Goal: Task Accomplishment & Management: Use online tool/utility

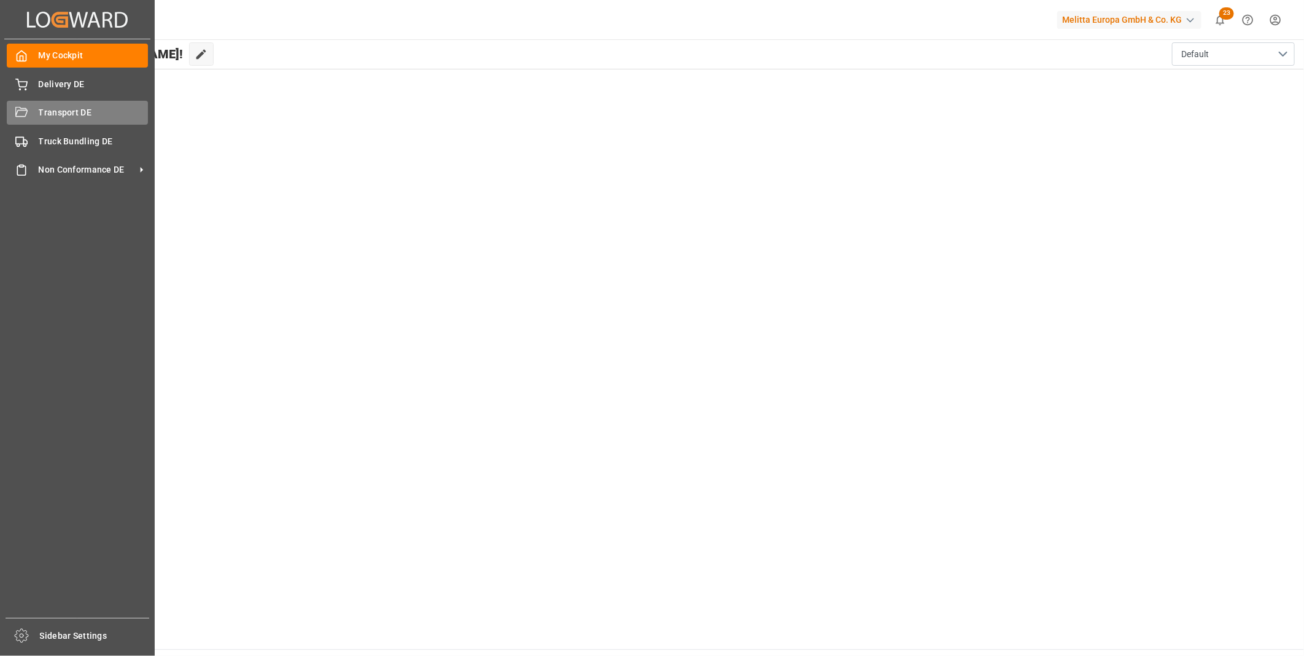
click at [29, 119] on div "Transport DE Transport DE" at bounding box center [77, 113] width 141 height 24
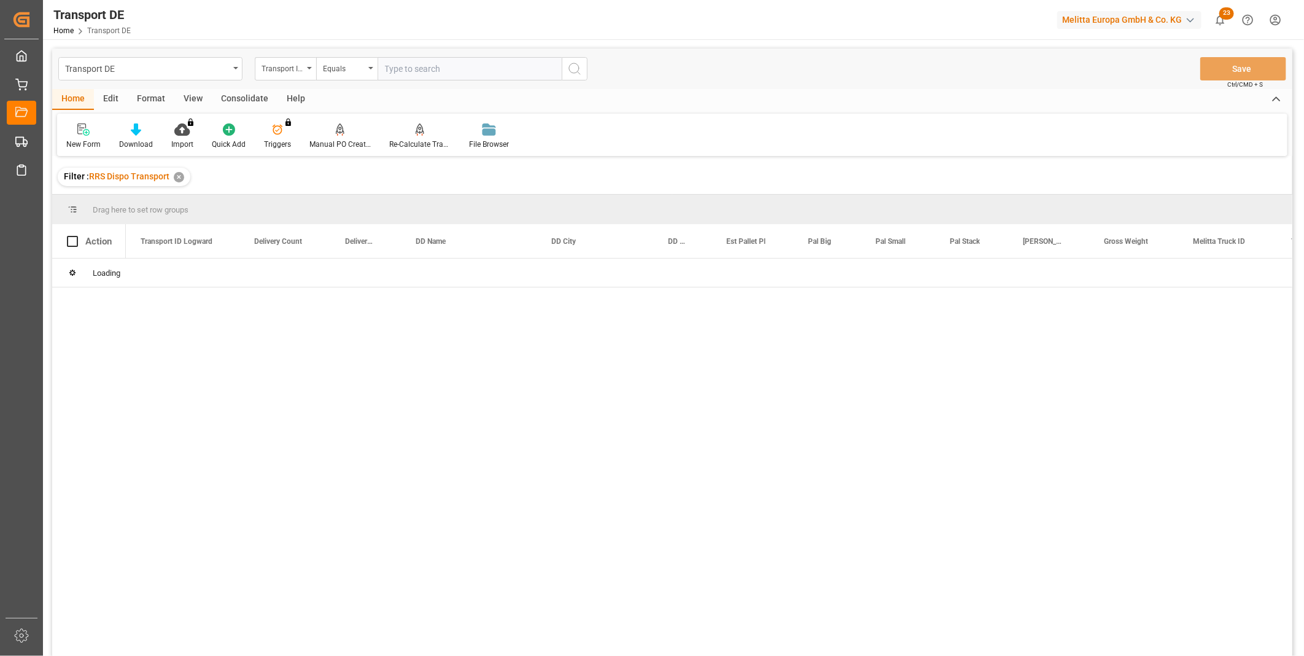
click at [252, 102] on div "Consolidate" at bounding box center [245, 99] width 66 height 21
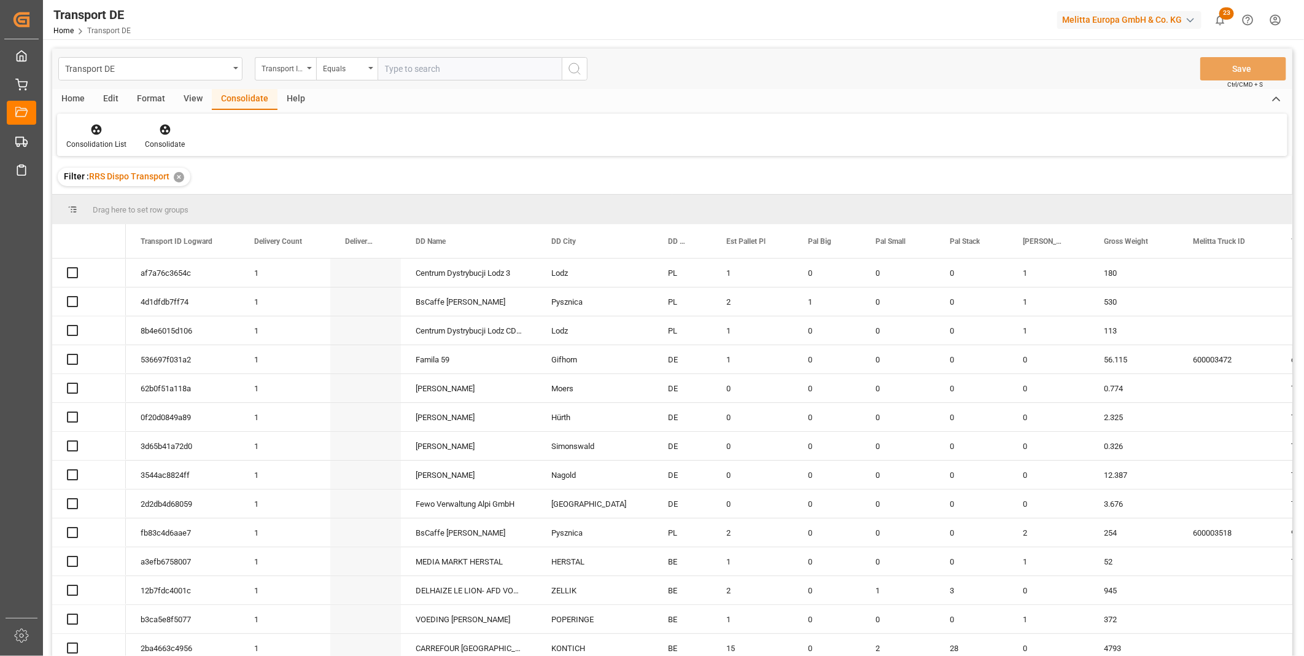
click at [247, 99] on div "Consolidate" at bounding box center [245, 99] width 66 height 21
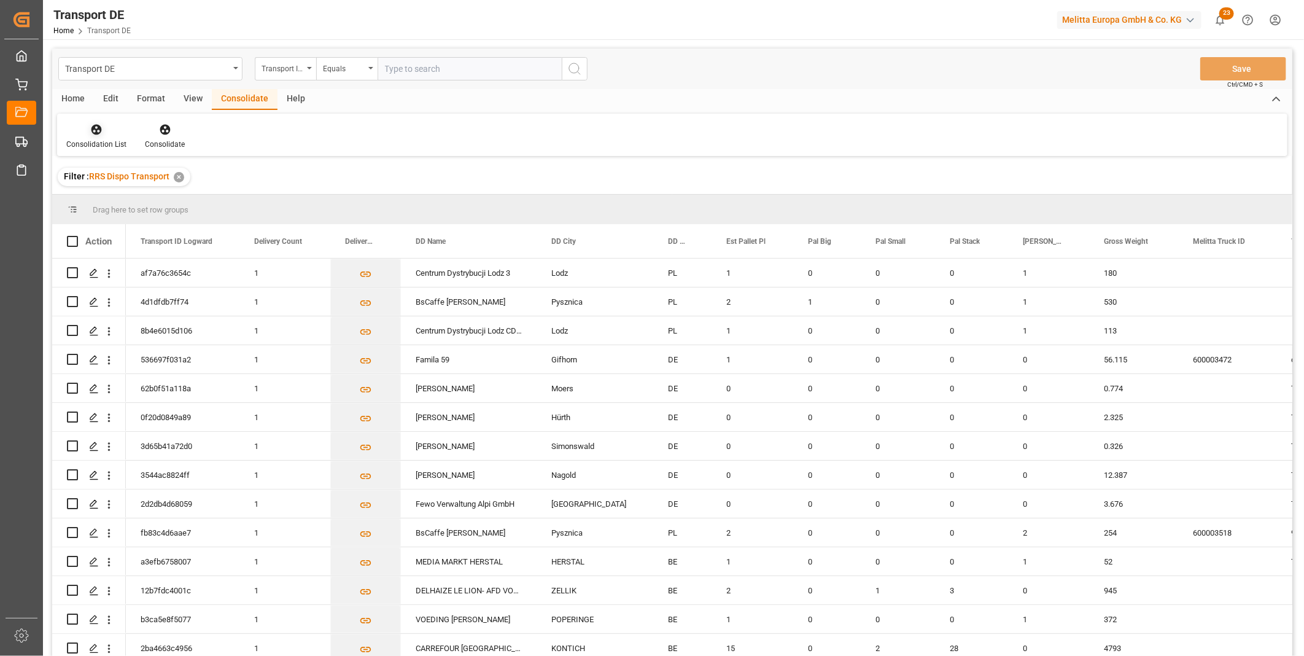
click at [80, 126] on div at bounding box center [96, 129] width 60 height 13
click at [136, 221] on div "Truck Bundling RRS Dispo Export" at bounding box center [140, 223] width 128 height 13
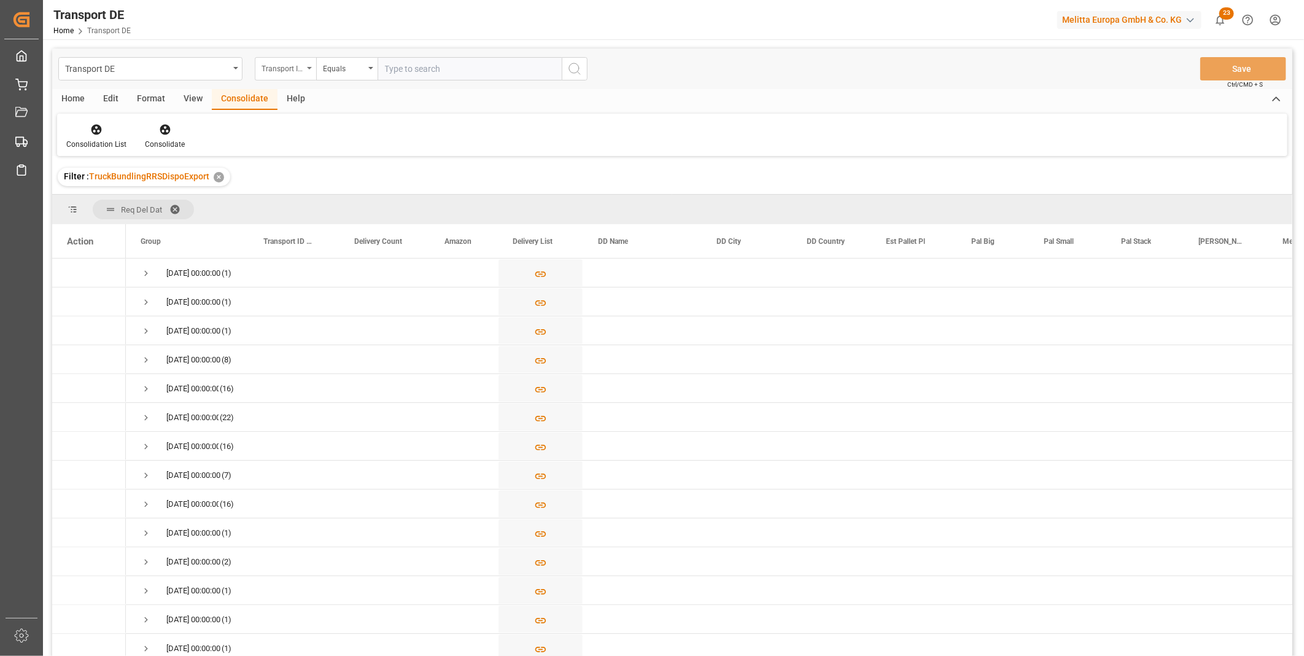
click at [290, 71] on div "Transport ID Logward" at bounding box center [283, 67] width 42 height 14
type input "Route"
click at [282, 120] on div "Route" at bounding box center [346, 125] width 183 height 26
click at [346, 66] on div "Equals" at bounding box center [344, 67] width 42 height 14
click at [360, 200] on div "Starts with" at bounding box center [408, 203] width 183 height 26
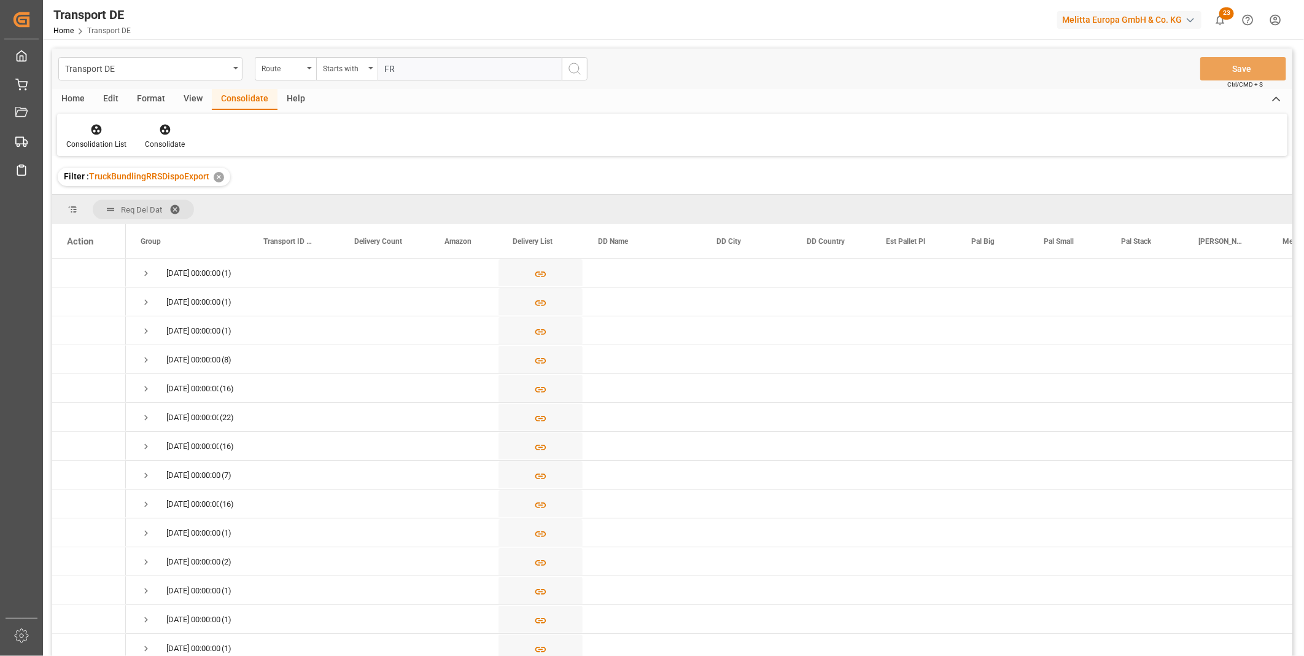
type input "FR"
click at [575, 69] on icon "search button" at bounding box center [574, 68] width 15 height 15
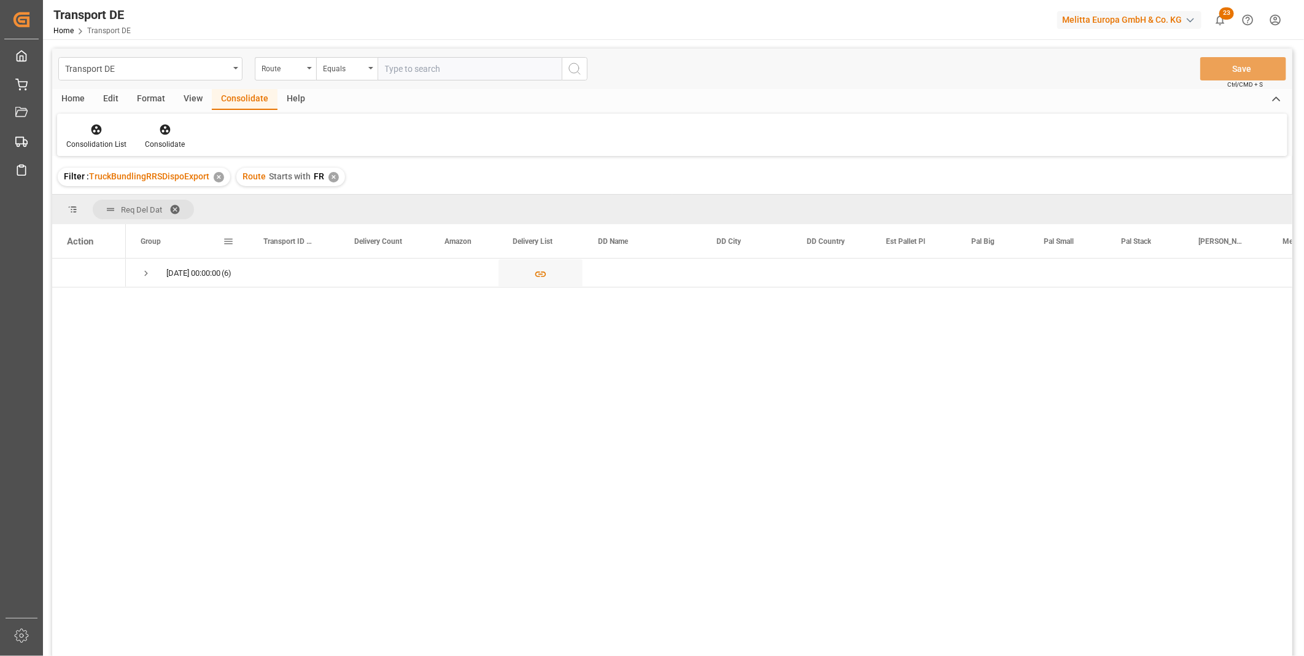
drag, startPoint x: 133, startPoint y: 266, endPoint x: 139, endPoint y: 268, distance: 6.4
click at [134, 266] on div "20.10.2025 00:00:00 (6)" at bounding box center [187, 272] width 123 height 28
click at [139, 268] on div "20.10.2025 00:00:00 (6)" at bounding box center [187, 272] width 123 height 28
click at [150, 269] on span "Press SPACE to select this row." at bounding box center [146, 273] width 11 height 11
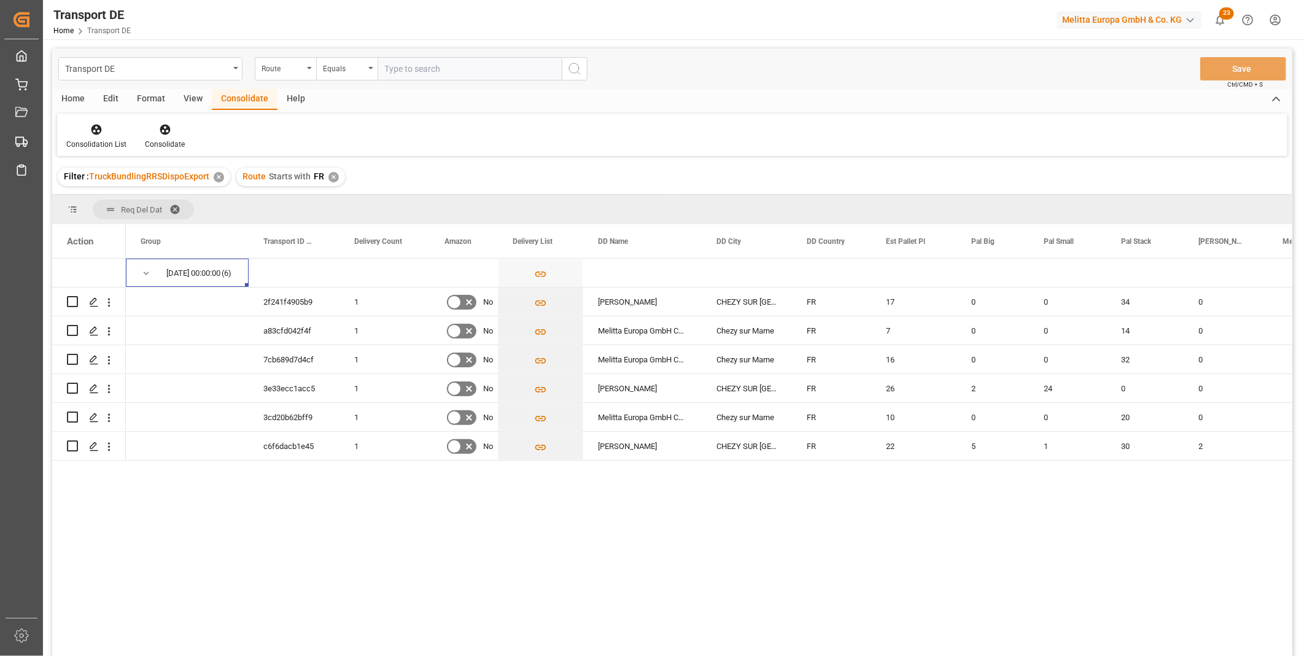
click at [336, 175] on div "Route Starts with FR ✕" at bounding box center [290, 177] width 109 height 18
click at [328, 176] on div "✕" at bounding box center [333, 177] width 10 height 10
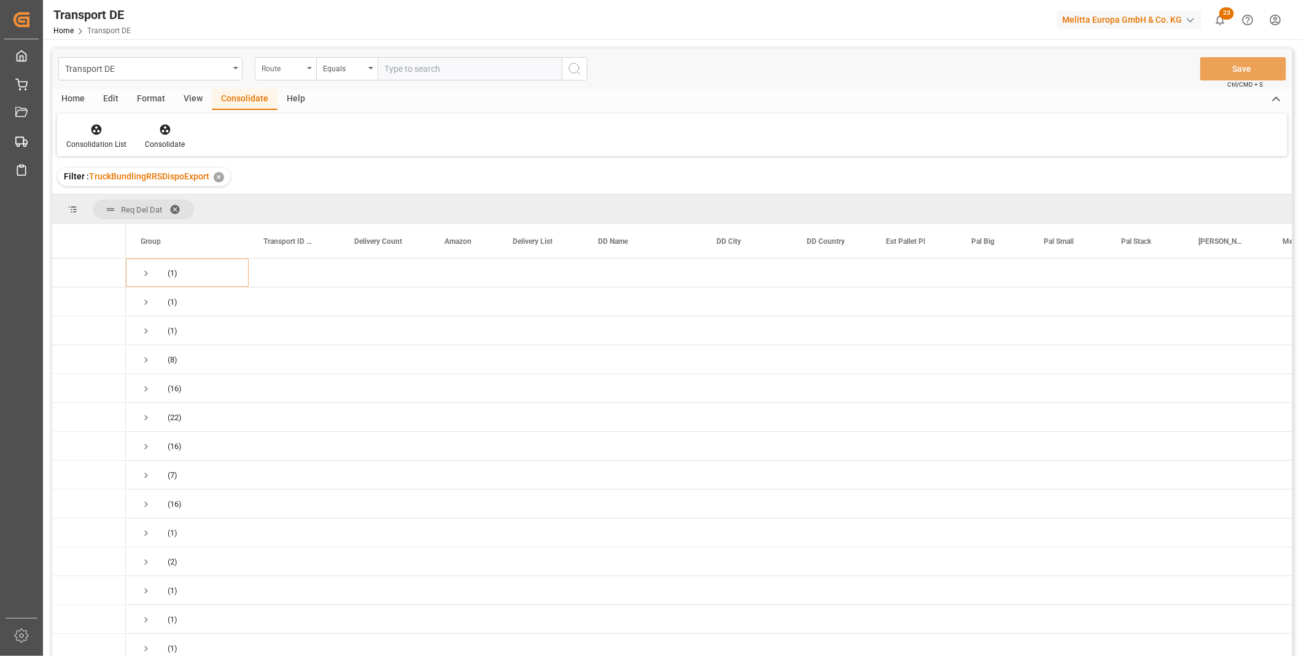
click at [274, 69] on div "Route" at bounding box center [283, 67] width 42 height 14
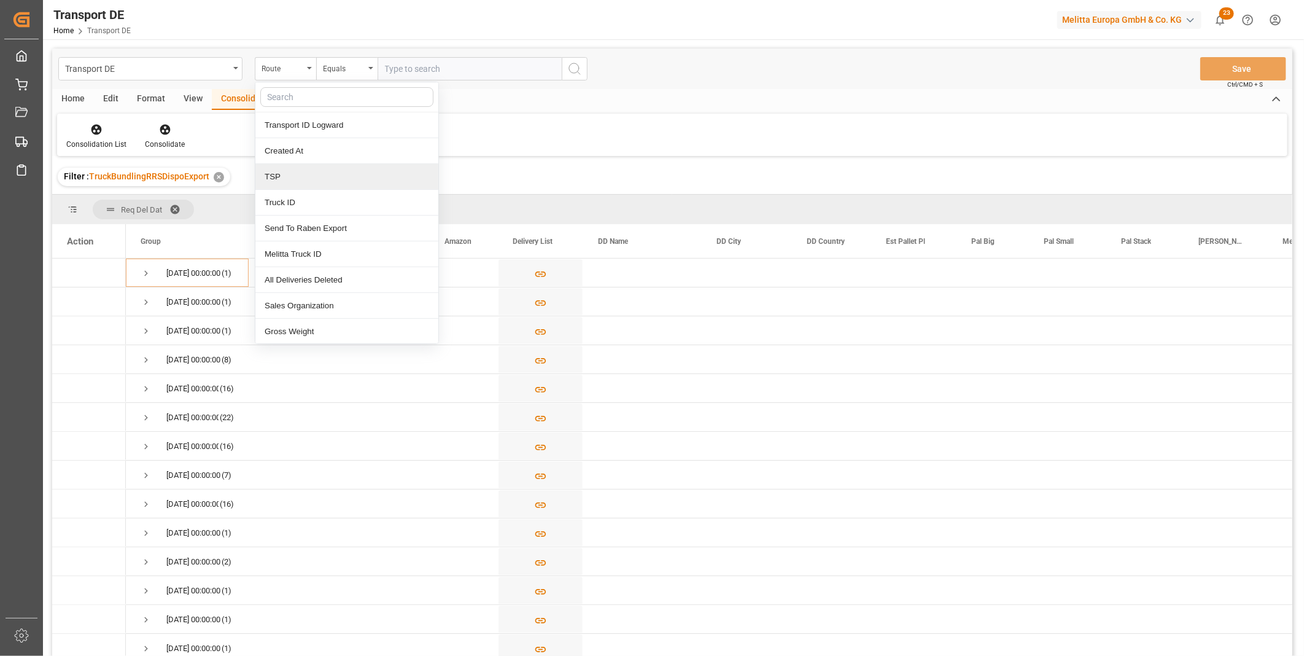
click at [296, 176] on div "TSP" at bounding box center [346, 177] width 183 height 26
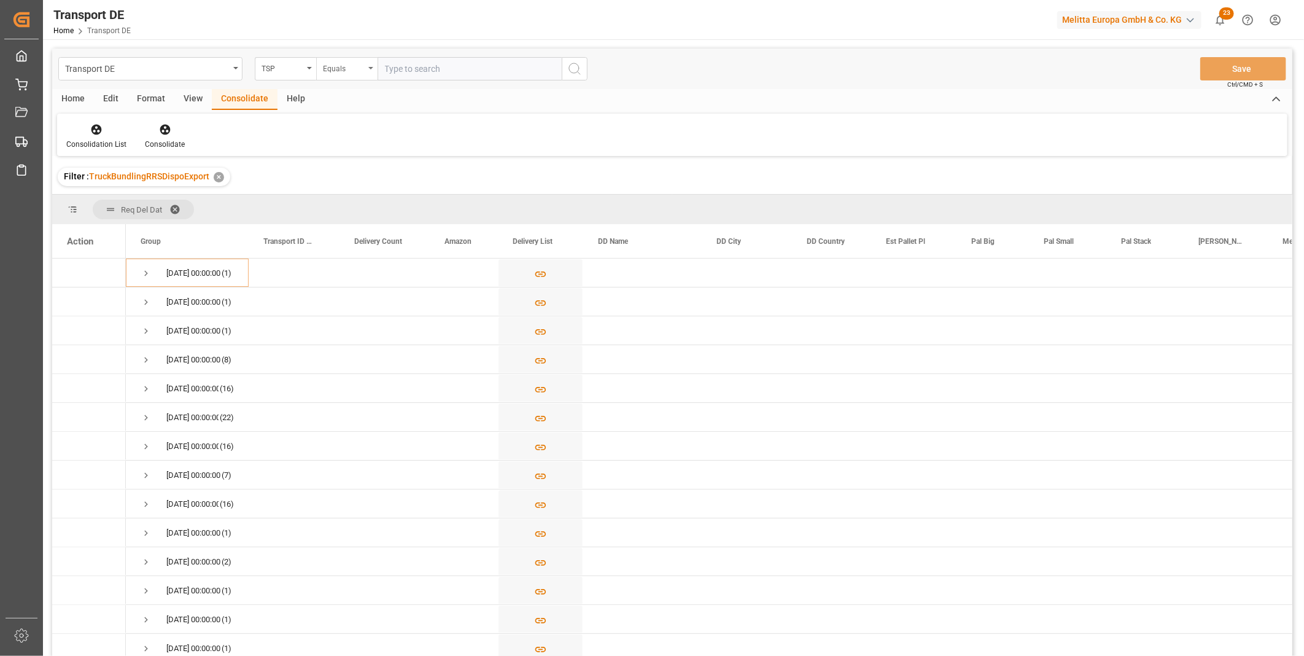
click at [341, 69] on div "Equals" at bounding box center [344, 67] width 42 height 14
click at [357, 204] on div "Starts with" at bounding box center [408, 203] width 183 height 26
type input "Van R"
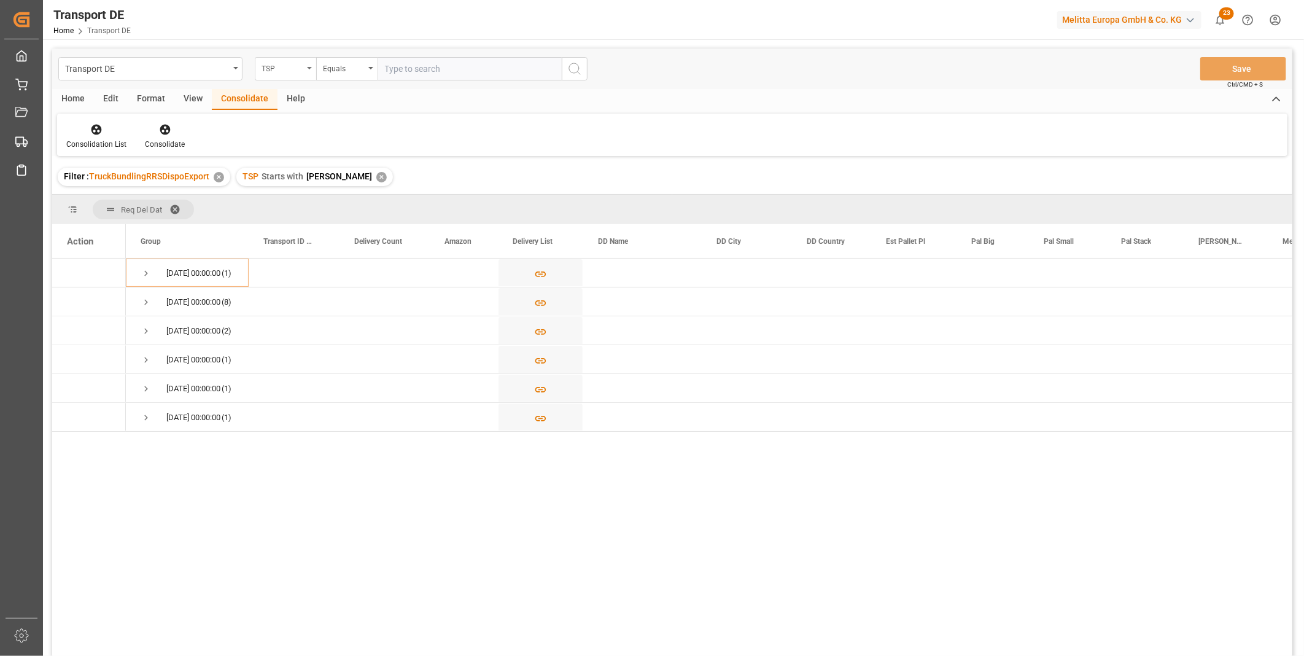
click at [283, 68] on div "TSP" at bounding box center [283, 67] width 42 height 14
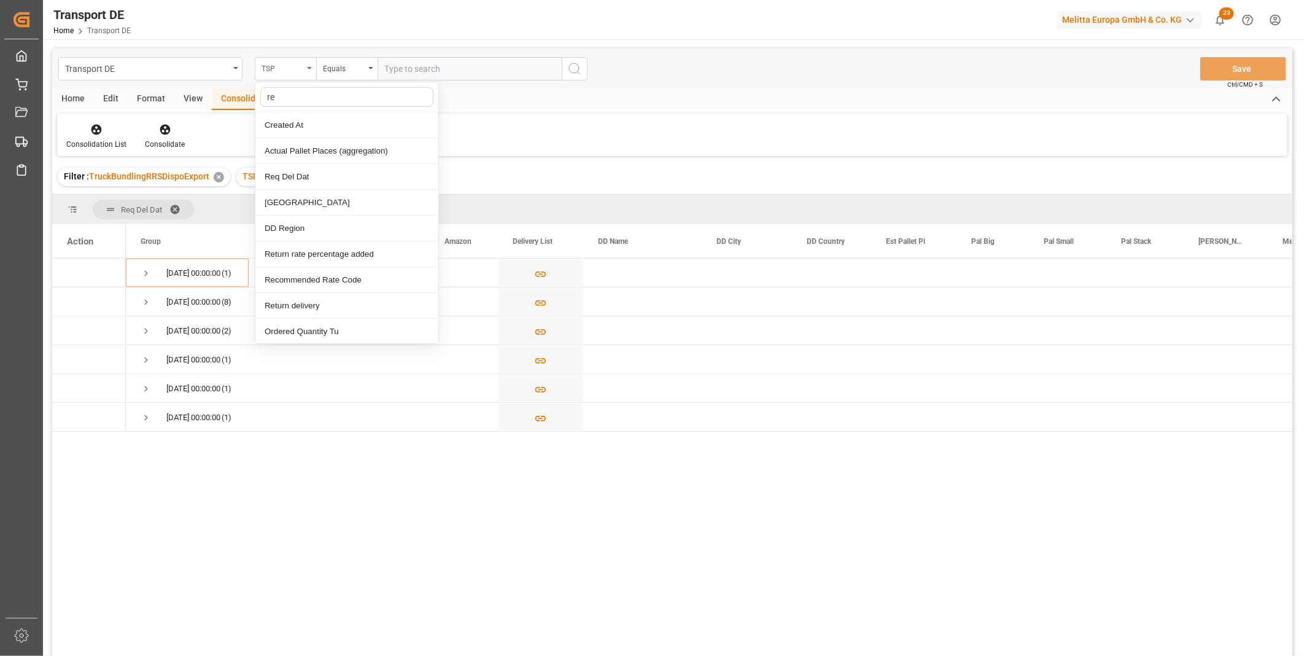
type input "req"
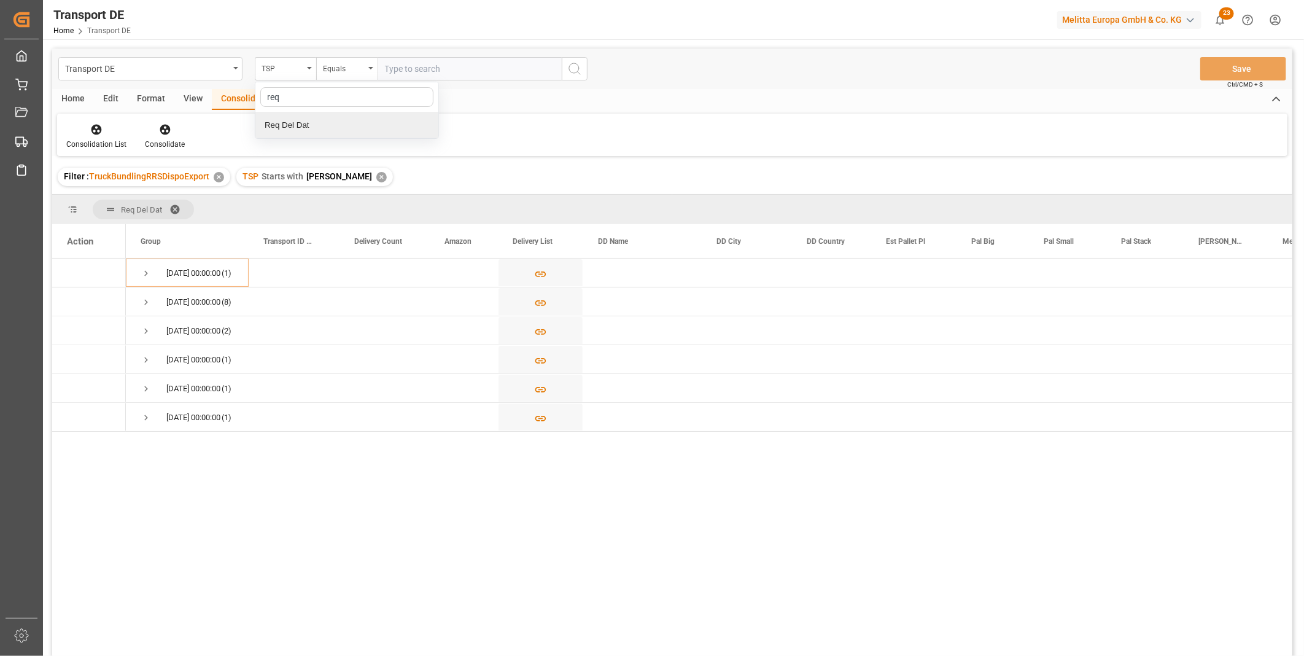
click at [305, 119] on div "Req Del Dat" at bounding box center [346, 125] width 183 height 26
click at [336, 64] on div "Equals" at bounding box center [344, 67] width 42 height 14
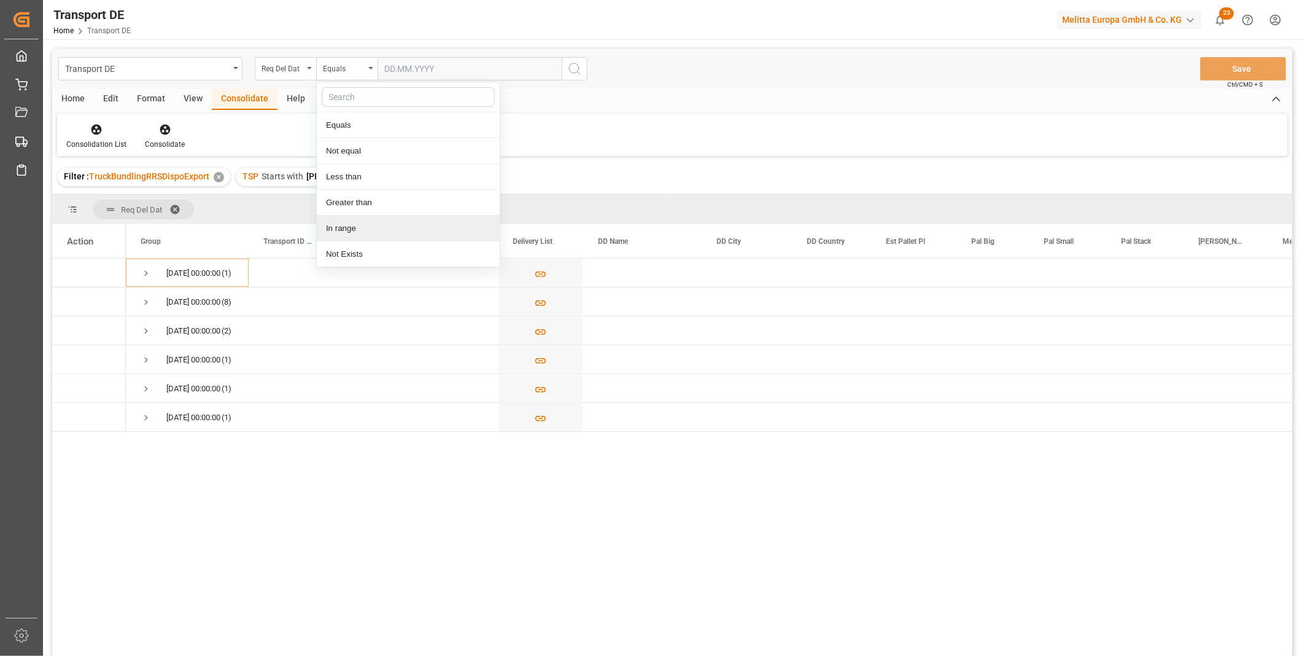
click at [347, 231] on div "In range" at bounding box center [408, 228] width 183 height 26
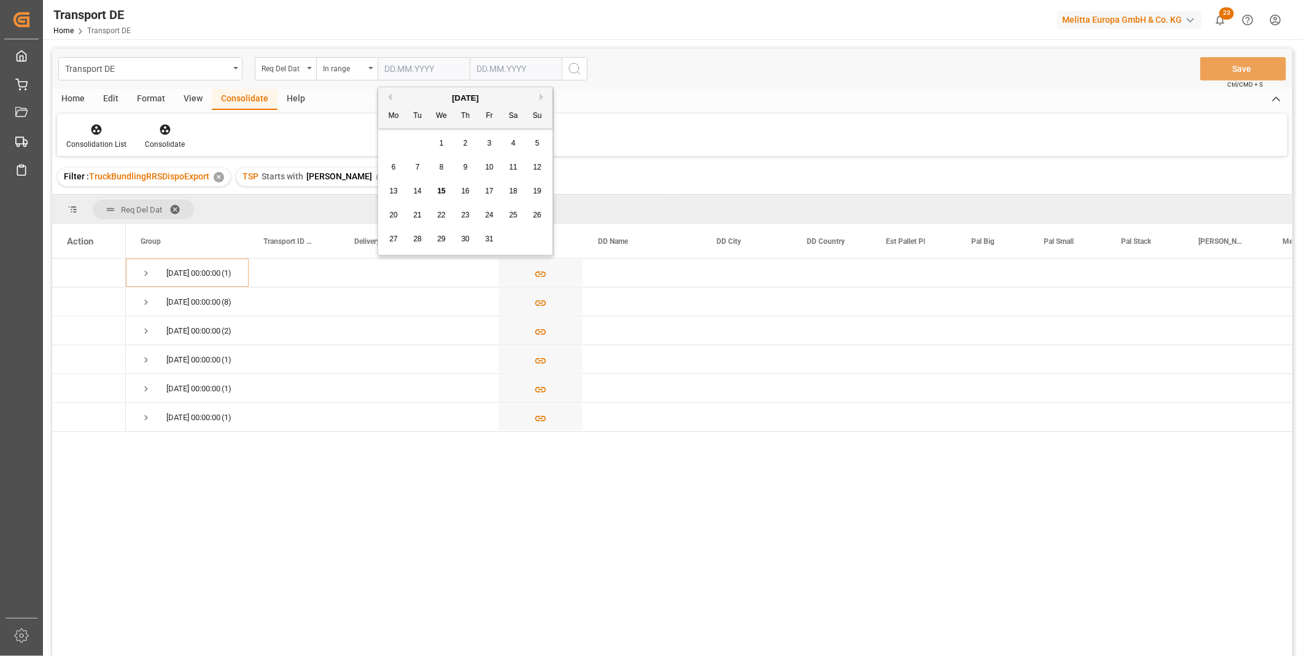
click at [390, 65] on input "text" at bounding box center [424, 68] width 92 height 23
click at [462, 192] on span "16" at bounding box center [465, 191] width 8 height 9
type input "[DATE]"
click at [483, 68] on input "text" at bounding box center [516, 68] width 92 height 23
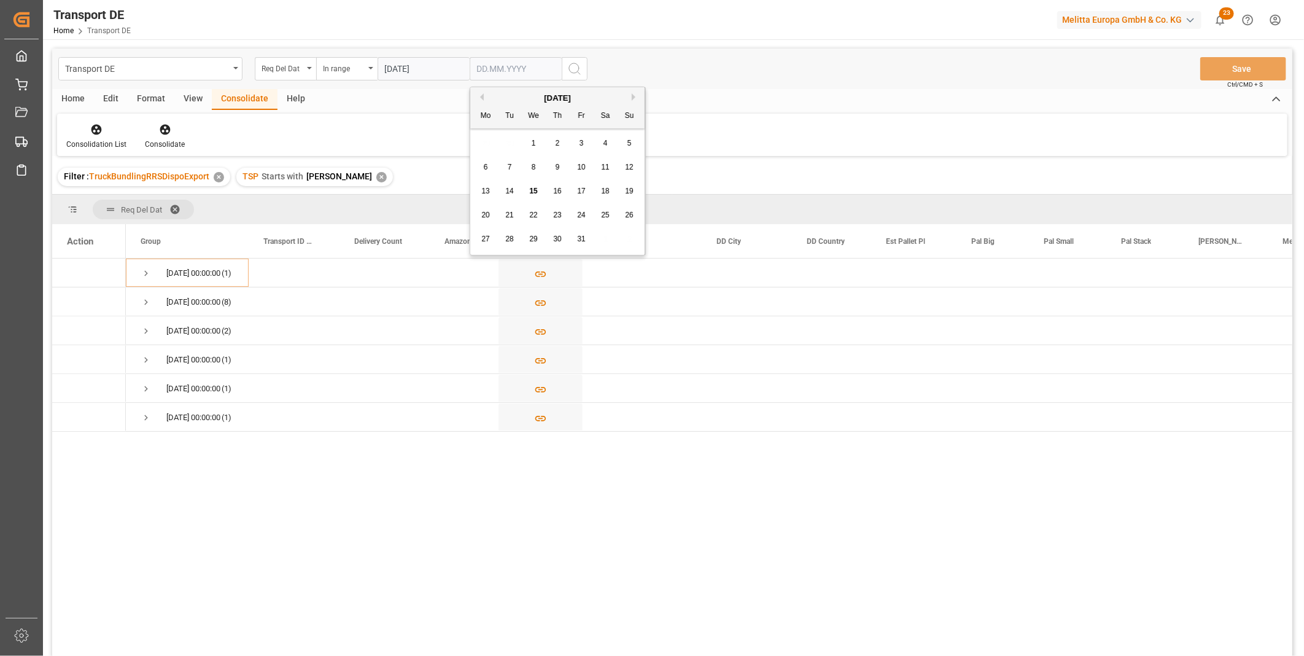
click at [575, 190] on div "17" at bounding box center [581, 191] width 15 height 15
type input "[DATE]"
click at [572, 61] on button "search button" at bounding box center [575, 68] width 26 height 23
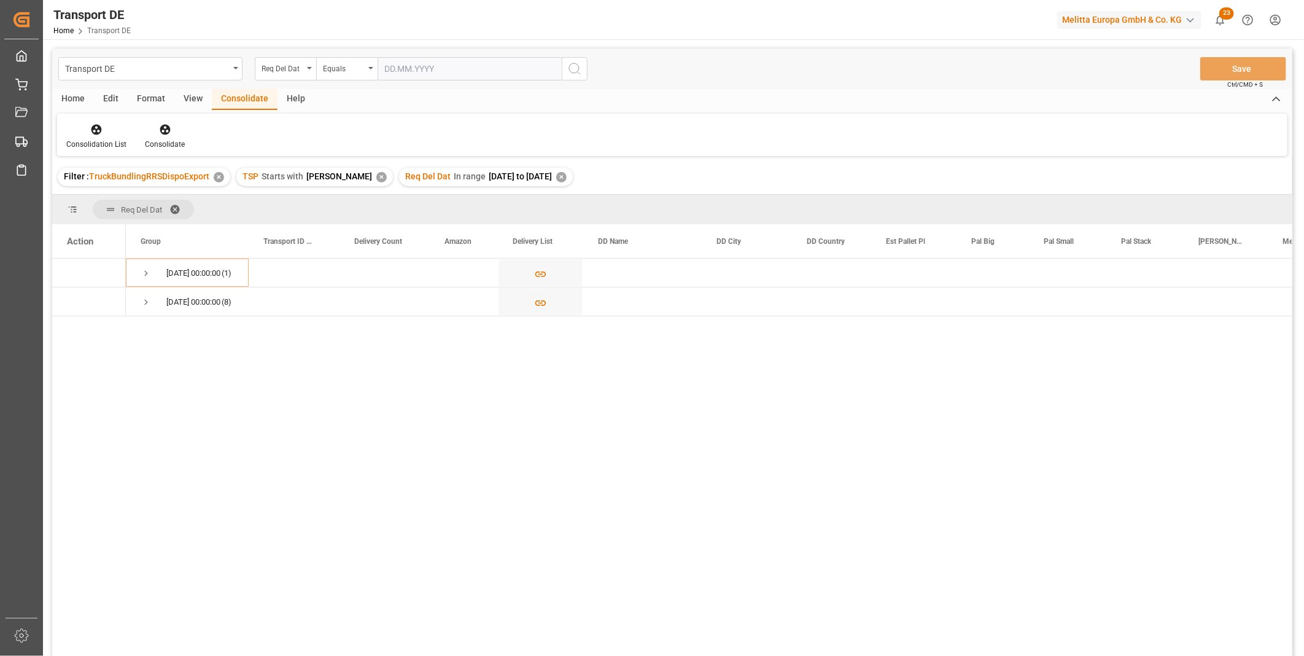
click at [72, 101] on div "Home" at bounding box center [73, 99] width 42 height 21
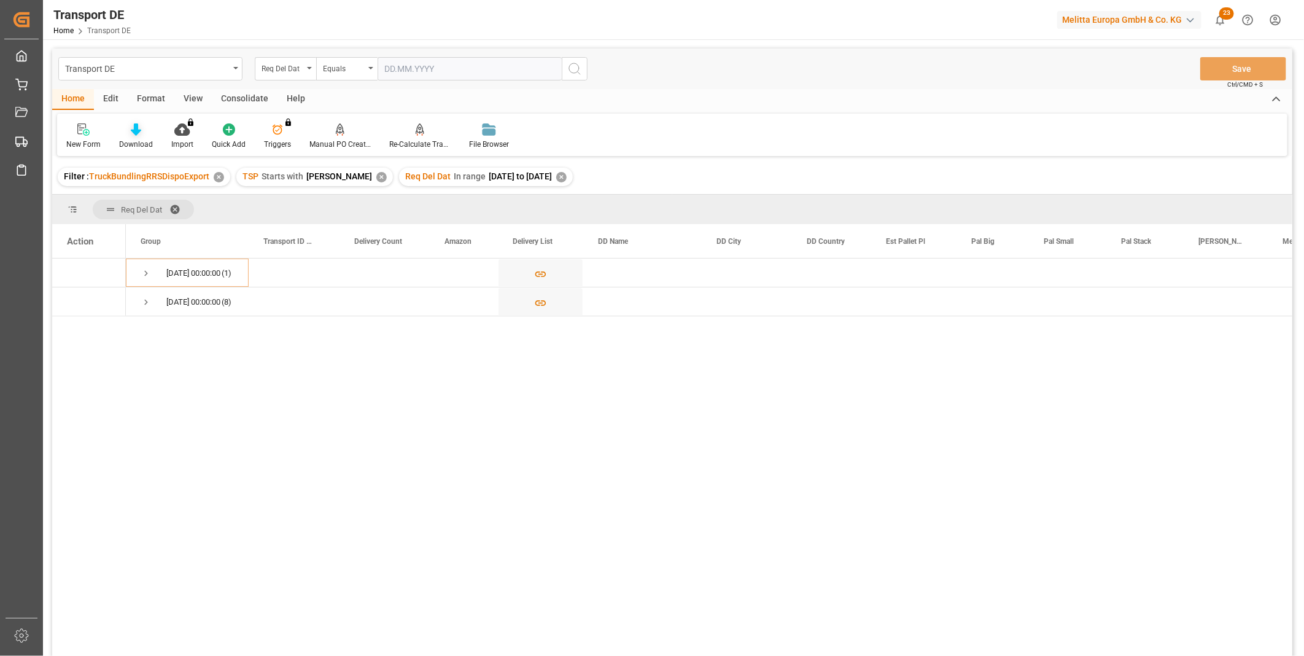
click at [142, 136] on div "Download" at bounding box center [136, 136] width 52 height 27
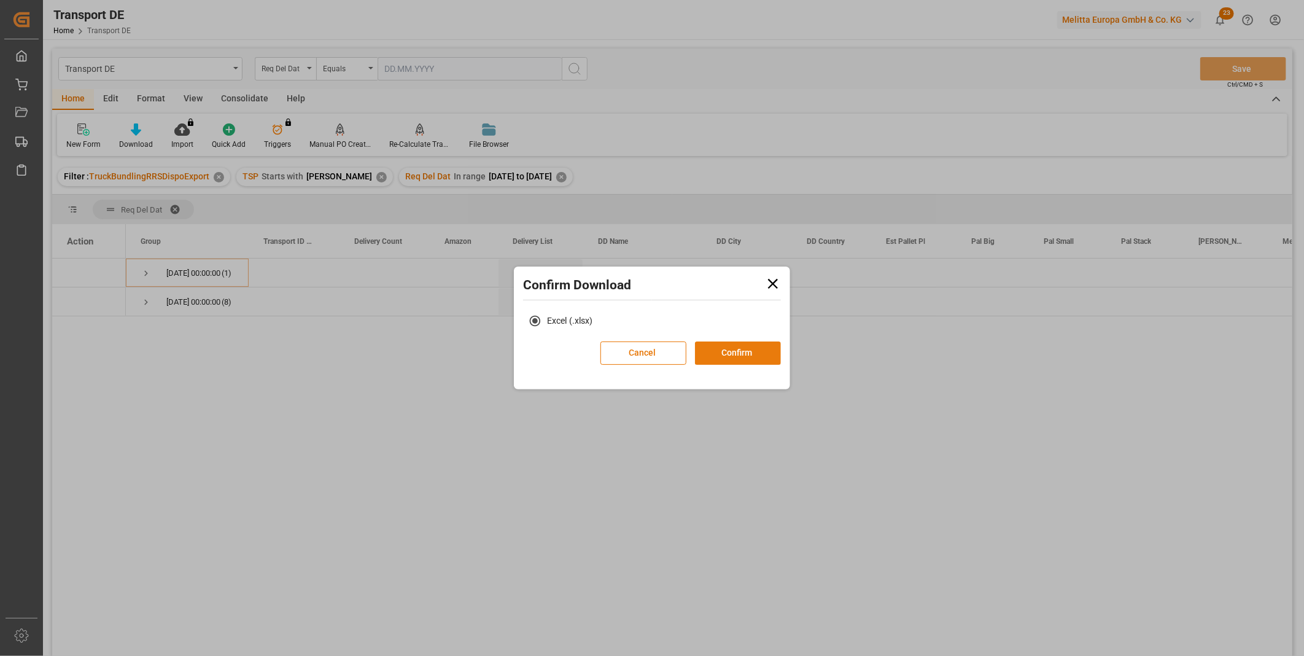
click at [747, 351] on button "Confirm" at bounding box center [738, 352] width 86 height 23
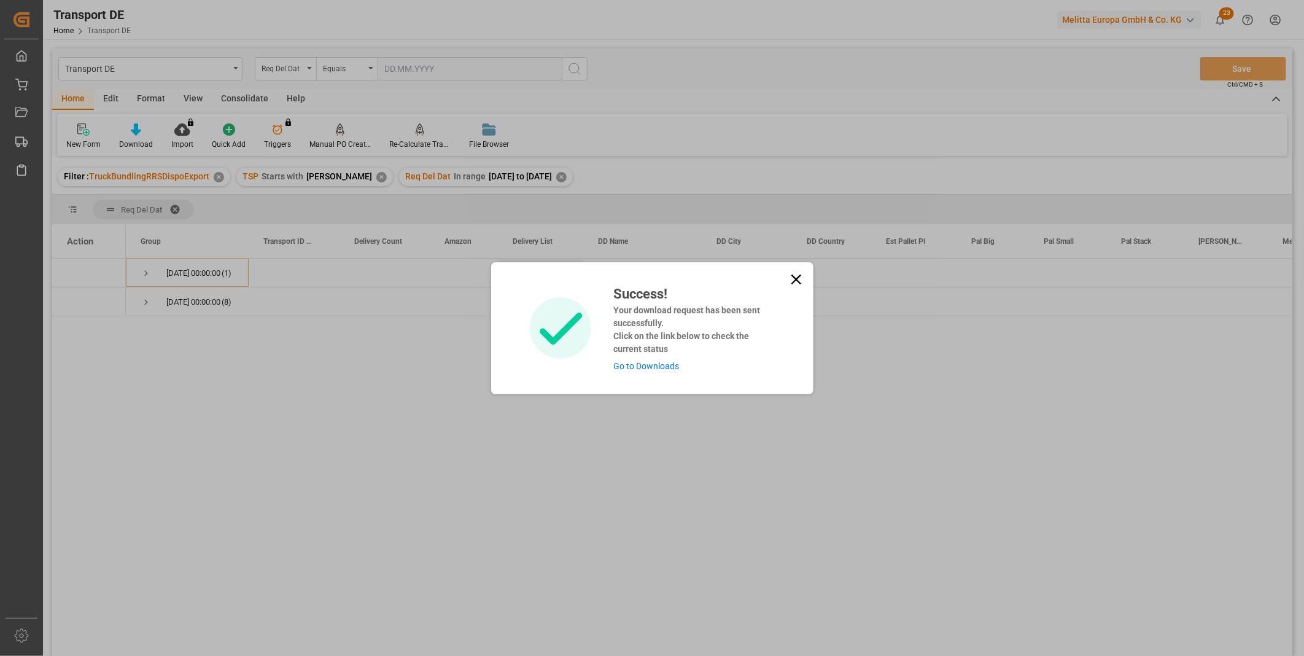
click at [792, 279] on icon at bounding box center [796, 279] width 17 height 17
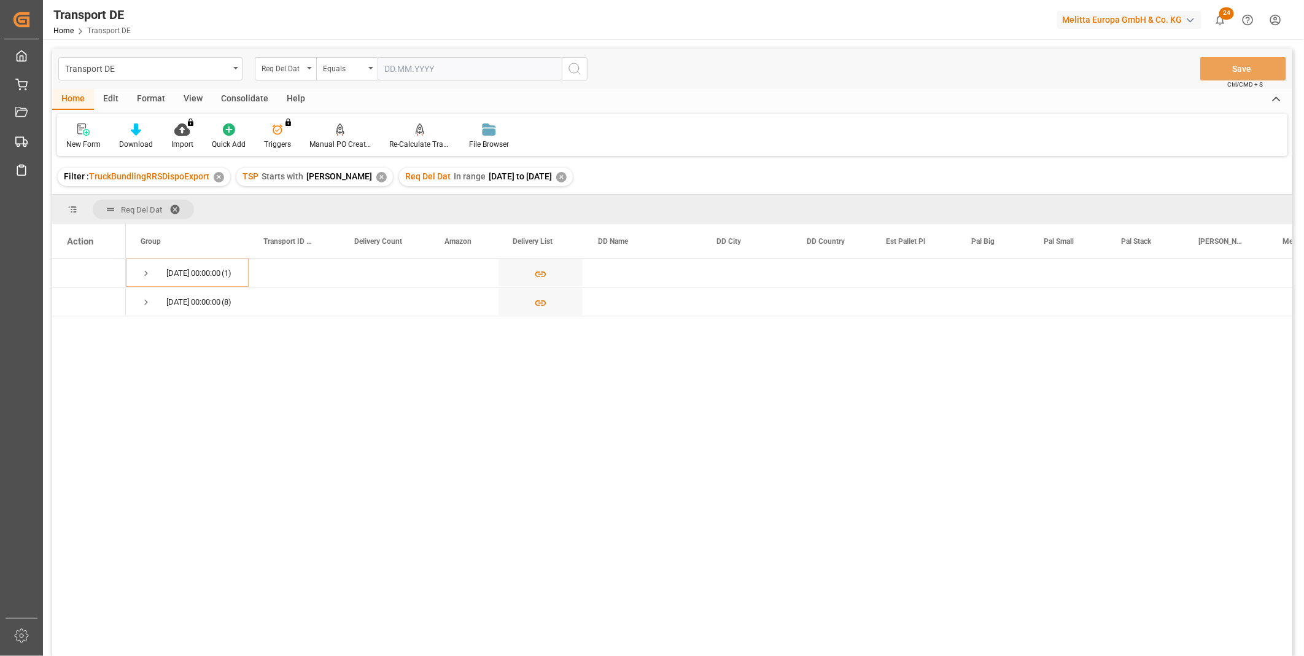
click at [236, 99] on div "Consolidate" at bounding box center [245, 99] width 66 height 21
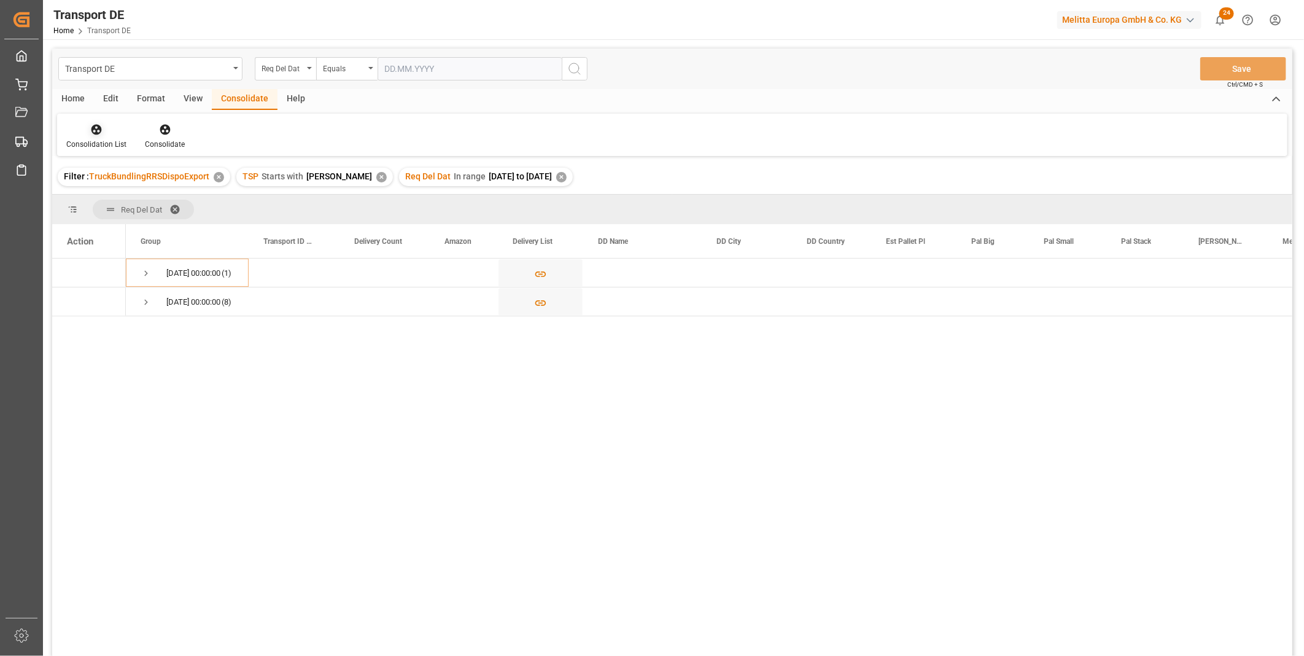
drag, startPoint x: 111, startPoint y: 136, endPoint x: 106, endPoint y: 148, distance: 13.2
click at [111, 136] on div "Consolidation List" at bounding box center [96, 136] width 79 height 27
click at [172, 222] on div "Transport DE Req Del Dat Equals Save Ctrl/CMD + S Home Edit Format View Consoli…" at bounding box center [672, 369] width 1240 height 640
click at [151, 265] on span "Press SPACE to select this row." at bounding box center [146, 273] width 11 height 28
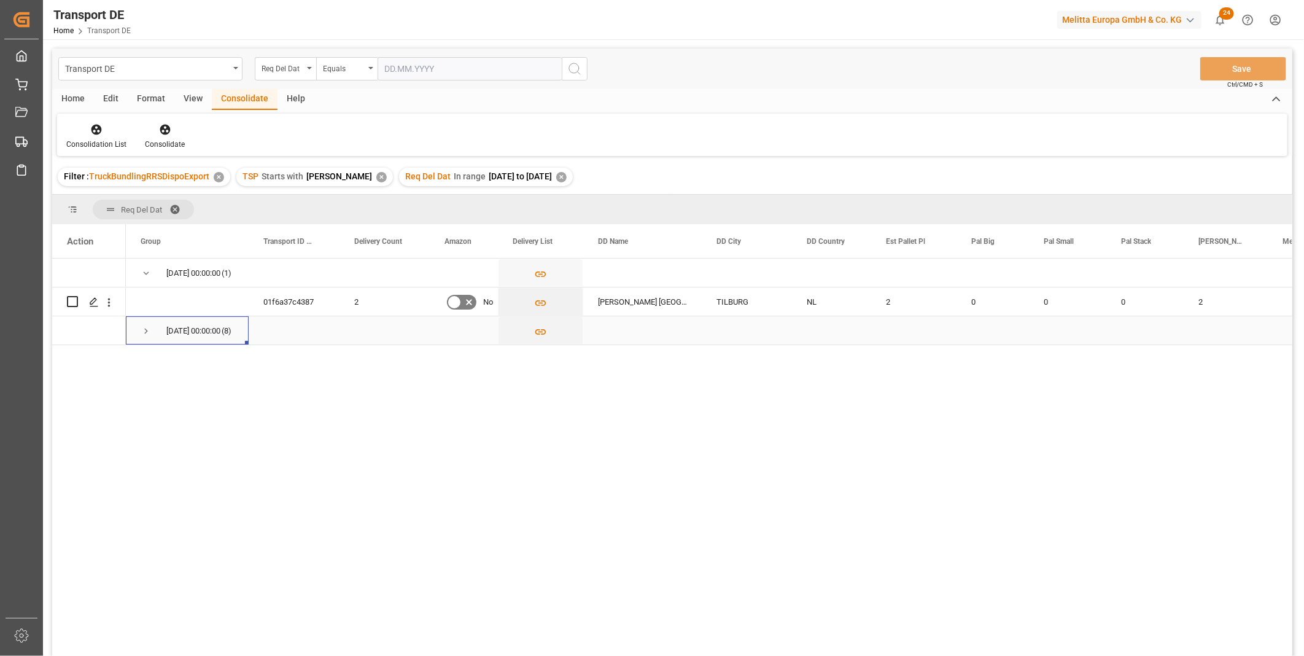
click at [146, 338] on span "Press SPACE to select this row." at bounding box center [146, 331] width 11 height 28
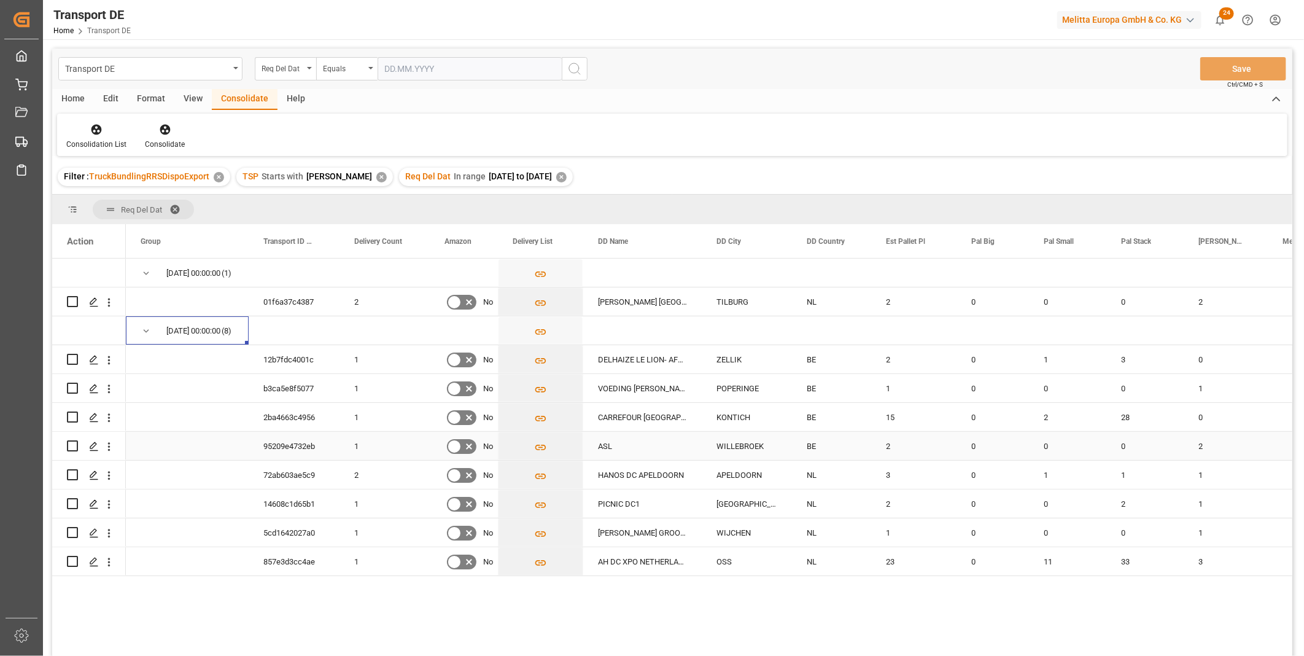
click at [77, 443] on input "Press Space to toggle row selection (unchecked)" at bounding box center [72, 445] width 11 height 11
checkbox input "true"
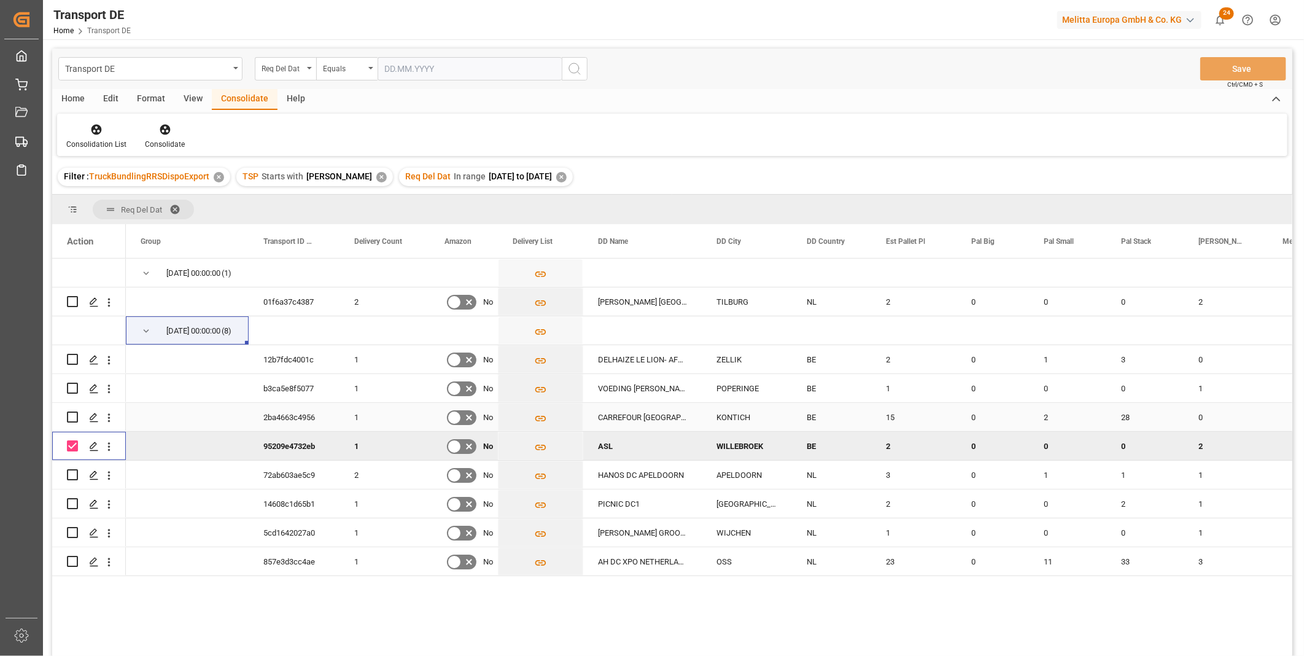
click at [72, 417] on input "Press Space to toggle row selection (unchecked)" at bounding box center [72, 416] width 11 height 11
checkbox input "true"
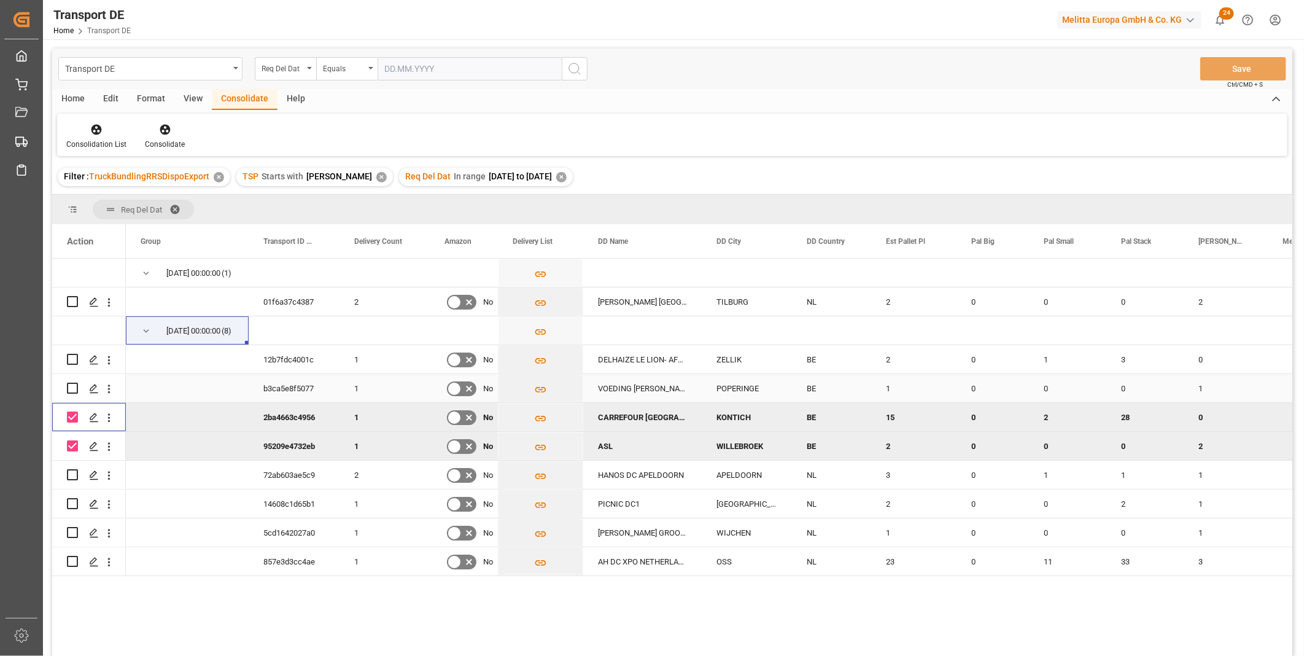
click at [74, 387] on input "Press Space to toggle row selection (unchecked)" at bounding box center [72, 387] width 11 height 11
checkbox input "true"
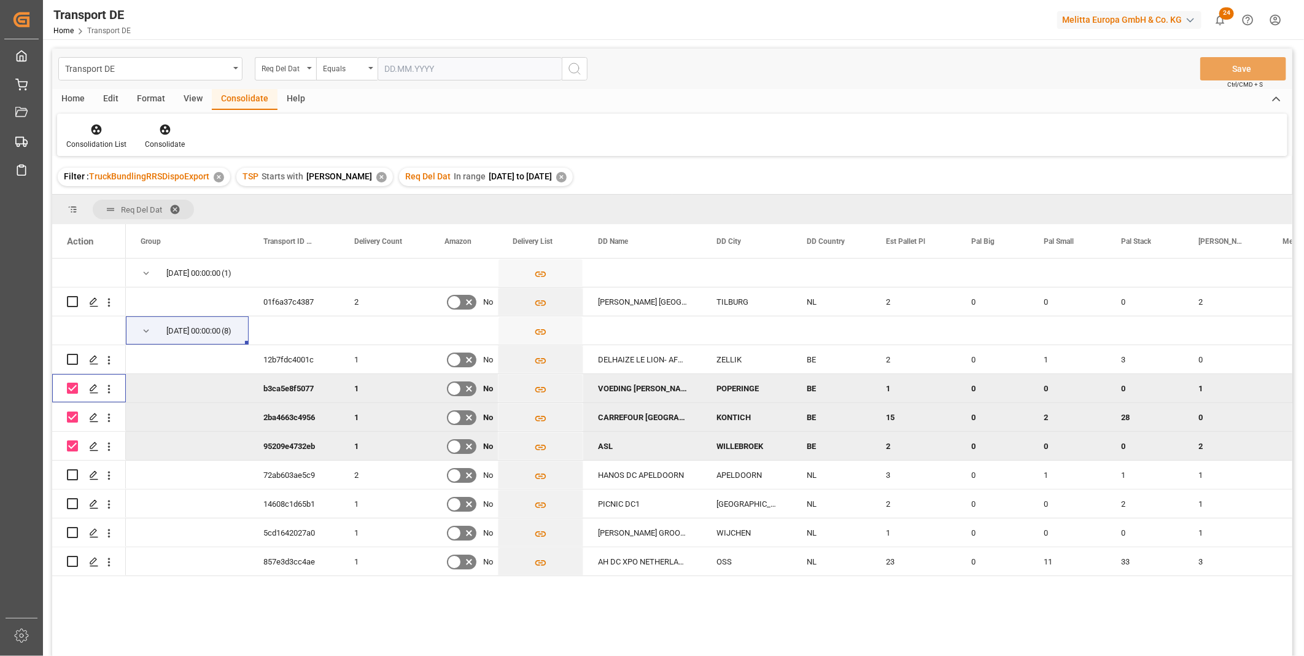
click at [167, 115] on div "Consolidation List Consolidate" at bounding box center [672, 135] width 1230 height 42
click at [160, 127] on icon at bounding box center [165, 130] width 10 height 10
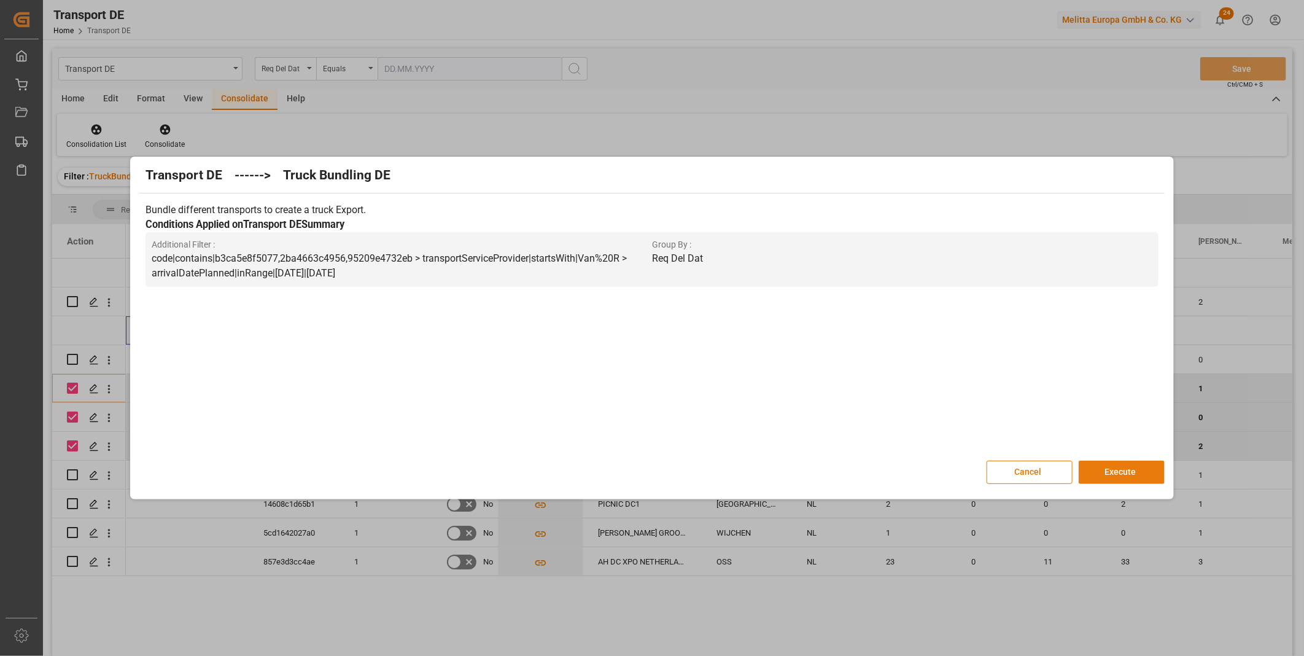
click at [1123, 471] on button "Execute" at bounding box center [1122, 471] width 86 height 23
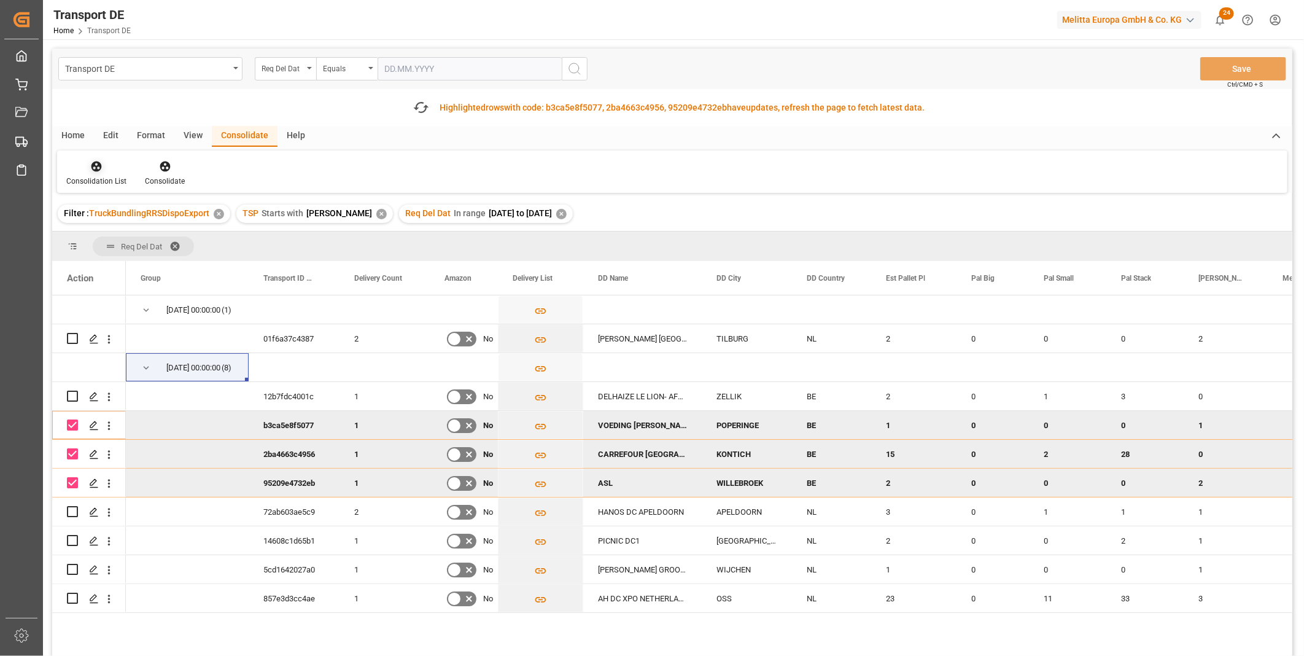
click at [94, 164] on icon at bounding box center [96, 166] width 10 height 10
click at [117, 259] on div "Transport DE Req Del Dat Equals Save Ctrl/CMD + S Fetch latest updates Highligh…" at bounding box center [672, 387] width 1240 height 677
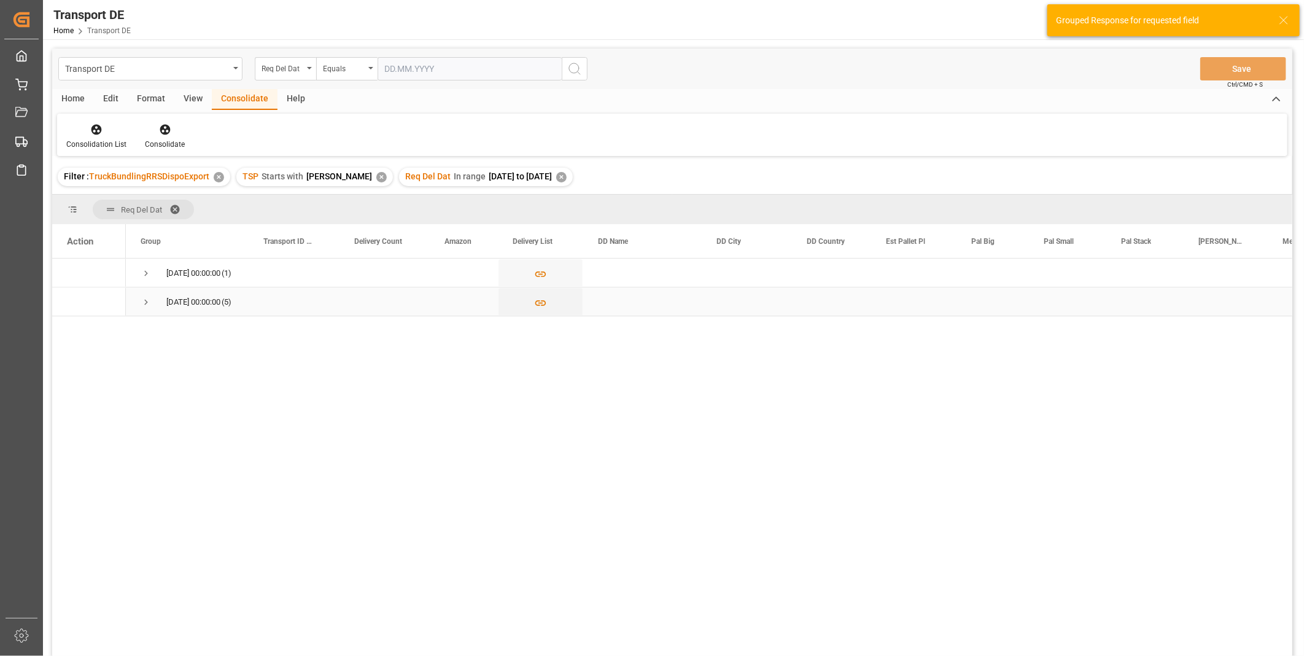
click at [150, 306] on span "Press SPACE to select this row." at bounding box center [146, 302] width 11 height 11
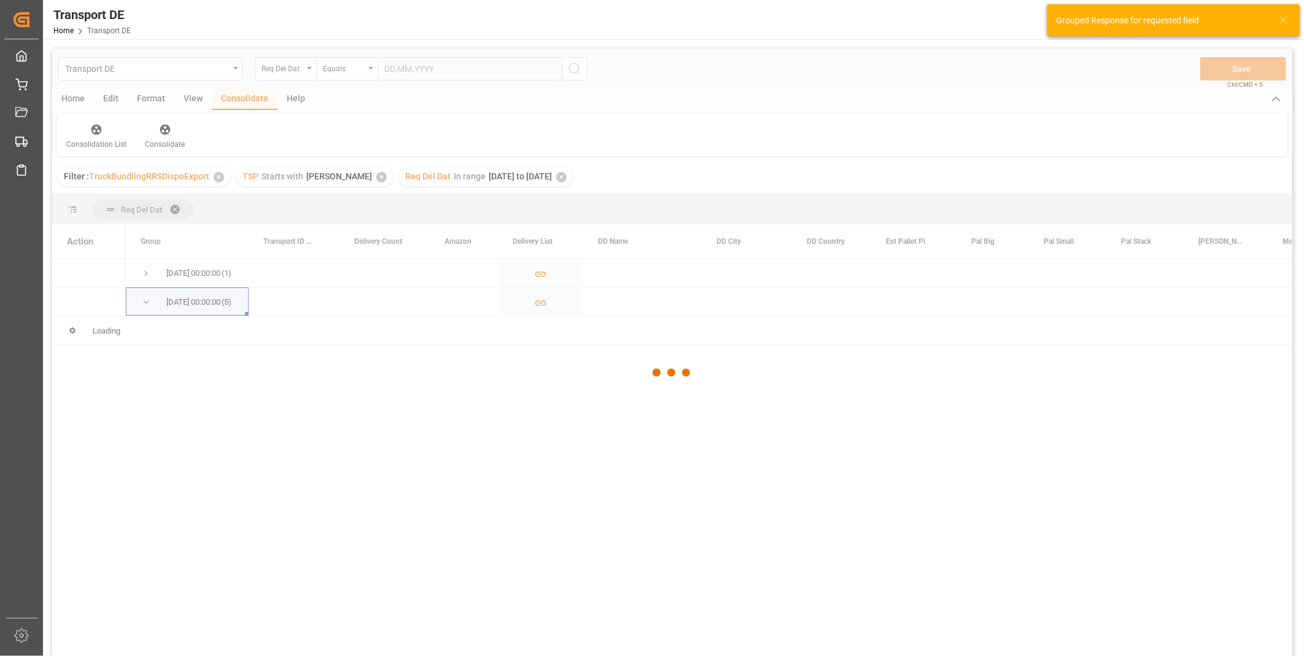
click at [144, 271] on div at bounding box center [672, 373] width 1240 height 648
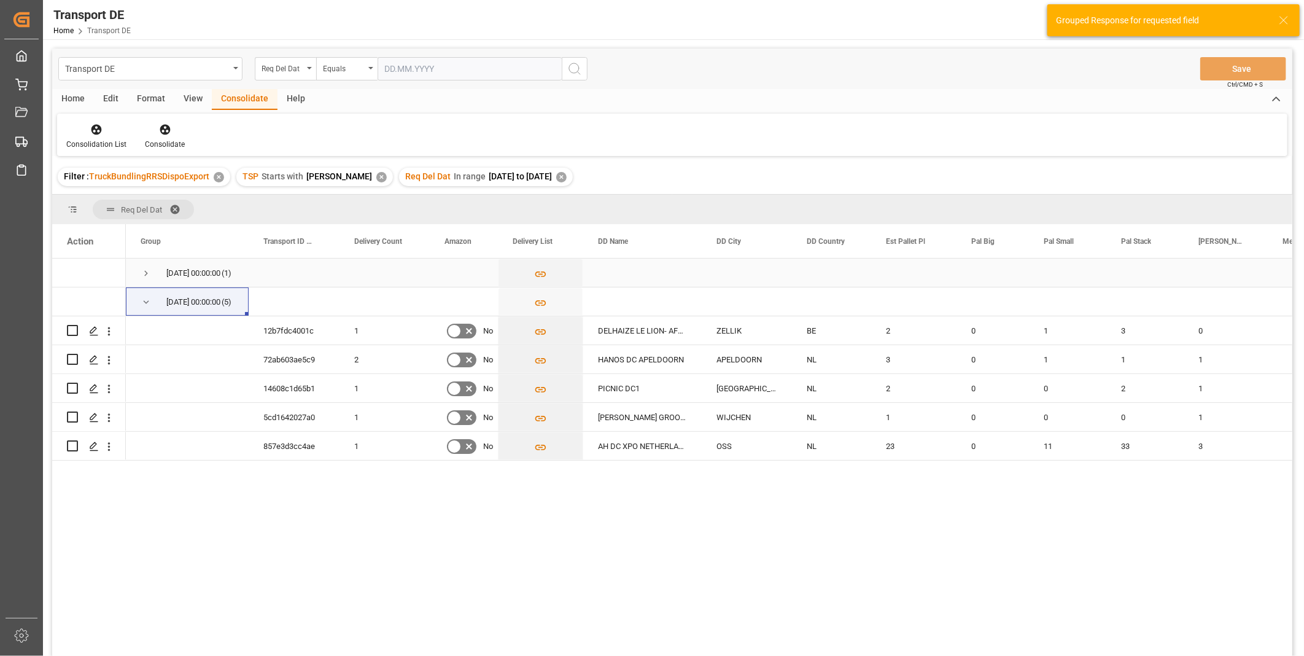
click at [144, 271] on span "Press SPACE to select this row." at bounding box center [146, 273] width 11 height 11
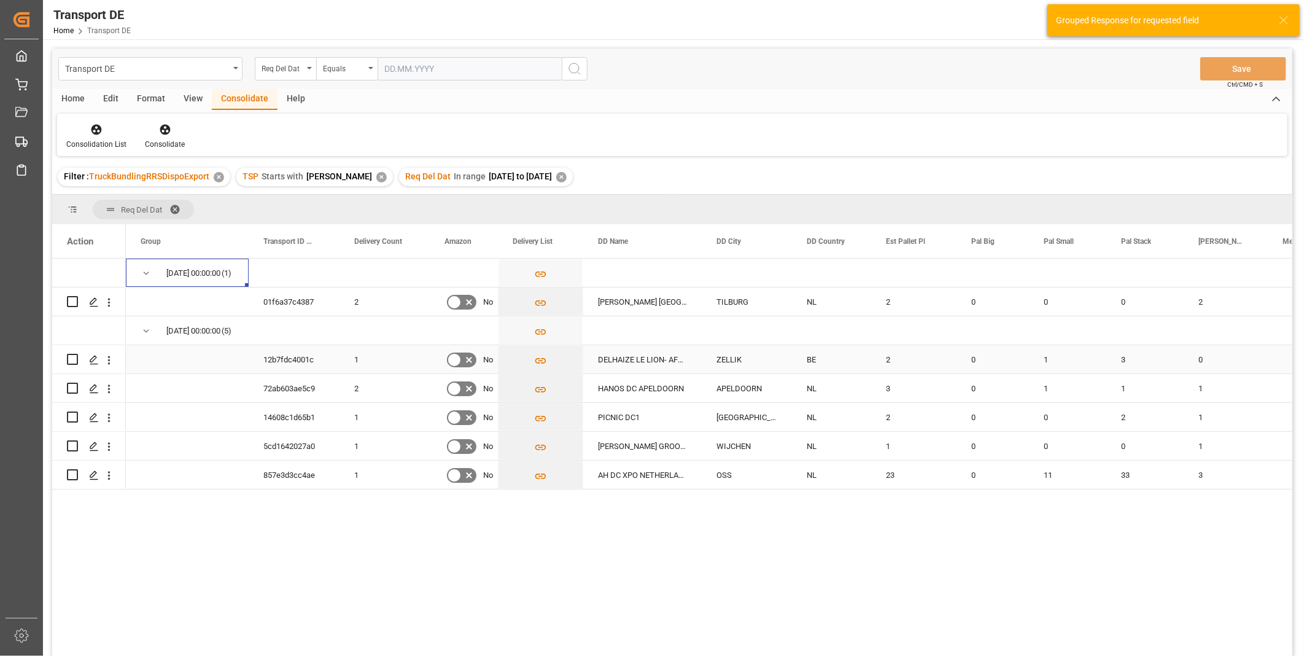
click at [76, 359] on input "Press Space to toggle row selection (unchecked)" at bounding box center [72, 359] width 11 height 11
checkbox input "true"
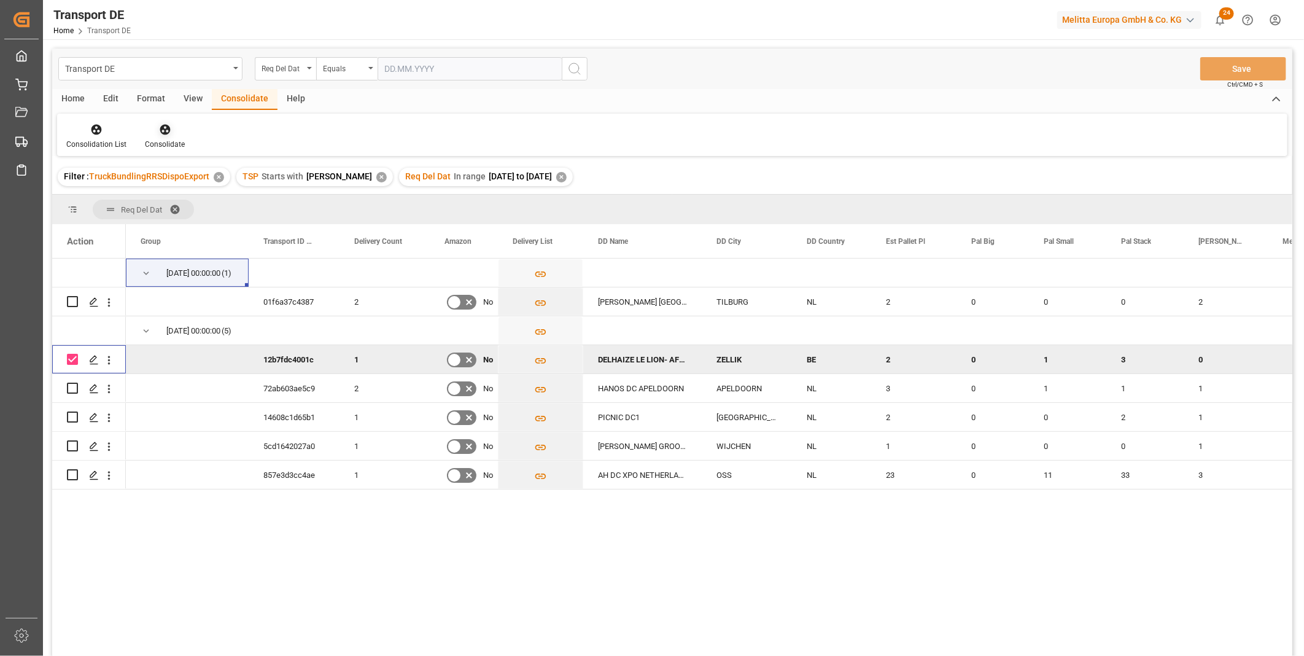
click at [157, 139] on div "Consolidate" at bounding box center [165, 144] width 40 height 11
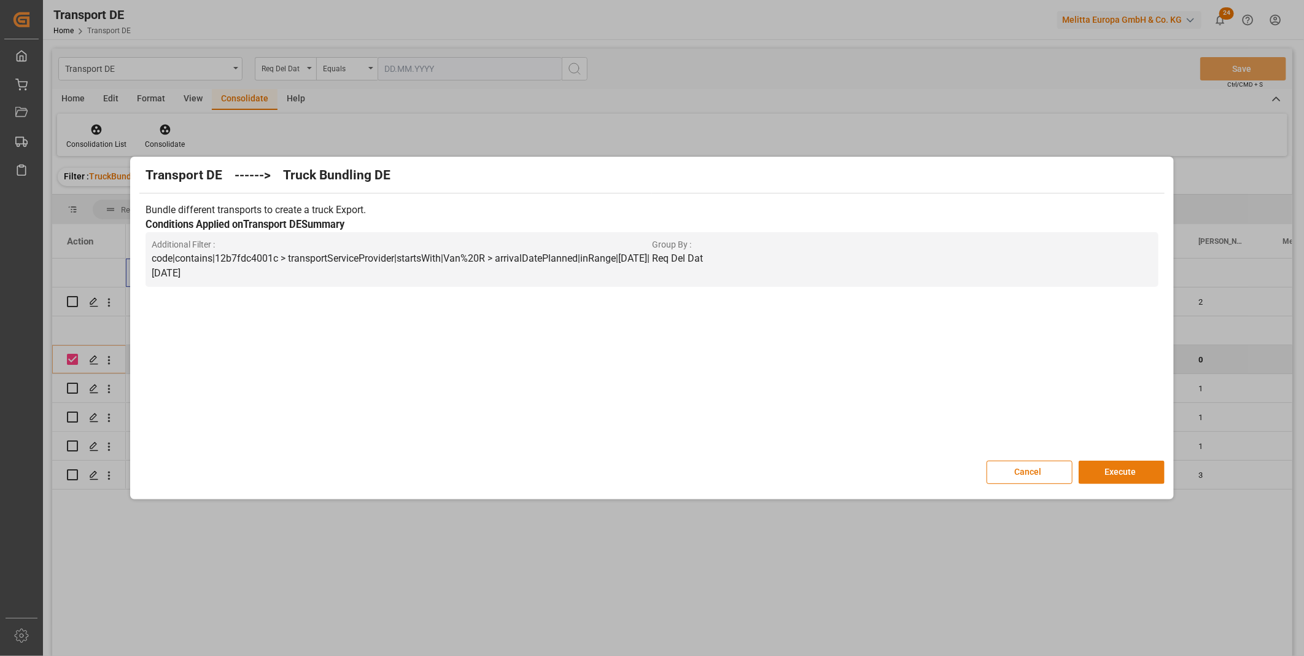
click at [1100, 474] on button "Execute" at bounding box center [1122, 471] width 86 height 23
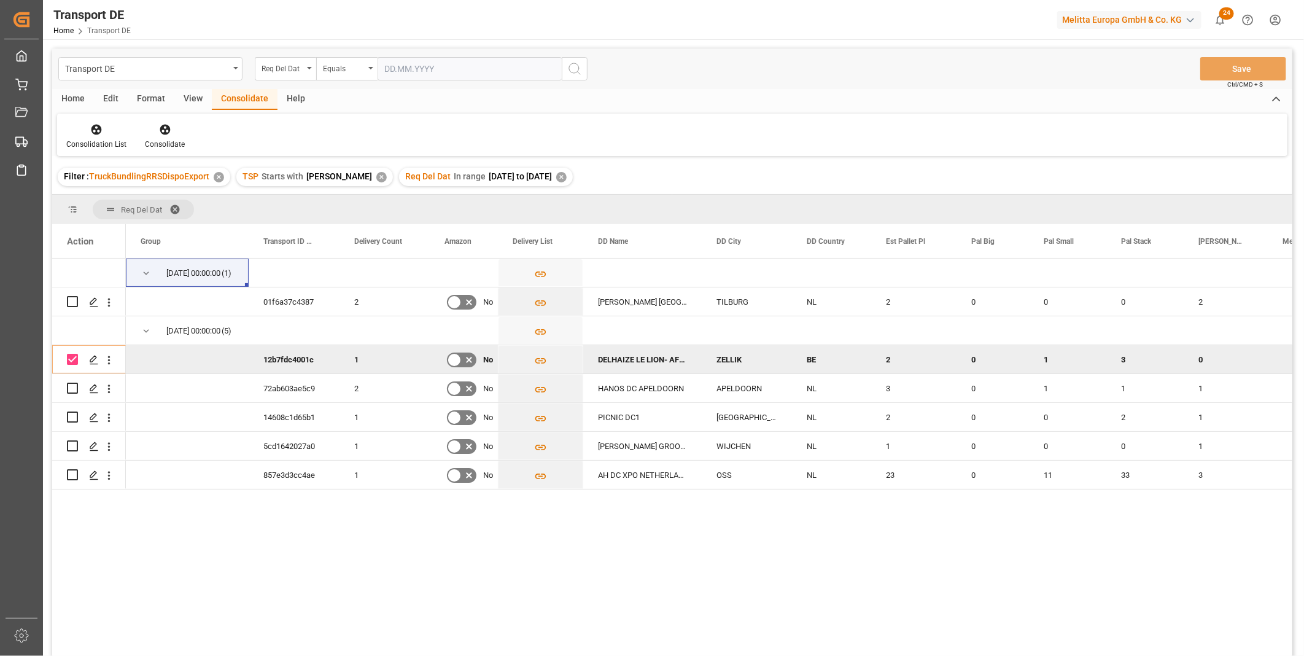
click at [104, 119] on div "Consolidation List Consolidate" at bounding box center [672, 135] width 1230 height 42
click at [99, 130] on icon at bounding box center [96, 130] width 10 height 10
click at [100, 217] on div "Transport DE Req Del Dat Equals Save Ctrl/CMD + S Home Edit Format View Consoli…" at bounding box center [672, 369] width 1240 height 640
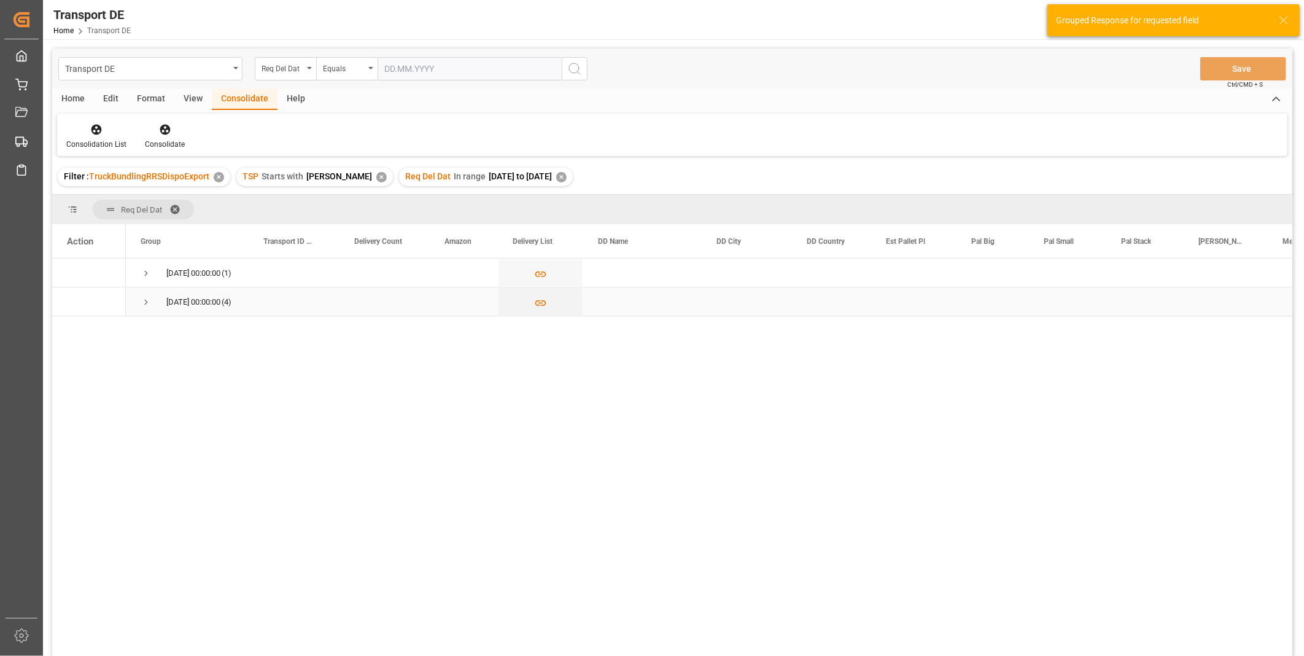
click at [137, 302] on div "17.10.2025 00:00:00 (4)" at bounding box center [187, 301] width 123 height 28
click at [145, 295] on span "Press SPACE to select this row." at bounding box center [146, 302] width 11 height 28
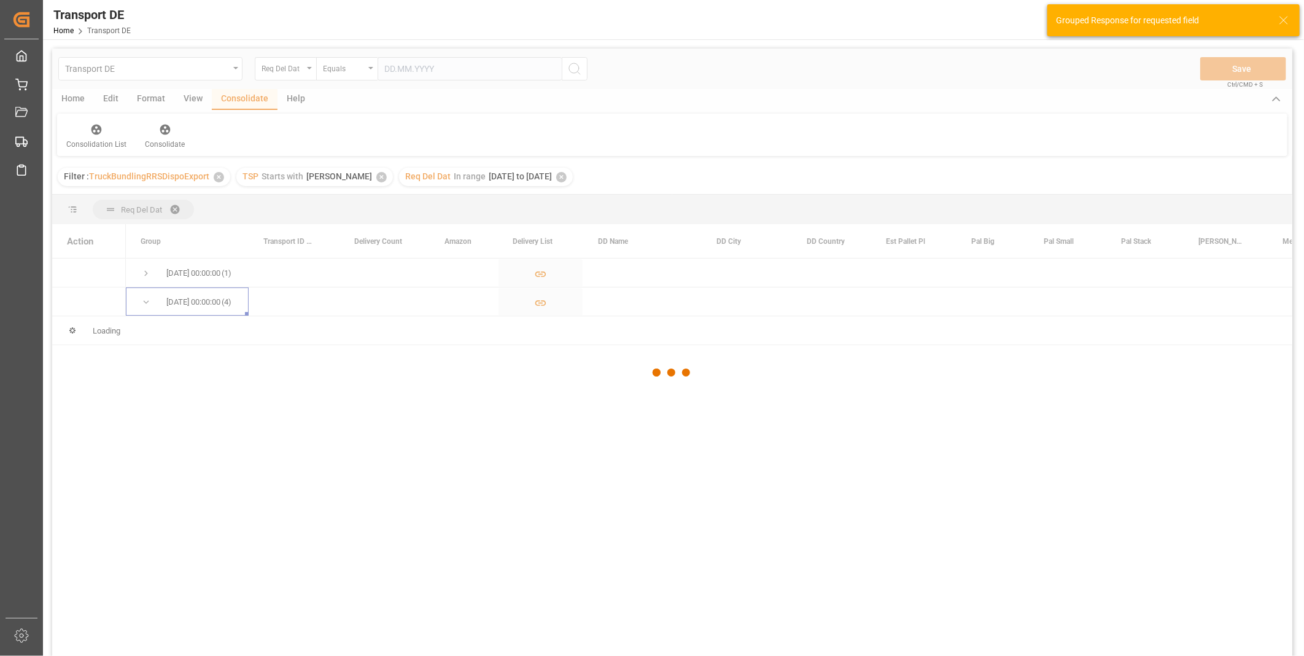
click at [144, 265] on div at bounding box center [672, 373] width 1240 height 648
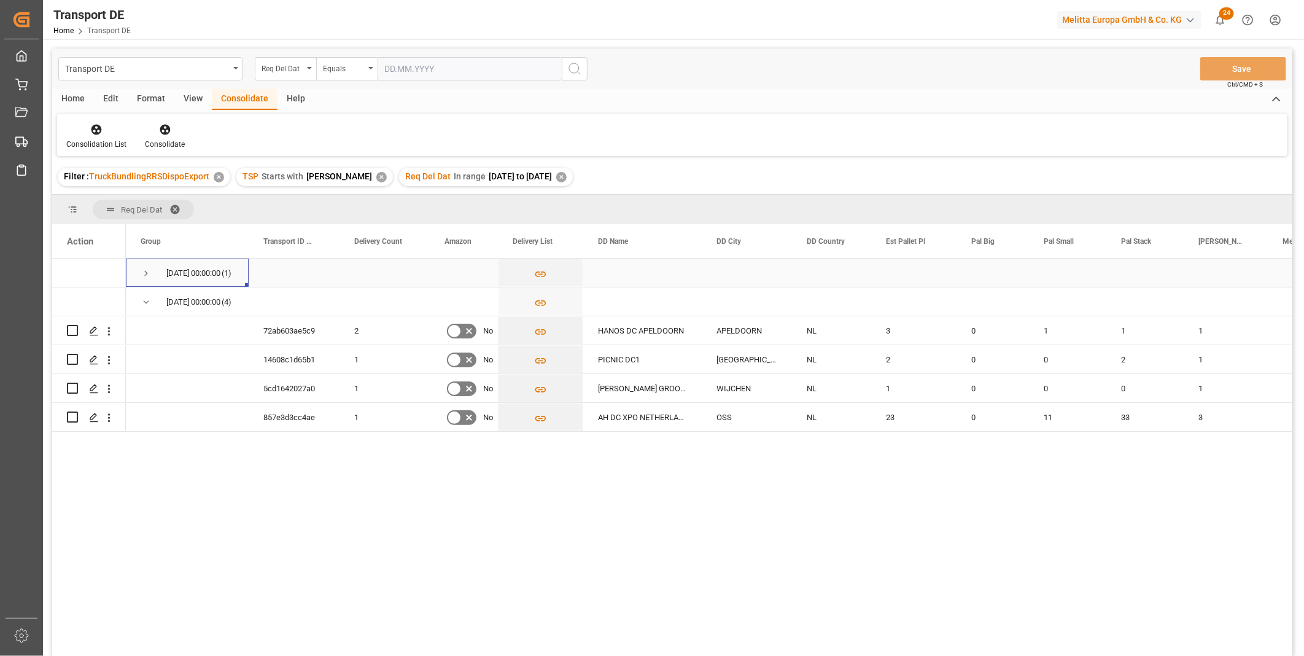
click at [145, 271] on span "Press SPACE to select this row." at bounding box center [146, 273] width 11 height 11
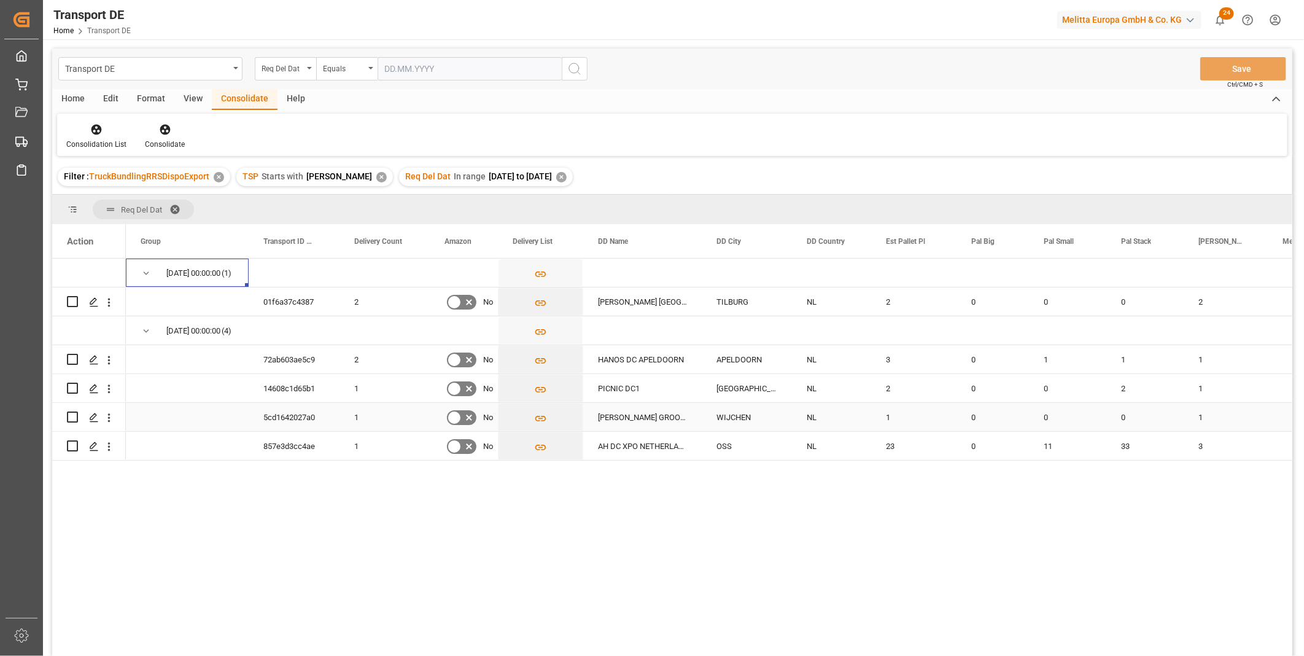
click at [68, 417] on input "Press Space to toggle row selection (unchecked)" at bounding box center [72, 416] width 11 height 11
checkbox input "true"
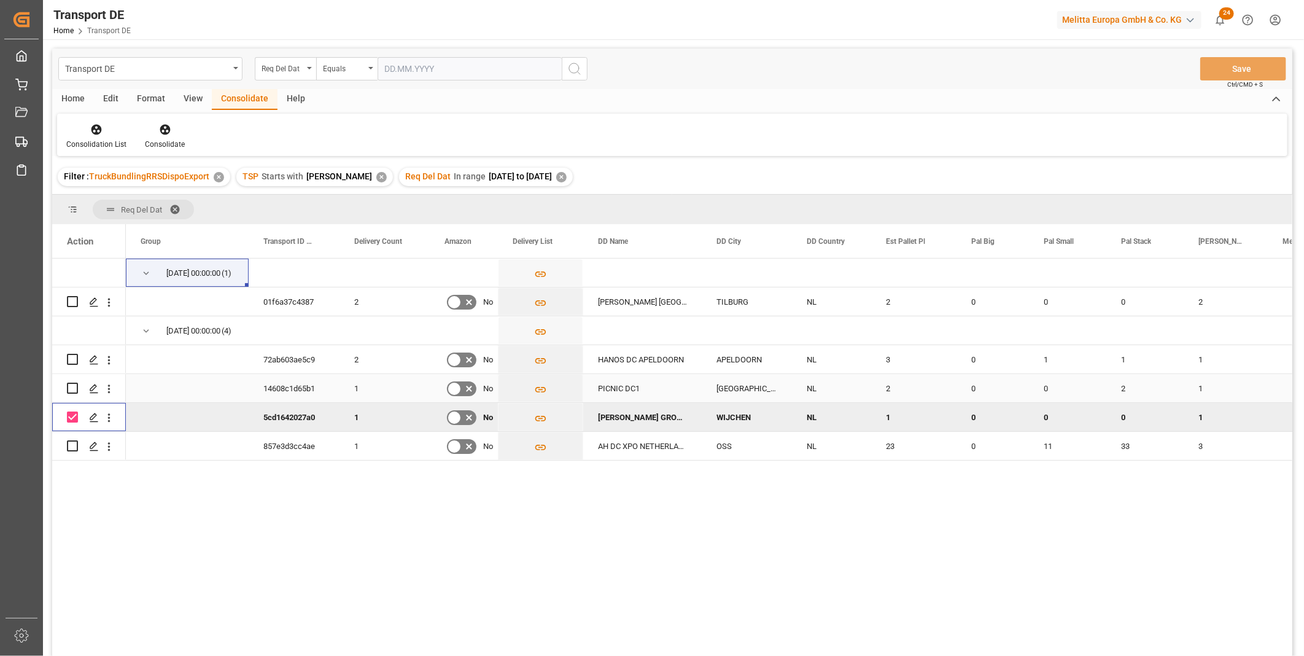
click at [72, 391] on input "Press Space to toggle row selection (unchecked)" at bounding box center [72, 387] width 11 height 11
checkbox input "true"
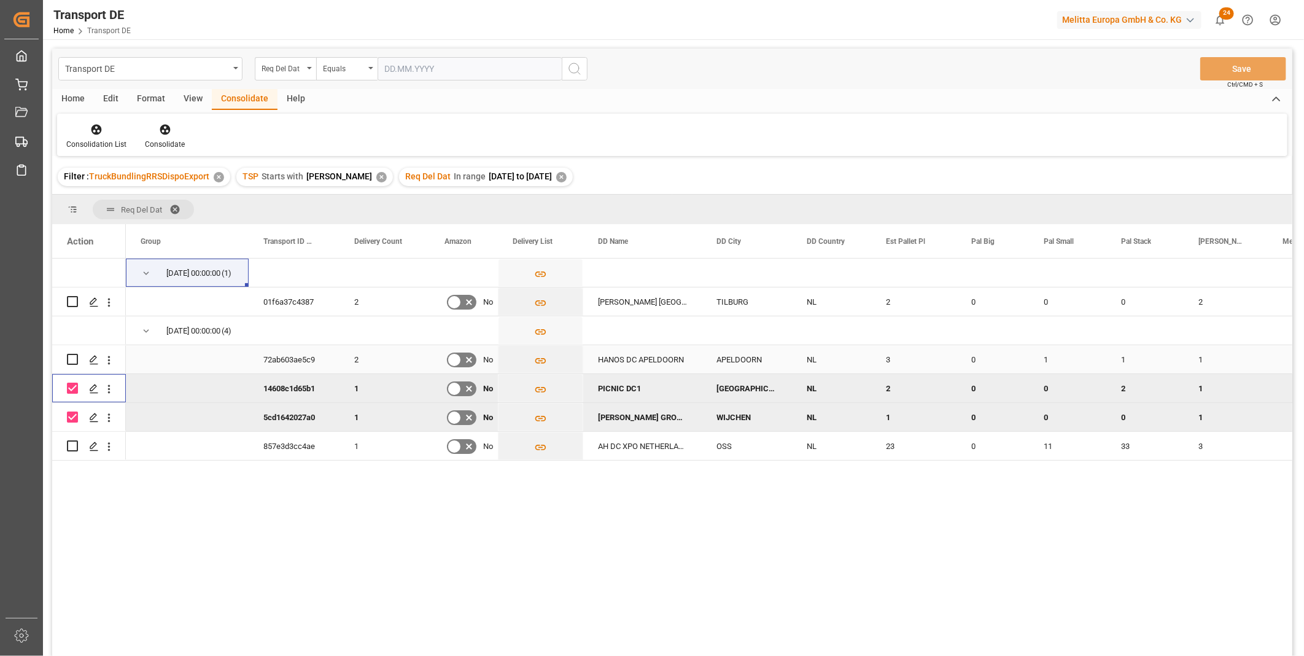
click at [76, 361] on input "Press Space to toggle row selection (unchecked)" at bounding box center [72, 359] width 11 height 11
checkbox input "true"
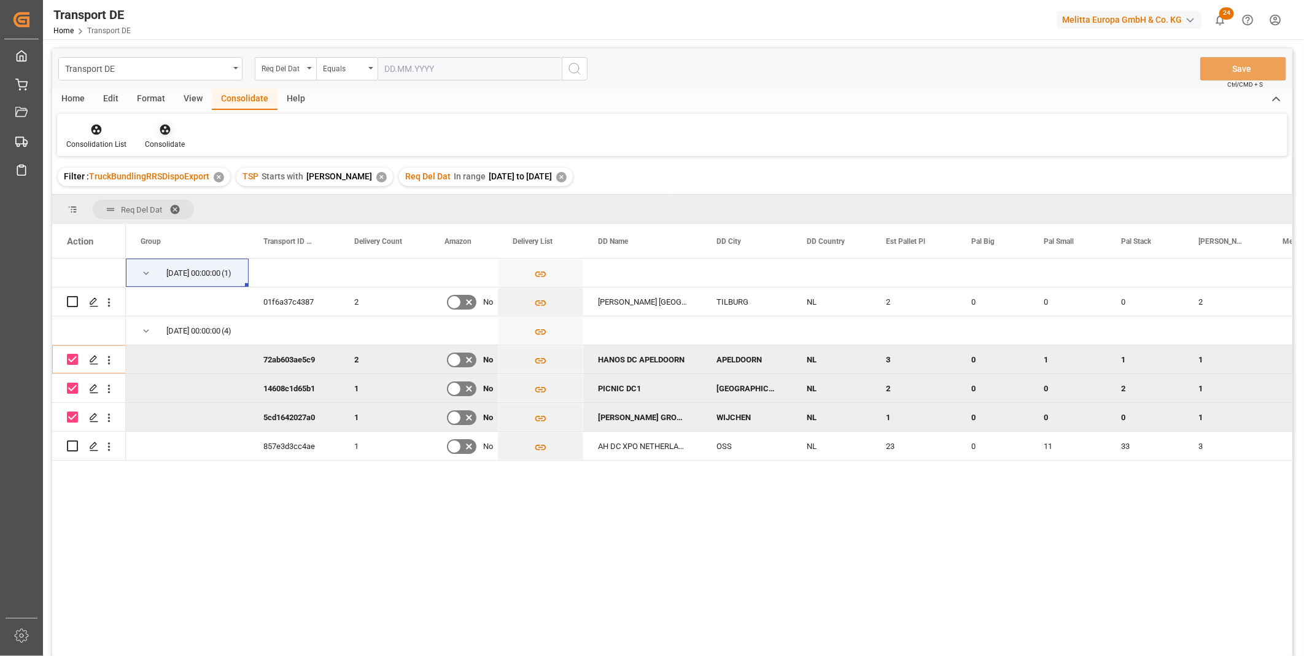
click at [164, 136] on div "Consolidate" at bounding box center [165, 136] width 58 height 27
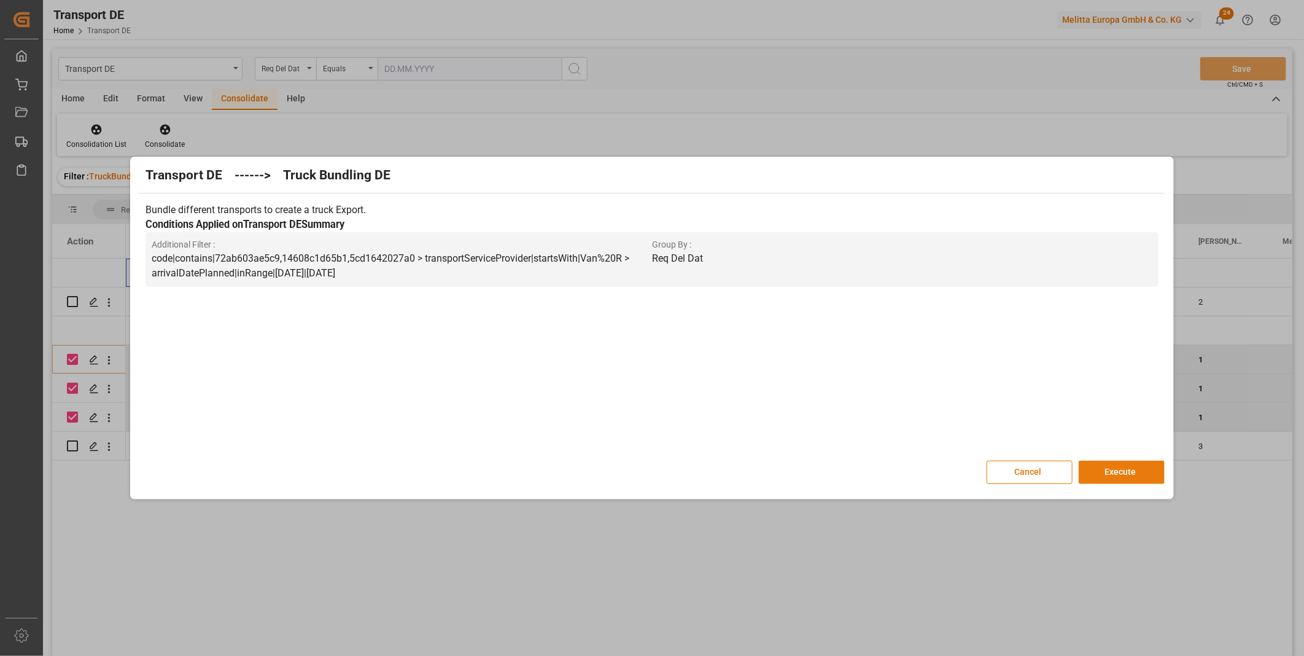
click at [1107, 467] on button "Execute" at bounding box center [1122, 471] width 86 height 23
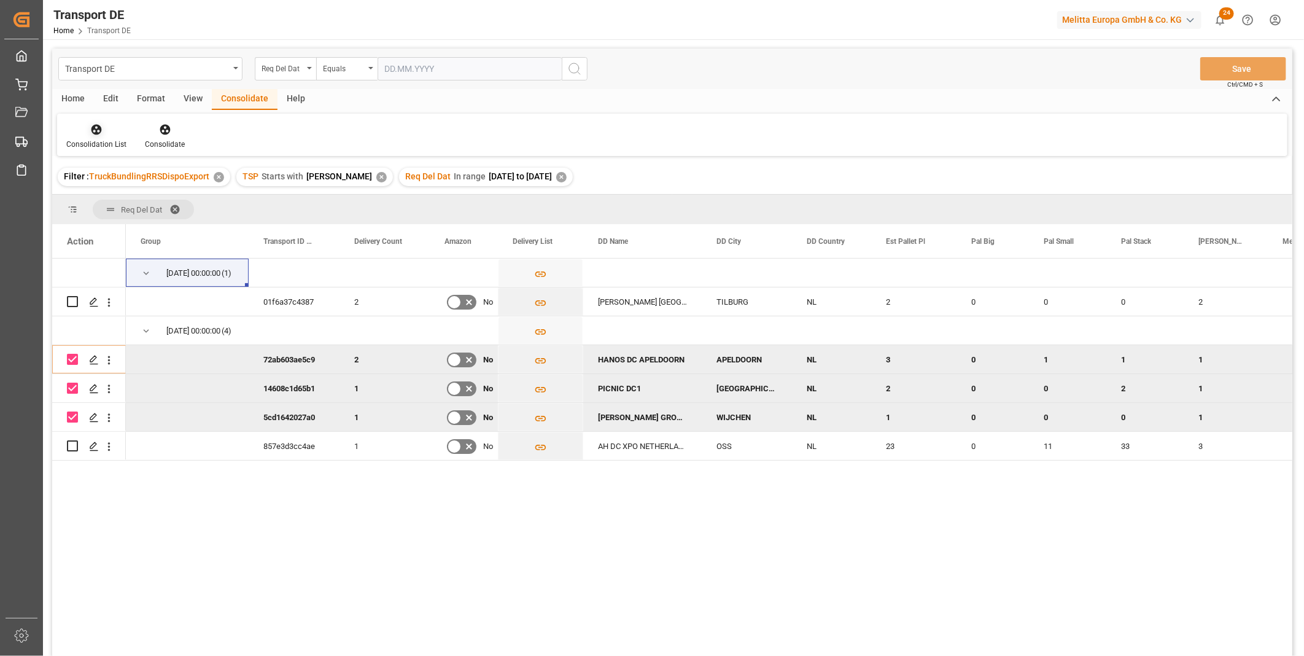
click at [92, 131] on icon at bounding box center [96, 130] width 10 height 10
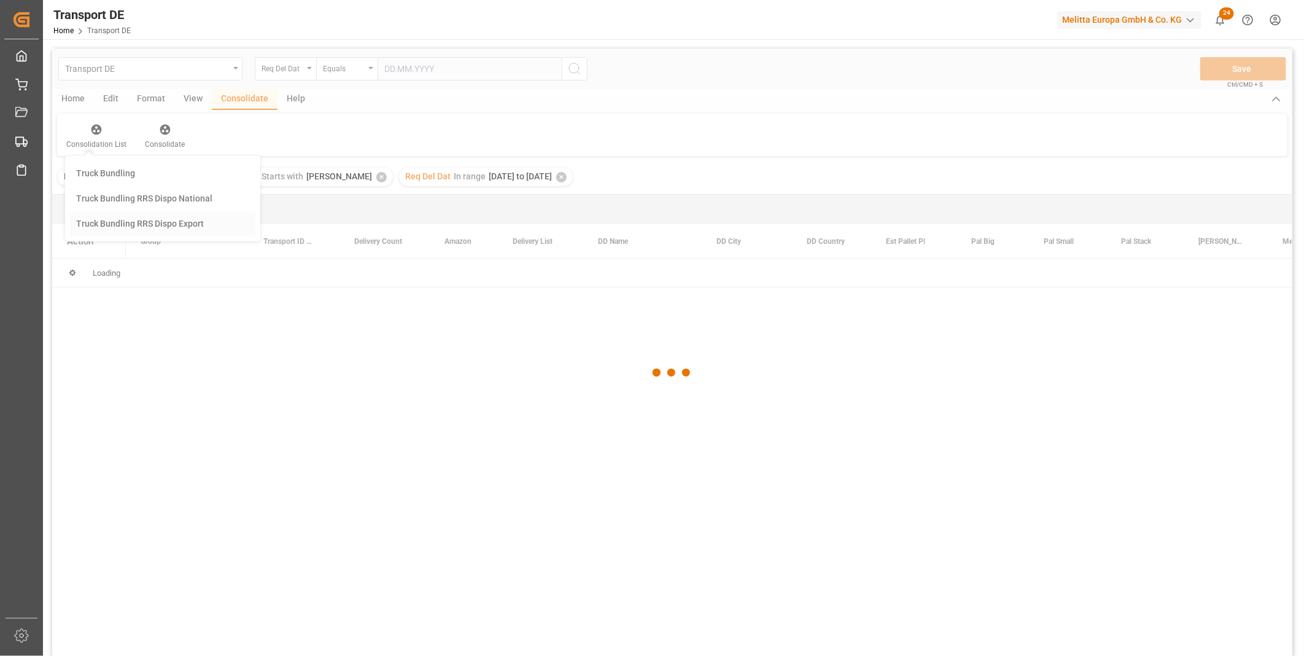
click at [138, 215] on div "Transport DE Req Del Dat Equals Save Ctrl/CMD + S Home Edit Format View Consoli…" at bounding box center [672, 369] width 1240 height 640
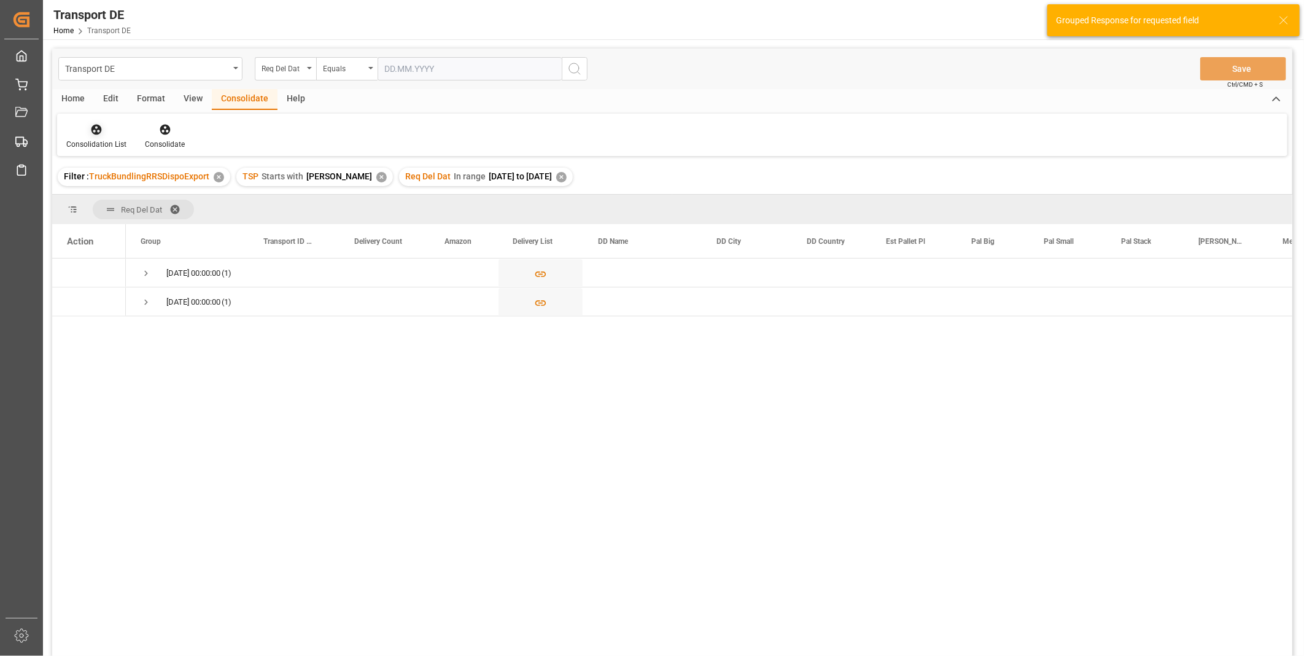
click at [93, 138] on div "Consolidation List" at bounding box center [96, 136] width 79 height 27
click at [155, 200] on div "Transport DE Req Del Dat Equals Save Ctrl/CMD + S Home Edit Format View Consoli…" at bounding box center [672, 369] width 1240 height 640
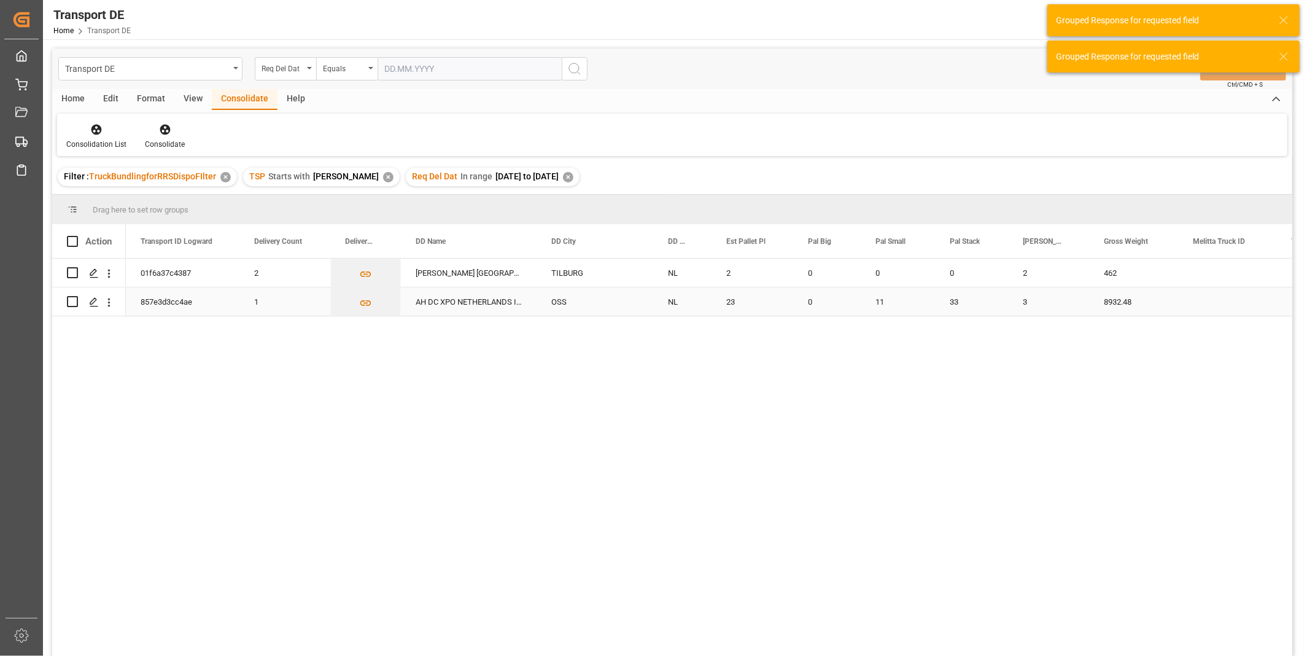
click at [72, 300] on input "Press Space to toggle row selection (unchecked)" at bounding box center [72, 301] width 11 height 11
checkbox input "true"
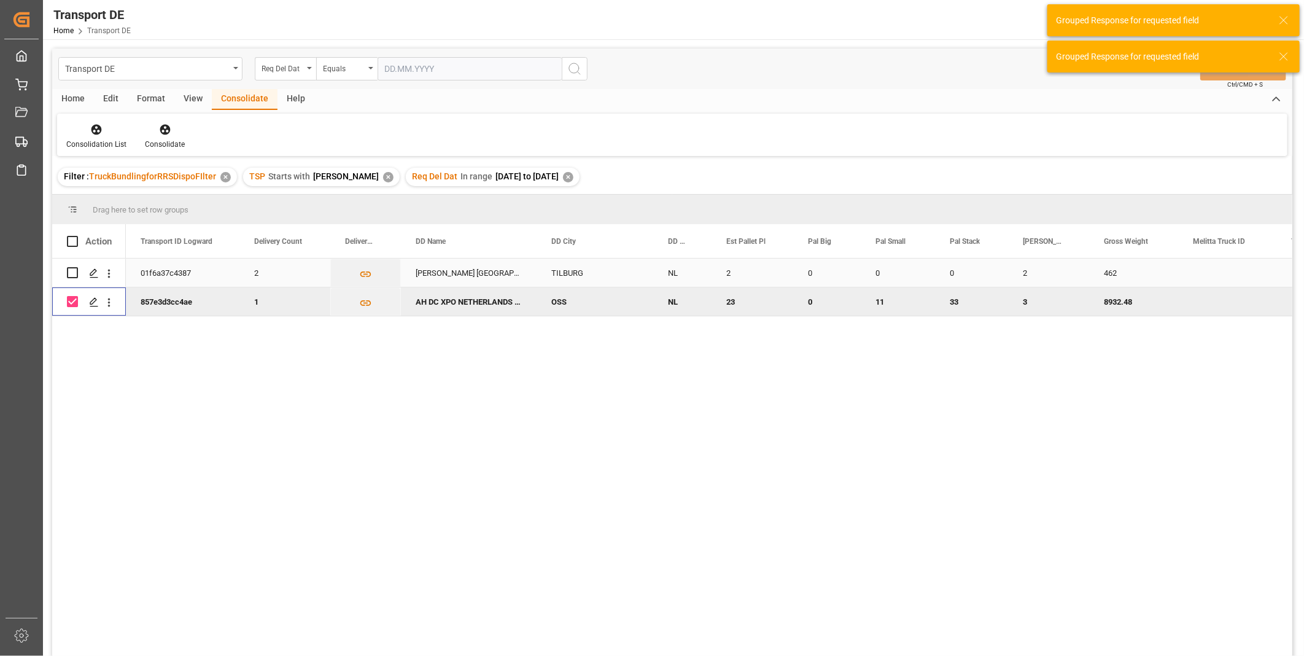
click at [69, 273] on input "Press Space to toggle row selection (unchecked)" at bounding box center [72, 272] width 11 height 11
checkbox input "true"
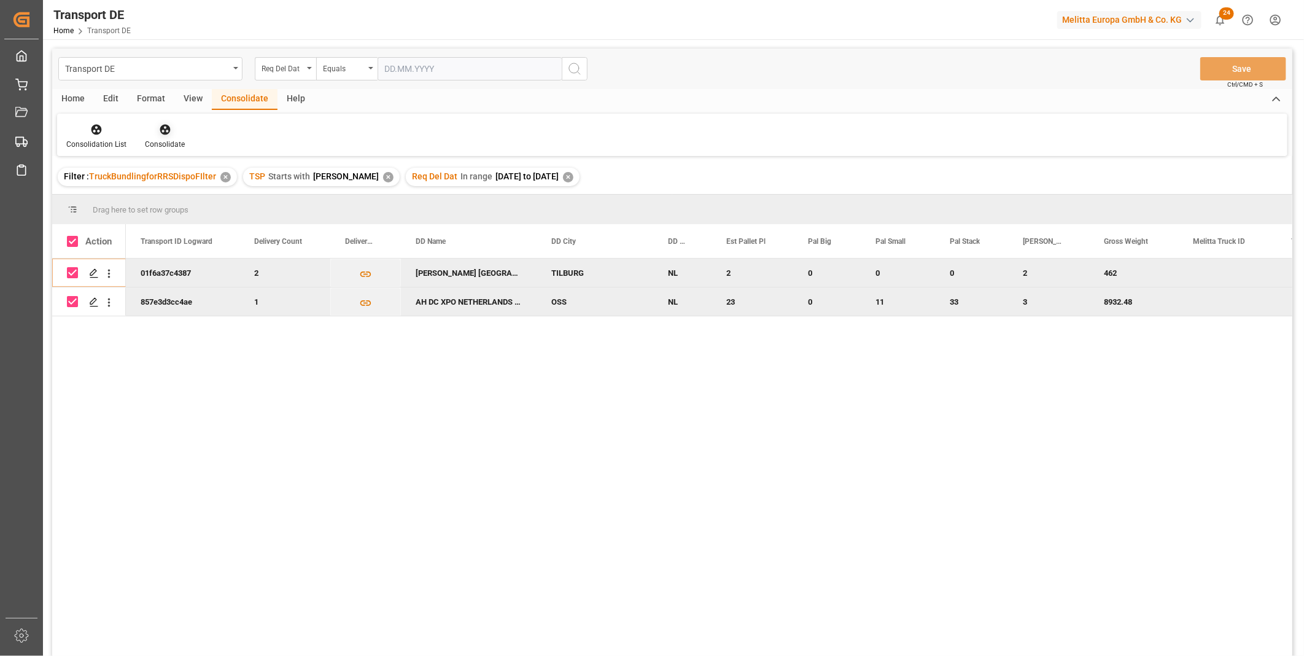
click at [160, 139] on div "Consolidate" at bounding box center [165, 144] width 40 height 11
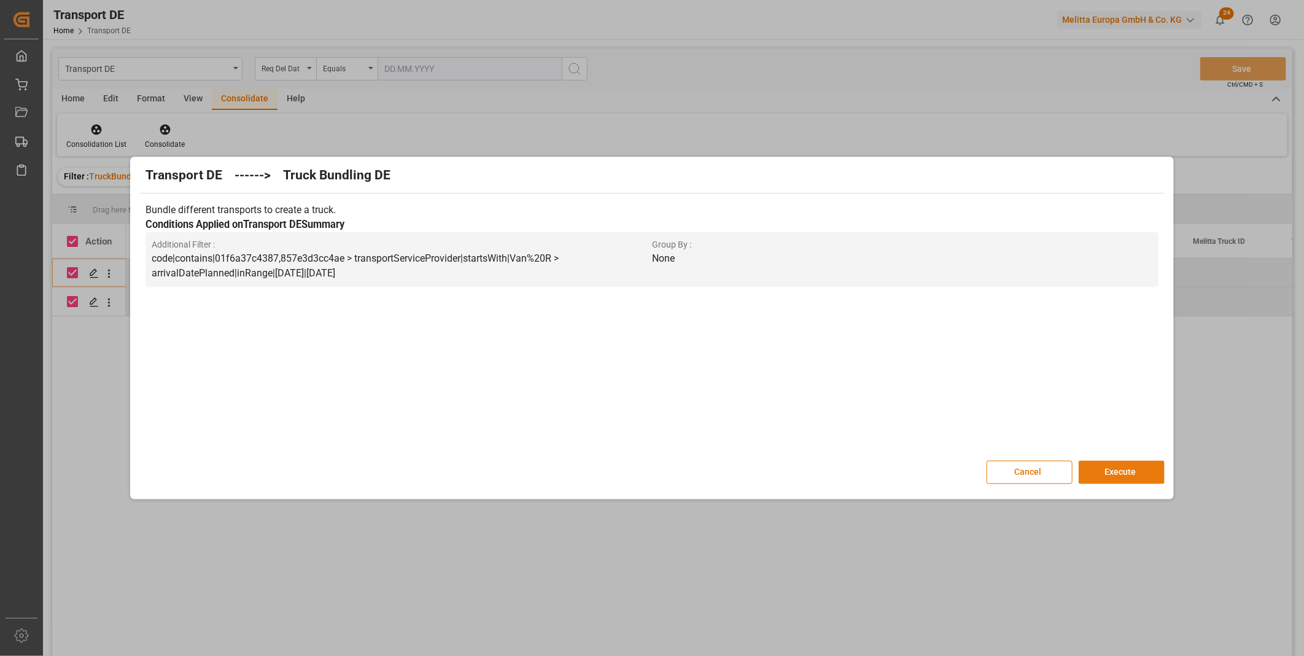
click at [1112, 468] on button "Execute" at bounding box center [1122, 471] width 86 height 23
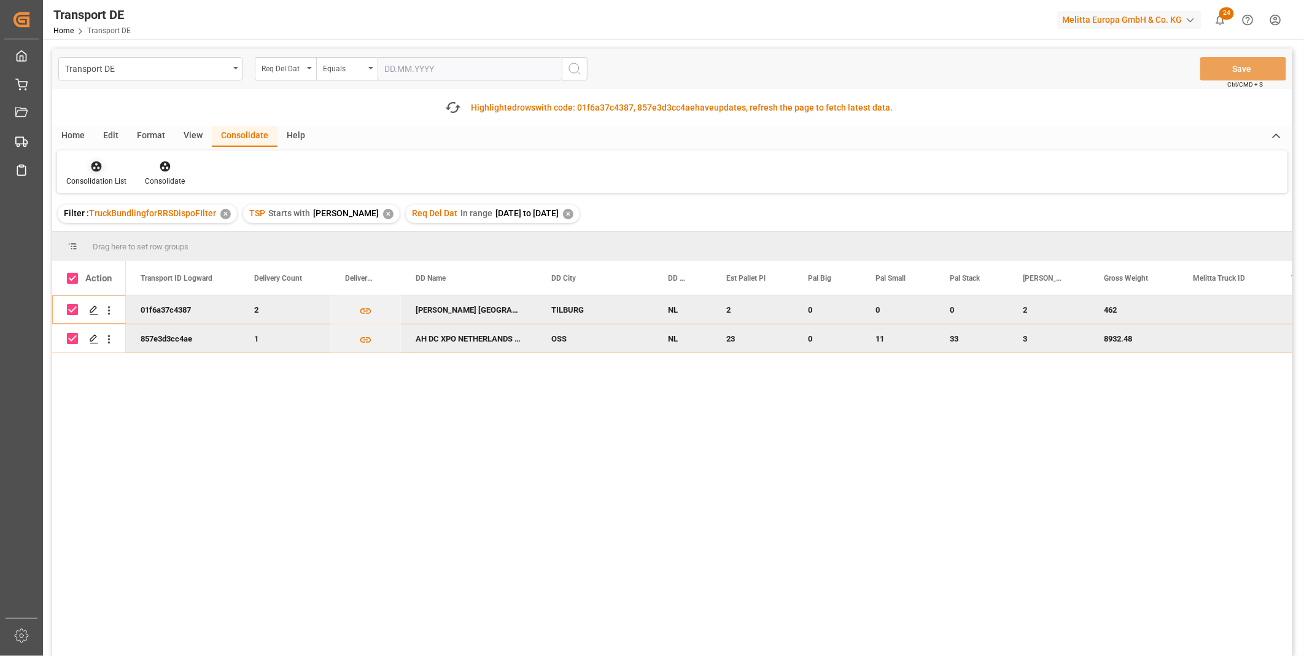
click at [117, 176] on div "Consolidation List" at bounding box center [96, 181] width 60 height 11
drag, startPoint x: 117, startPoint y: 176, endPoint x: 90, endPoint y: 170, distance: 28.2
click at [90, 170] on icon at bounding box center [96, 166] width 12 height 12
click at [104, 169] on div at bounding box center [96, 166] width 60 height 13
click at [120, 257] on div "Transport DE Req Del Dat Equals Save Ctrl/CMD + S Fetch latest updates Highligh…" at bounding box center [672, 387] width 1240 height 677
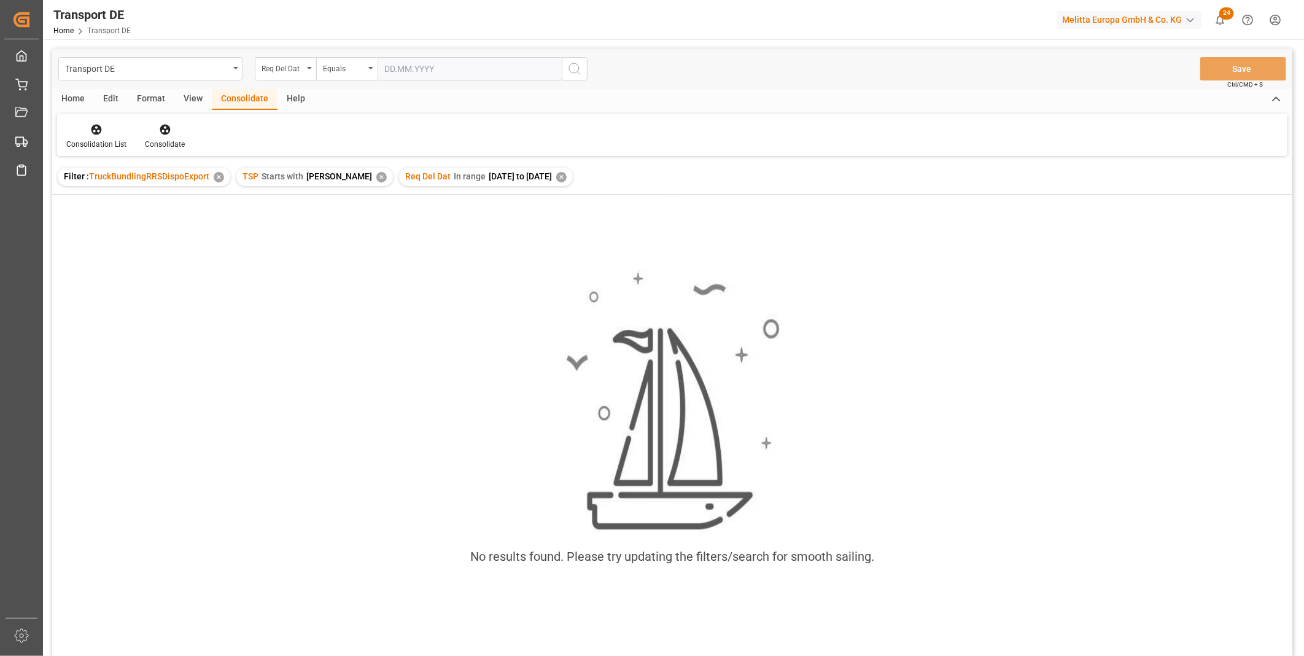
click at [557, 176] on div "✕" at bounding box center [561, 177] width 10 height 10
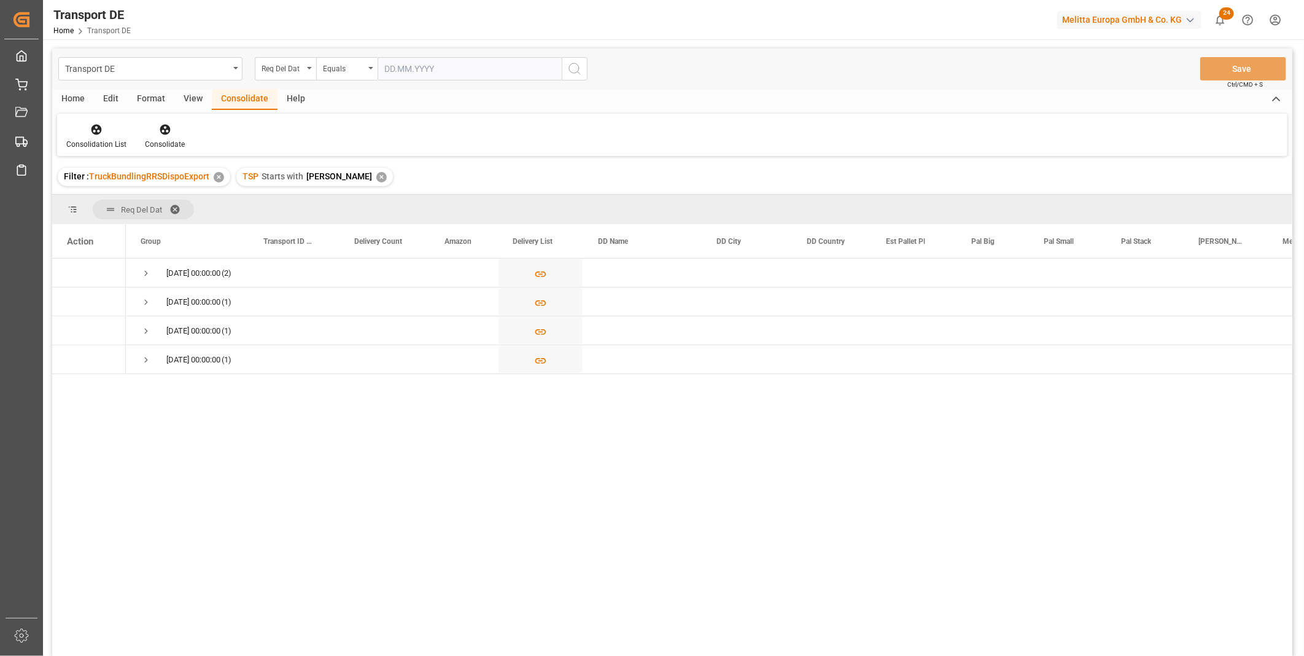
click at [376, 176] on div "✕" at bounding box center [381, 177] width 10 height 10
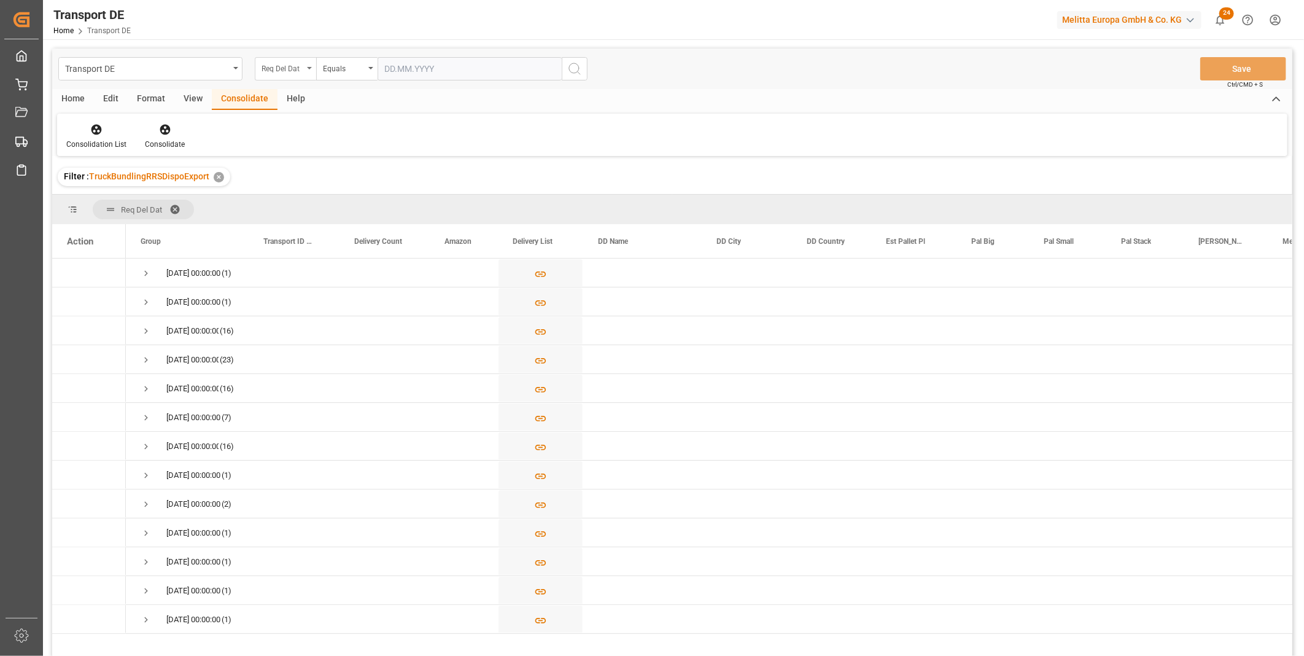
click at [302, 66] on div "Req Del Dat" at bounding box center [283, 67] width 42 height 14
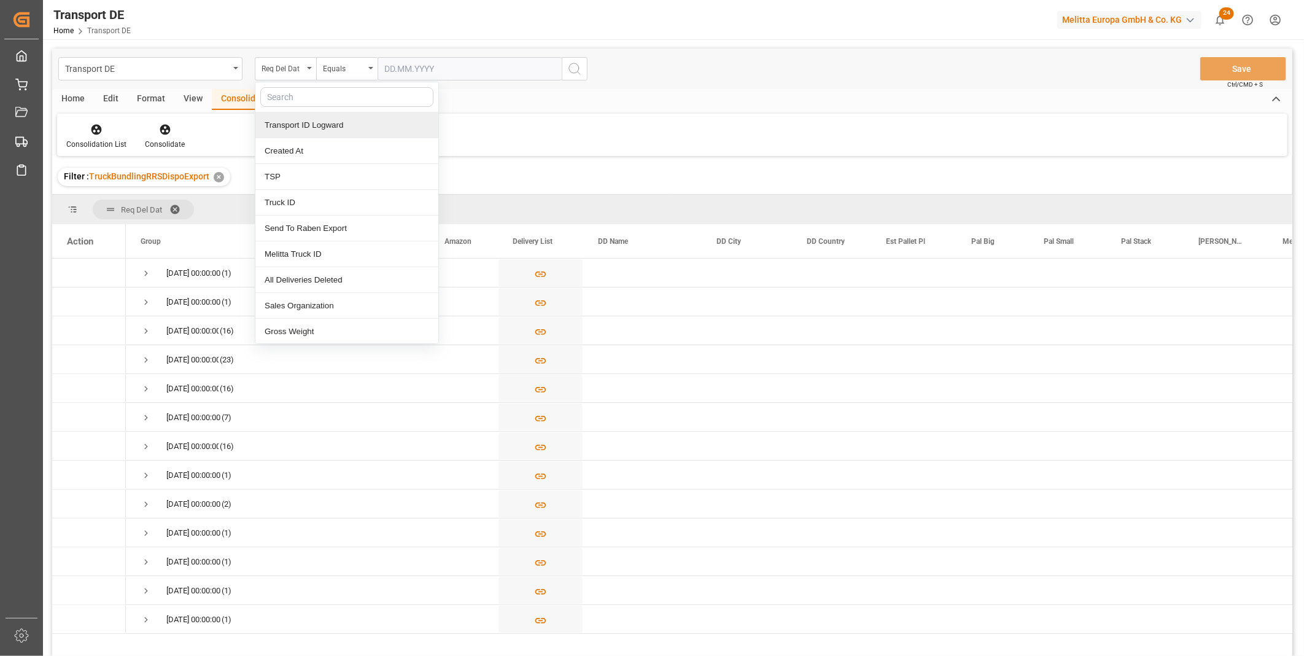
drag, startPoint x: 295, startPoint y: 170, endPoint x: 297, endPoint y: 106, distance: 63.9
click at [297, 106] on div "Transport ID Logward Created At TSP Truck ID Send To Raben Export Melitta Truck…" at bounding box center [347, 213] width 184 height 262
type input "Route"
click at [305, 130] on div "Route" at bounding box center [346, 125] width 183 height 26
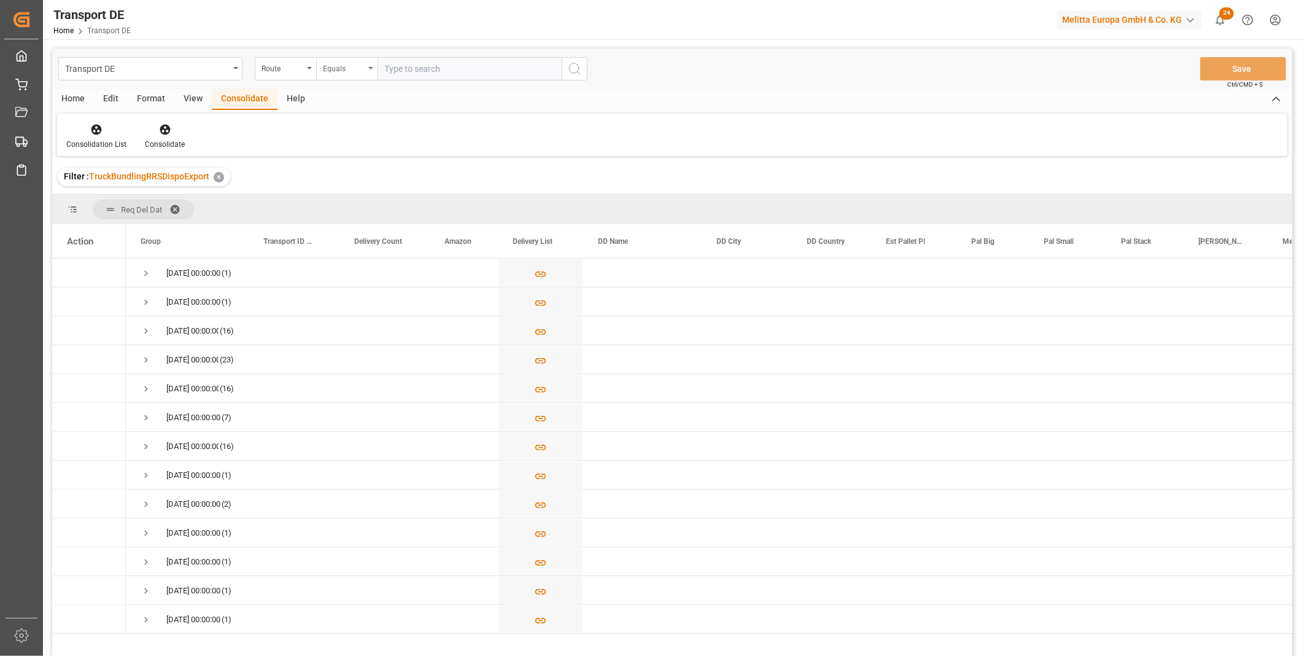
click at [335, 69] on div "Equals" at bounding box center [344, 67] width 42 height 14
click at [347, 200] on div "Starts with" at bounding box center [408, 203] width 183 height 26
type input "FR"
click at [580, 69] on icon "search button" at bounding box center [574, 68] width 15 height 15
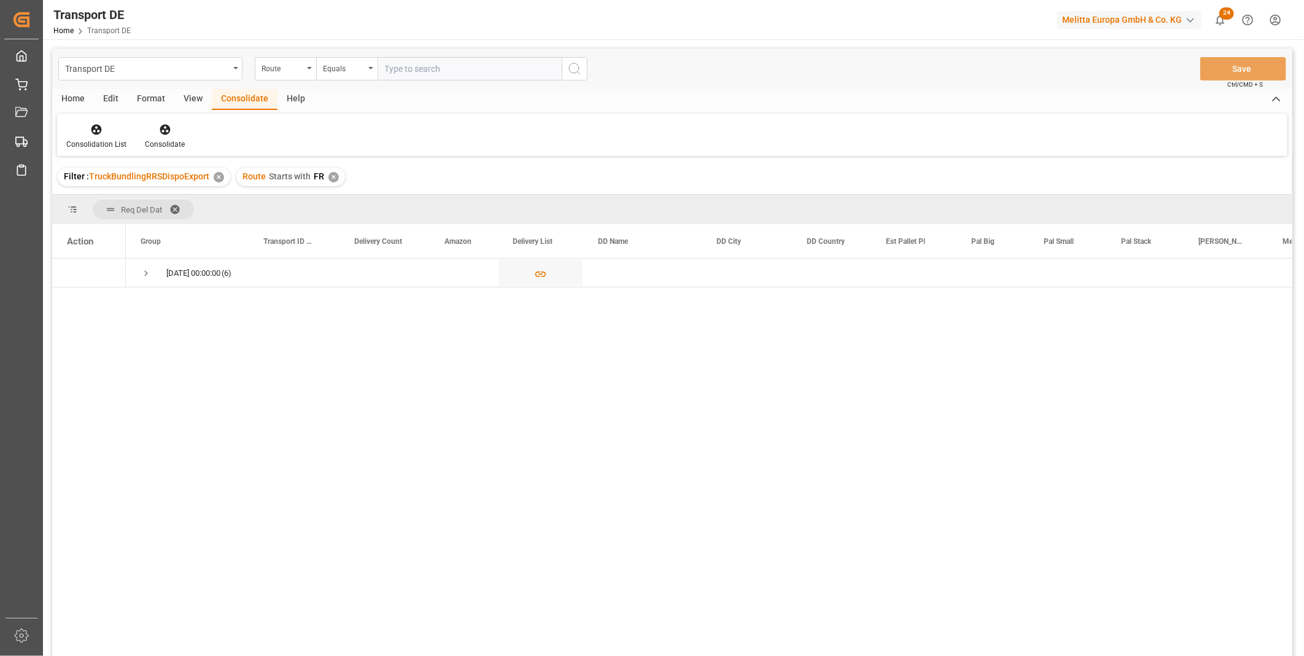
click at [149, 273] on span "Press SPACE to select this row." at bounding box center [146, 273] width 11 height 11
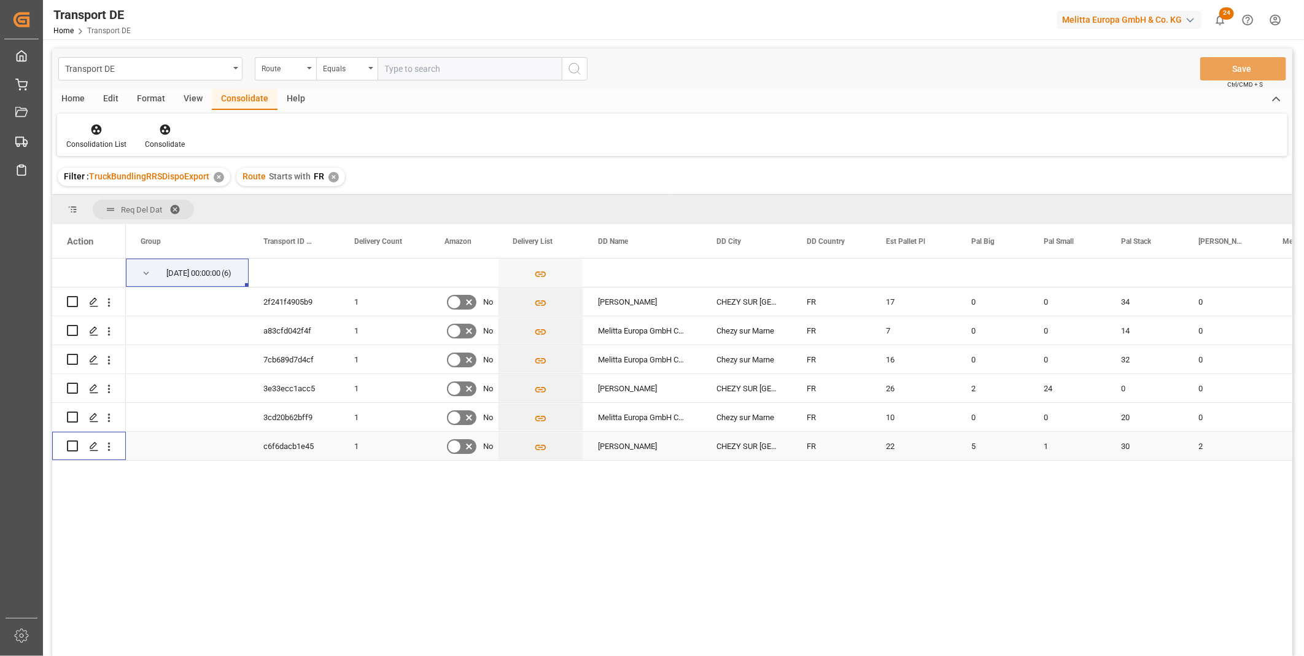
drag, startPoint x: 75, startPoint y: 447, endPoint x: 75, endPoint y: 430, distance: 16.6
click at [75, 446] on input "Press Space to toggle row selection (unchecked)" at bounding box center [72, 445] width 11 height 11
checkbox input "true"
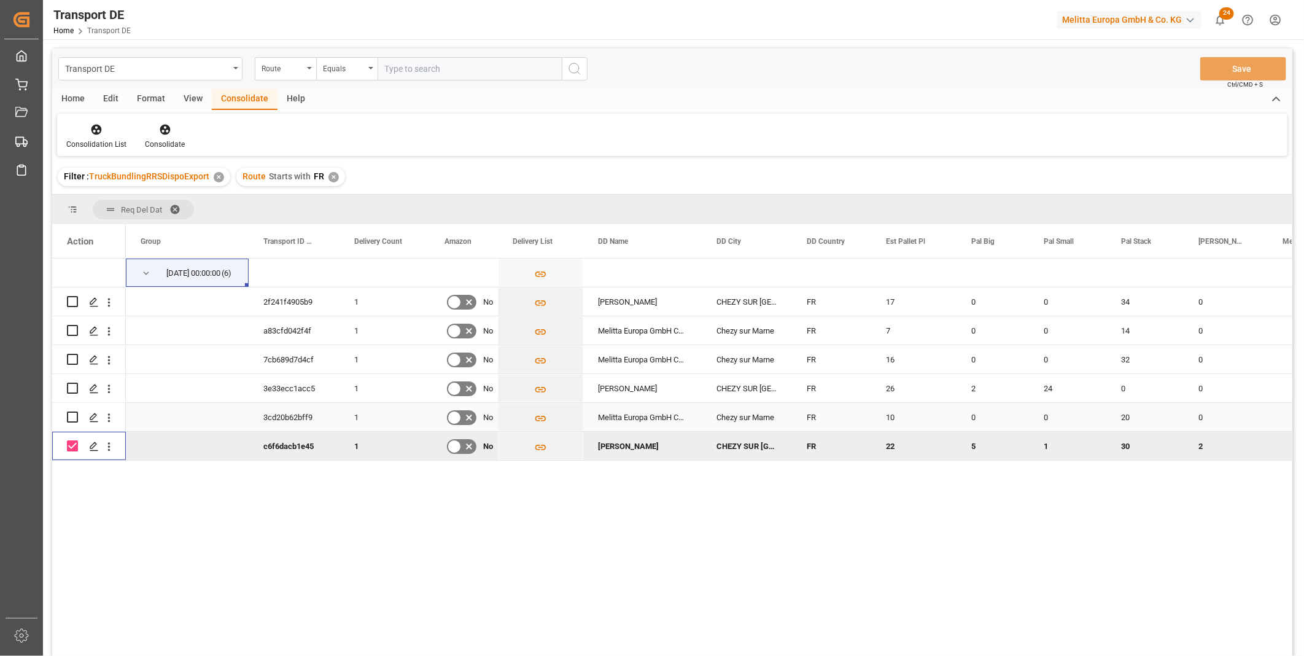
click at [69, 419] on input "Press Space to toggle row selection (unchecked)" at bounding box center [72, 416] width 11 height 11
checkbox input "true"
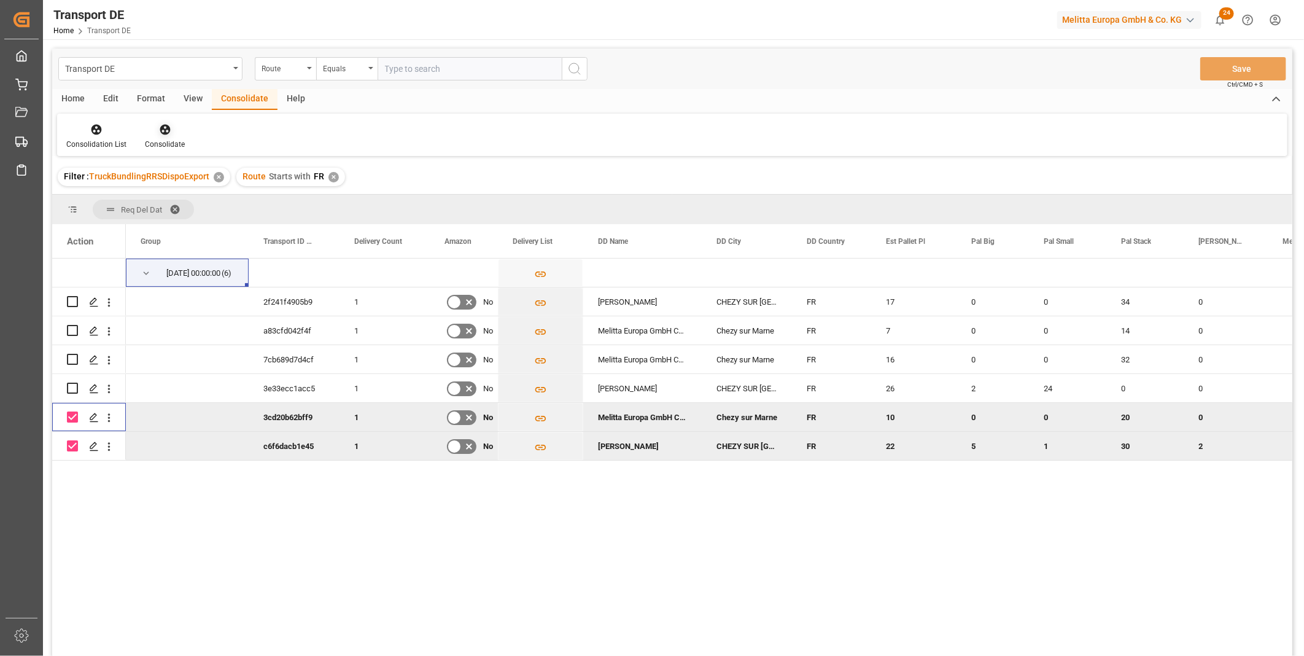
click at [161, 140] on div "Consolidate" at bounding box center [165, 144] width 40 height 11
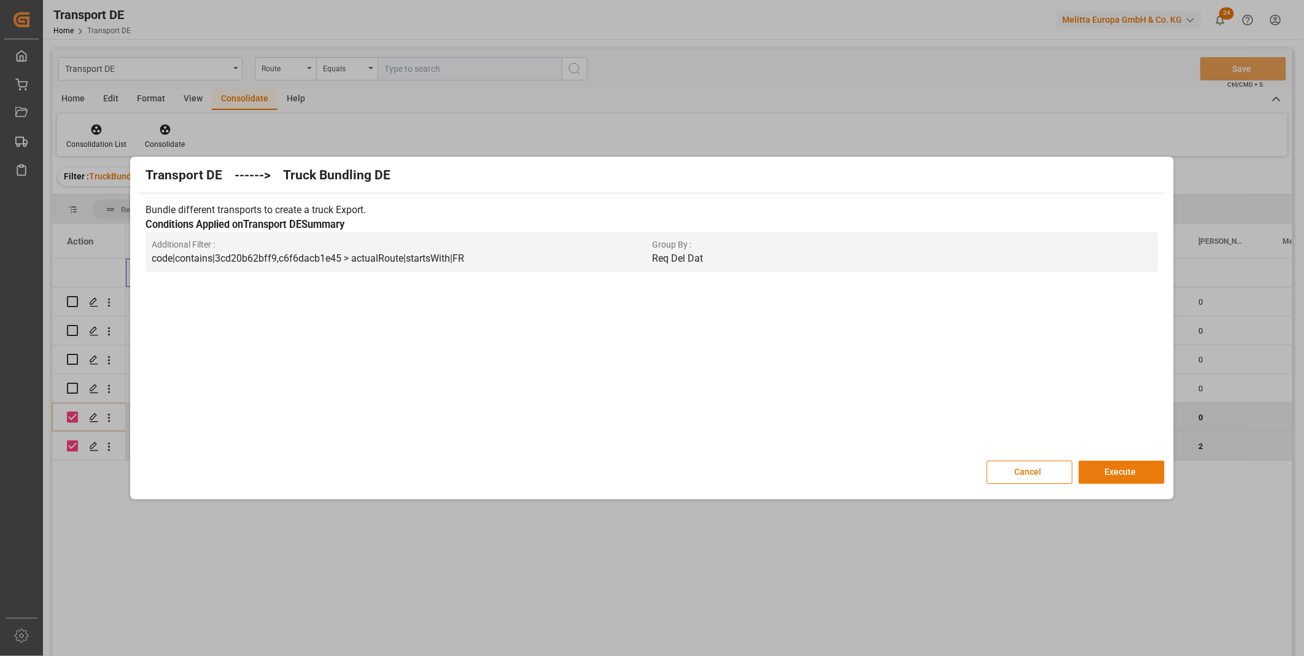
click at [1133, 478] on button "Execute" at bounding box center [1122, 471] width 86 height 23
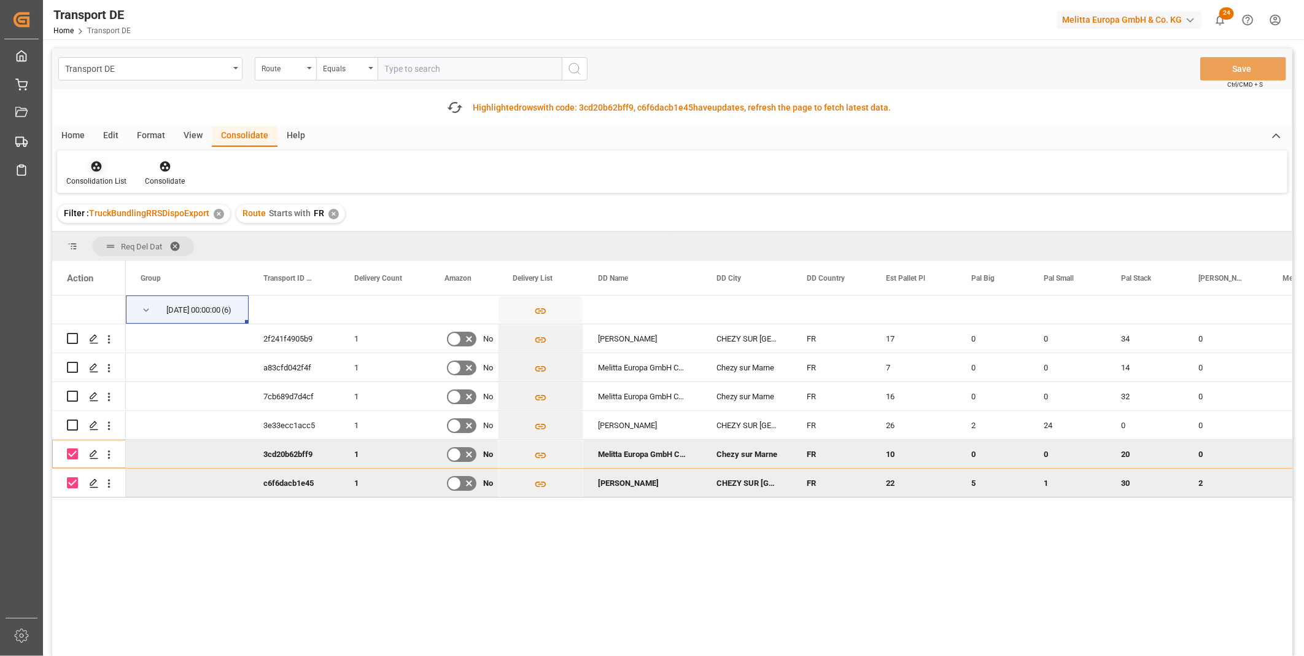
click at [107, 176] on div "Consolidation List" at bounding box center [96, 181] width 60 height 11
click at [133, 261] on div "Transport DE Route Equals Save Ctrl/CMD + S Fetch latest updates Highlighted ro…" at bounding box center [672, 387] width 1240 height 677
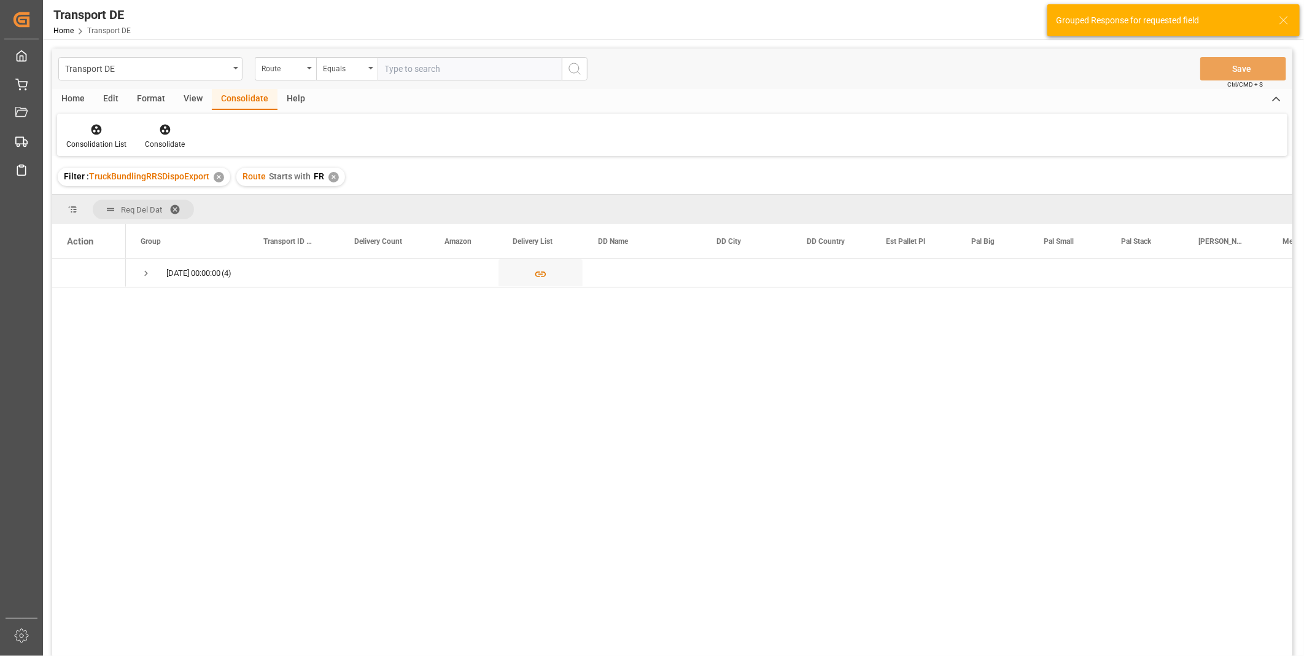
click at [146, 302] on div "20.10.2025 00:00:00 (4)" at bounding box center [709, 460] width 1166 height 405
click at [145, 281] on span "Press SPACE to select this row." at bounding box center [146, 273] width 11 height 28
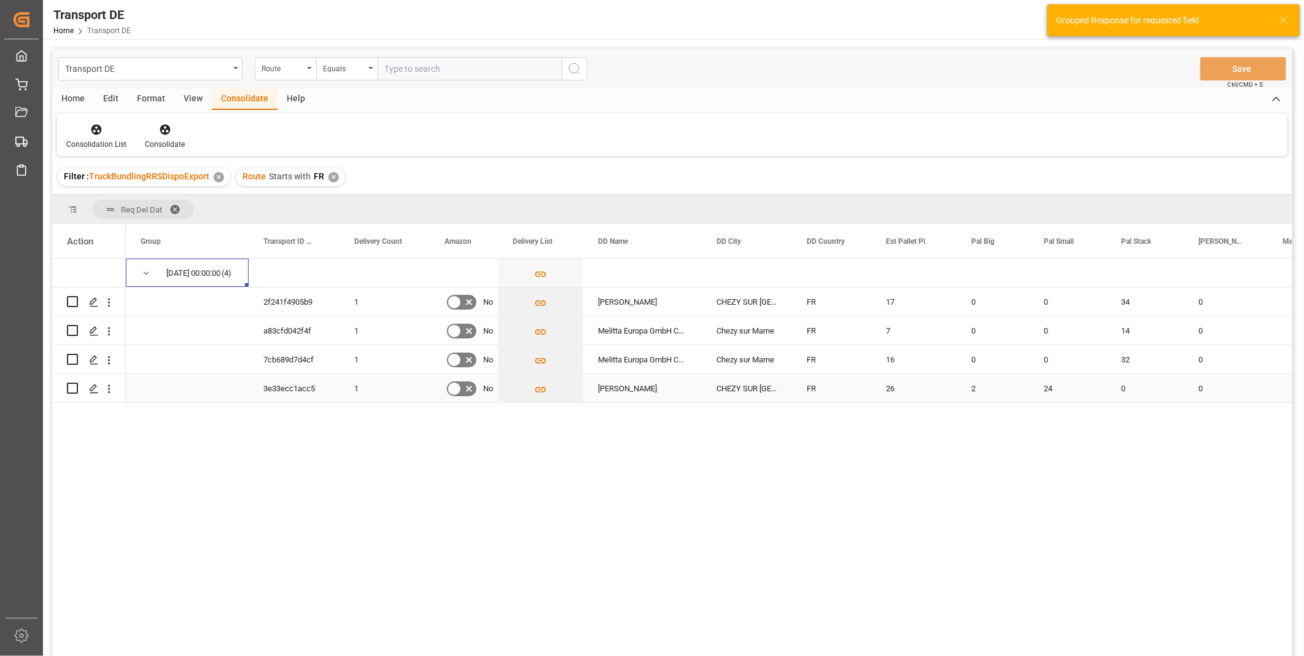
click at [76, 392] on input "Press Space to toggle row selection (unchecked)" at bounding box center [72, 387] width 11 height 11
checkbox input "true"
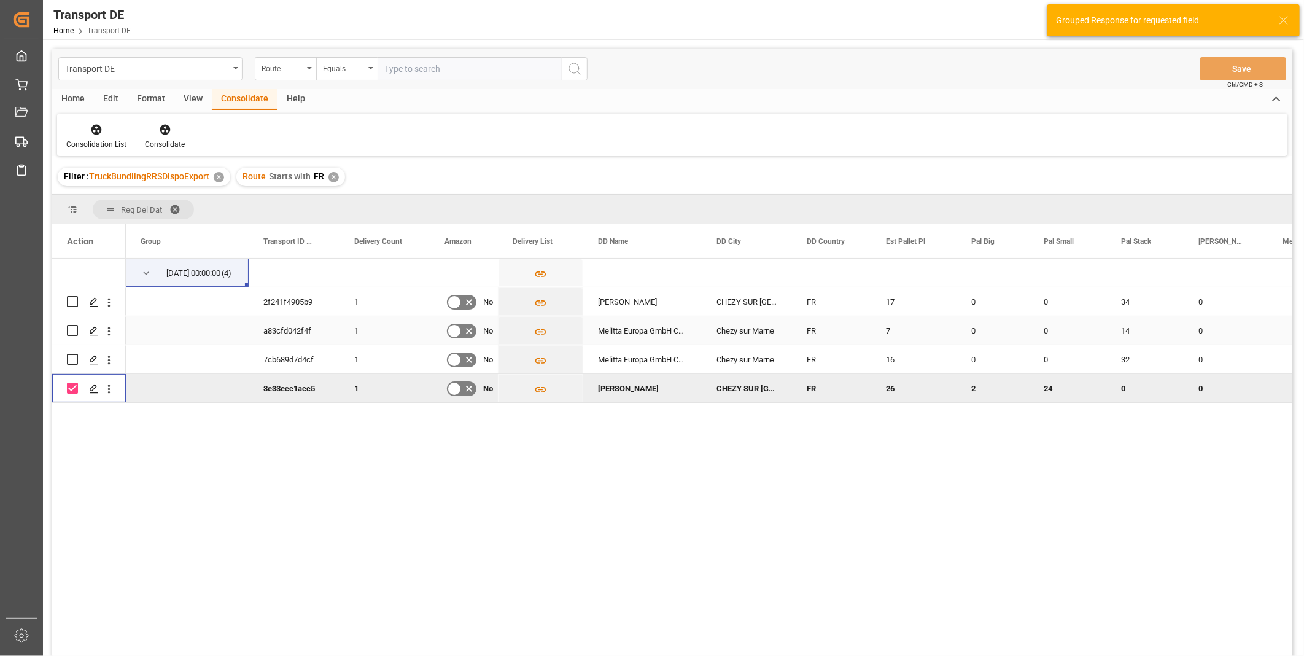
click at [70, 329] on input "Press Space to toggle row selection (unchecked)" at bounding box center [72, 330] width 11 height 11
checkbox input "true"
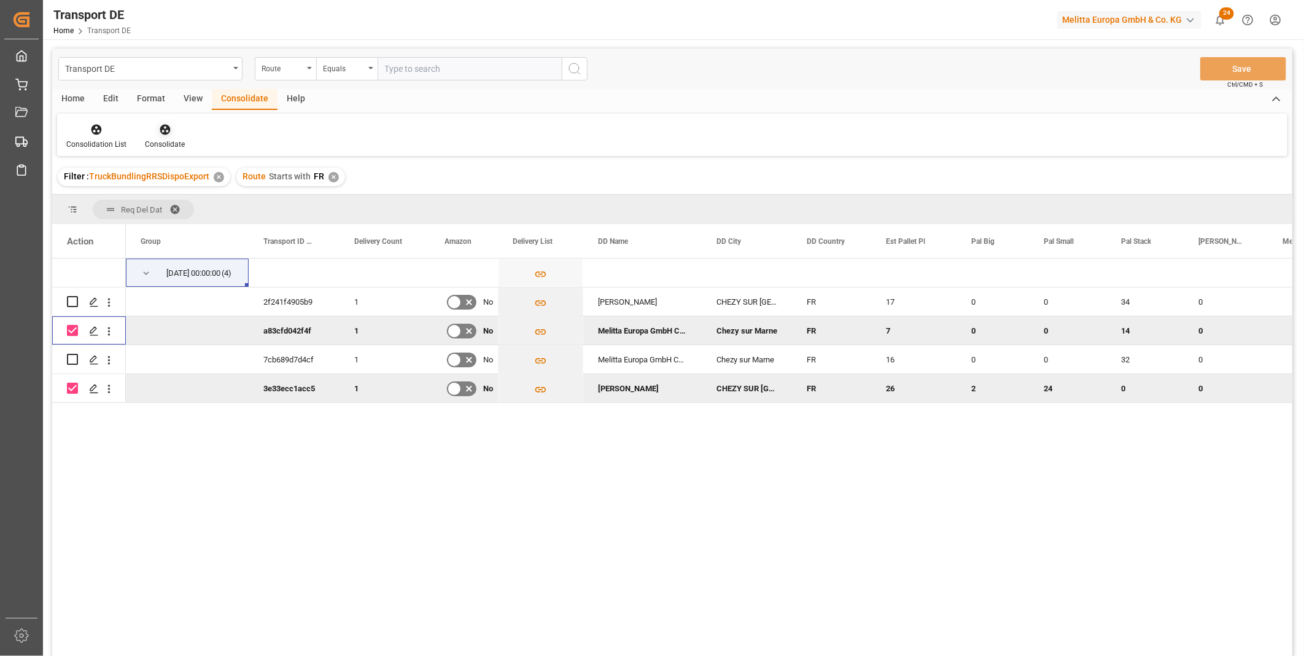
click at [168, 140] on div "Consolidate" at bounding box center [165, 144] width 40 height 11
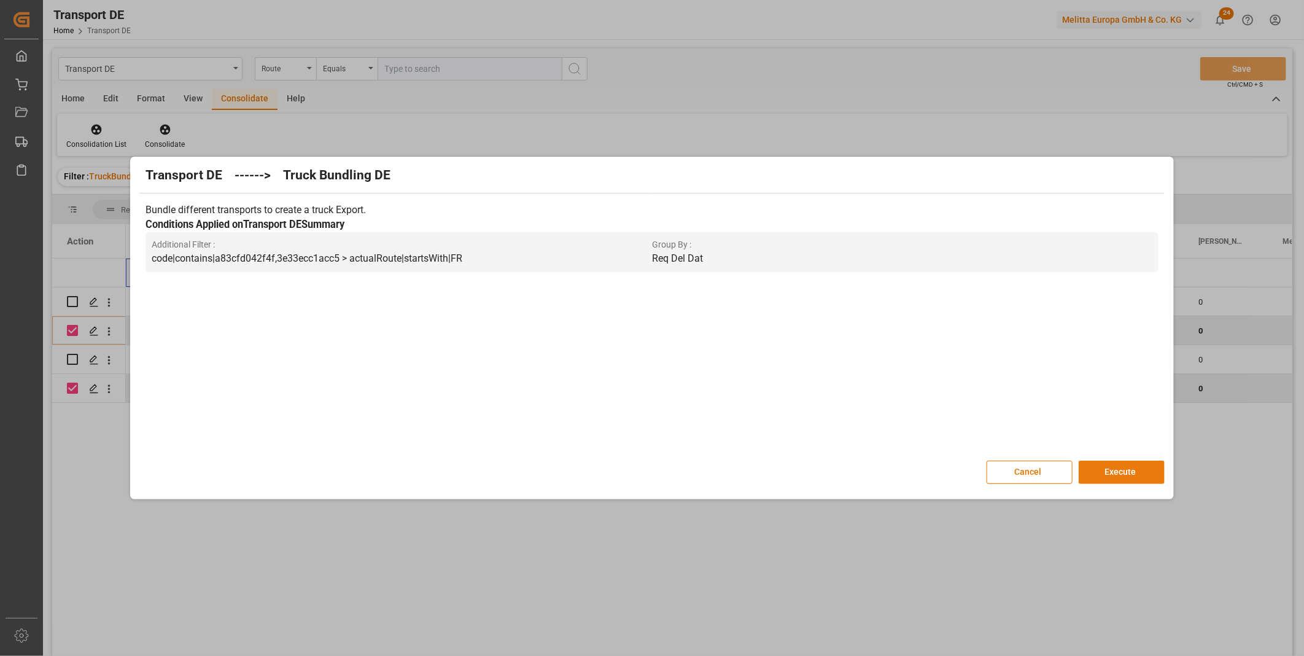
click at [1126, 477] on button "Execute" at bounding box center [1122, 471] width 86 height 23
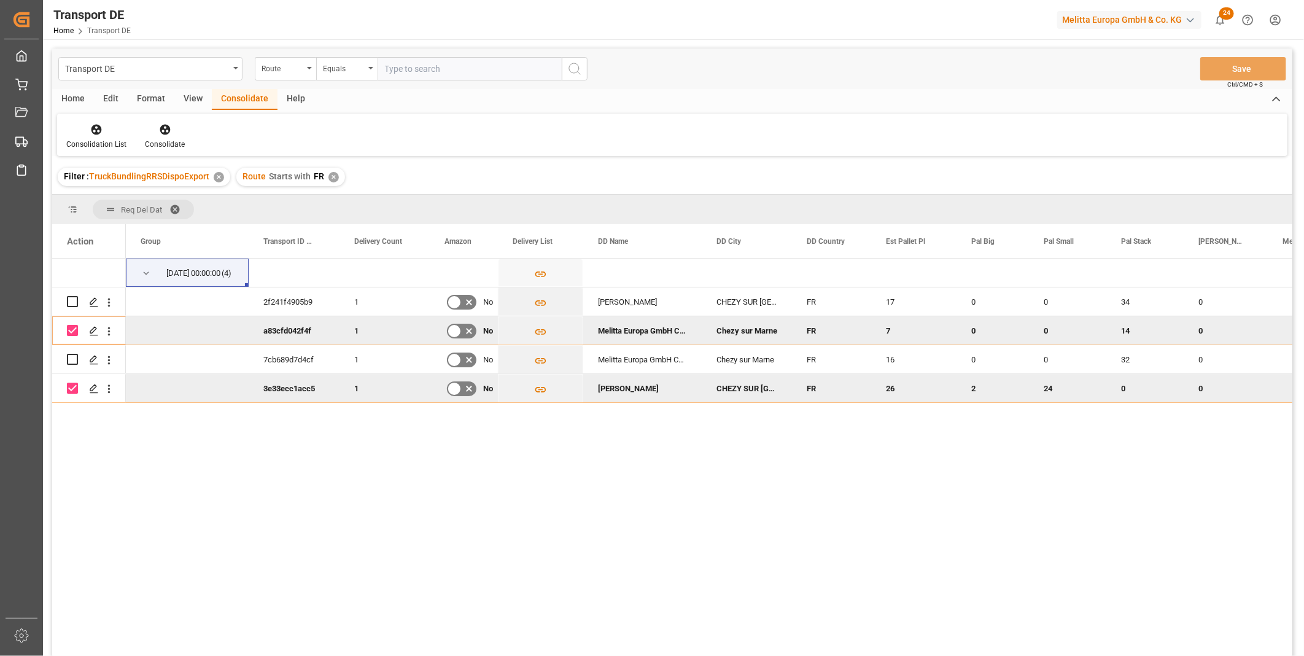
click at [94, 118] on div "Consolidation List Consolidate" at bounding box center [672, 135] width 1230 height 42
click at [95, 129] on icon at bounding box center [96, 130] width 10 height 10
click at [118, 217] on div "Transport DE Route Equals Save Ctrl/CMD + S Home Edit Format View Consolidate H…" at bounding box center [672, 369] width 1240 height 640
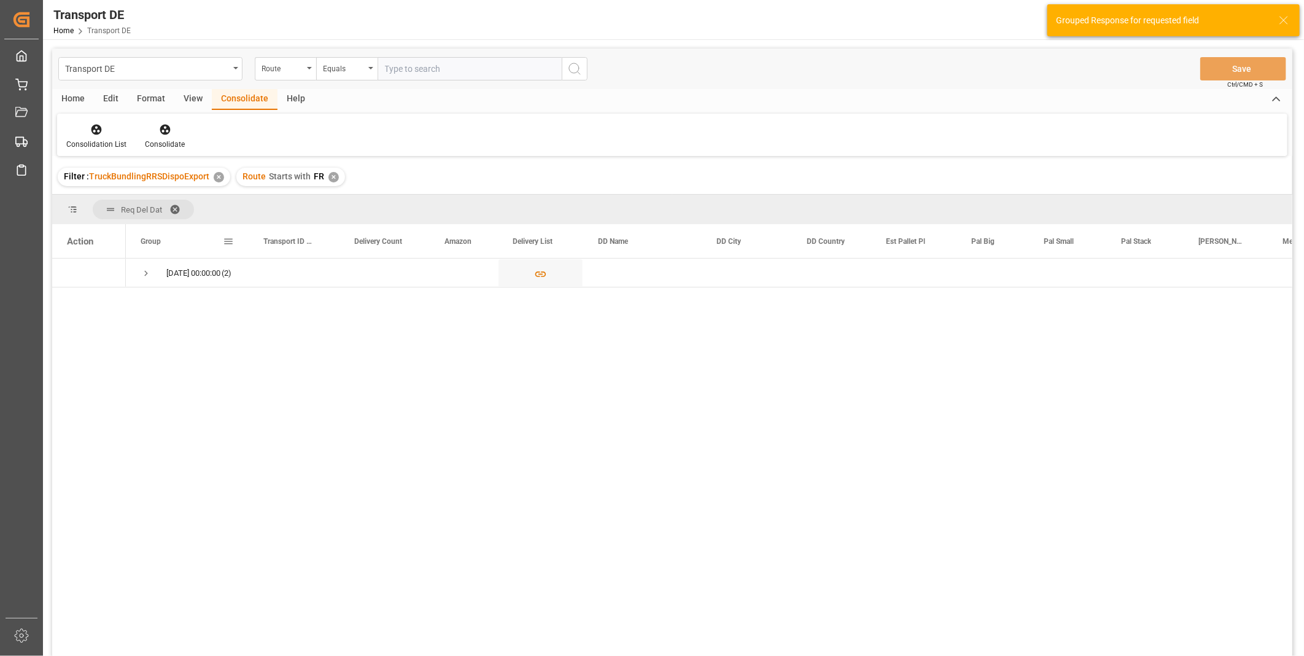
click at [150, 257] on div "Group" at bounding box center [182, 241] width 82 height 34
click at [146, 272] on span "Press SPACE to select this row." at bounding box center [146, 273] width 11 height 11
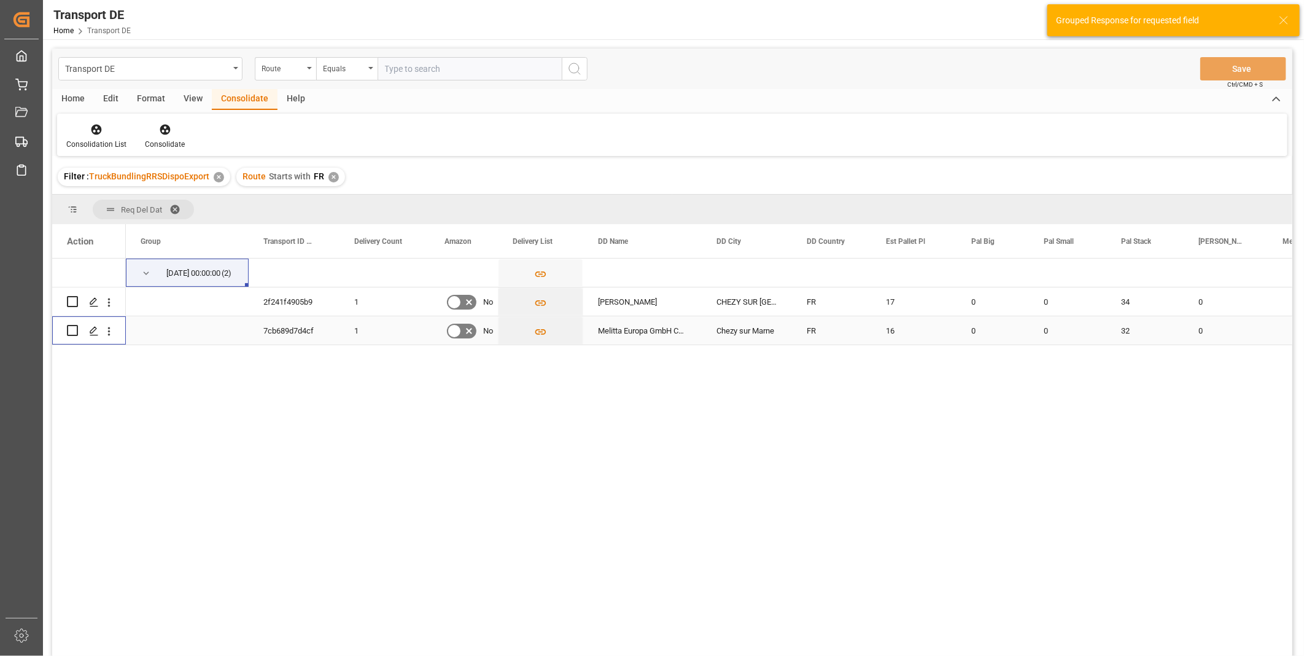
click at [72, 333] on input "Press Space to toggle row selection (unchecked)" at bounding box center [72, 330] width 11 height 11
checkbox input "true"
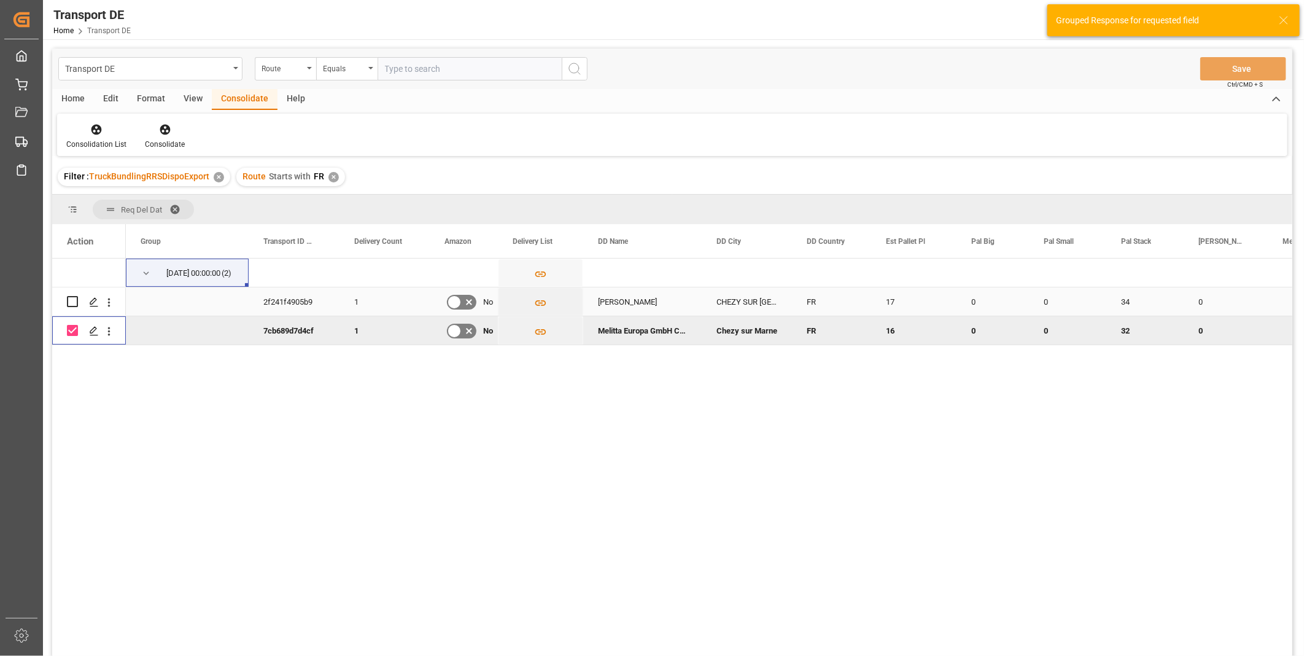
click at [69, 308] on div "Press SPACE to select this row." at bounding box center [72, 301] width 11 height 28
click at [72, 303] on input "Press Space to toggle row selection (unchecked)" at bounding box center [72, 301] width 11 height 11
checkbox input "true"
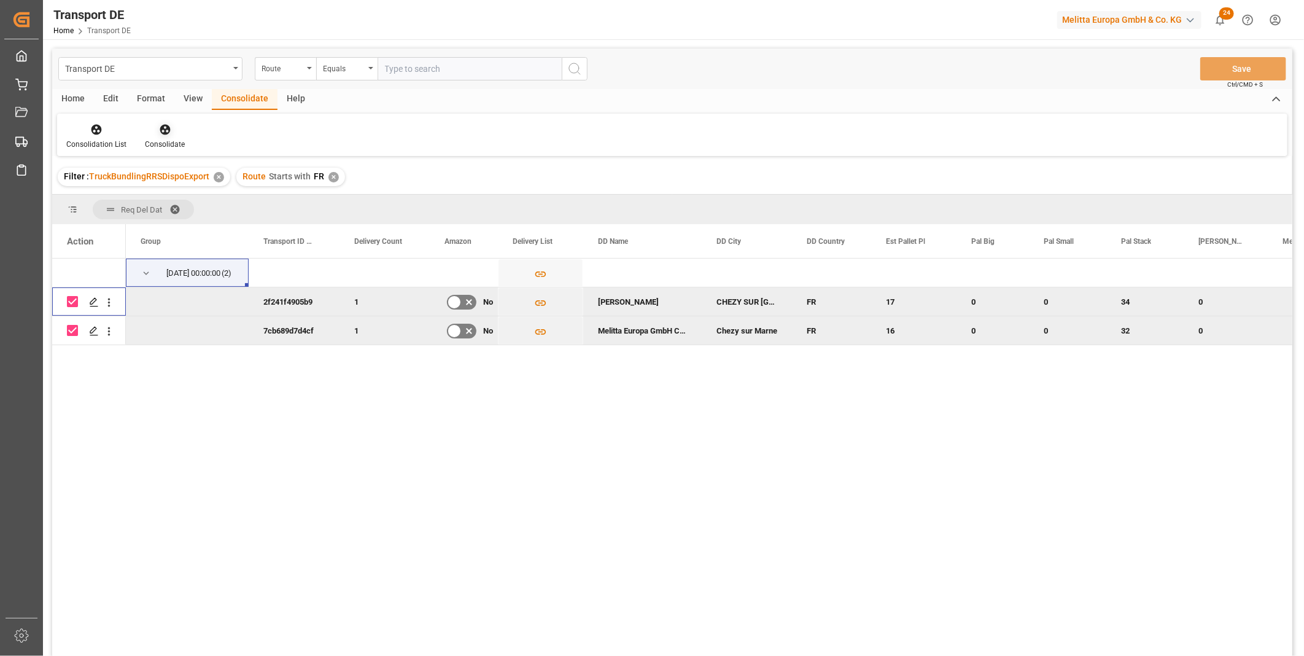
click at [174, 124] on div at bounding box center [165, 129] width 40 height 13
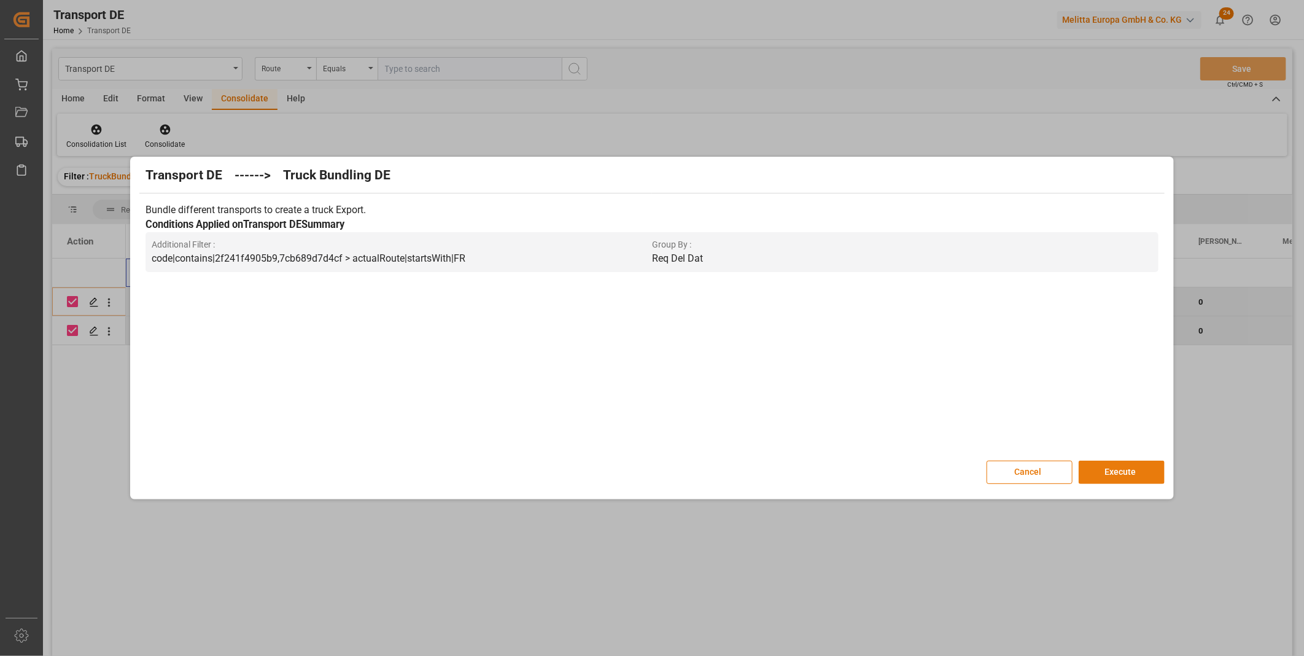
click at [1124, 480] on button "Execute" at bounding box center [1122, 471] width 86 height 23
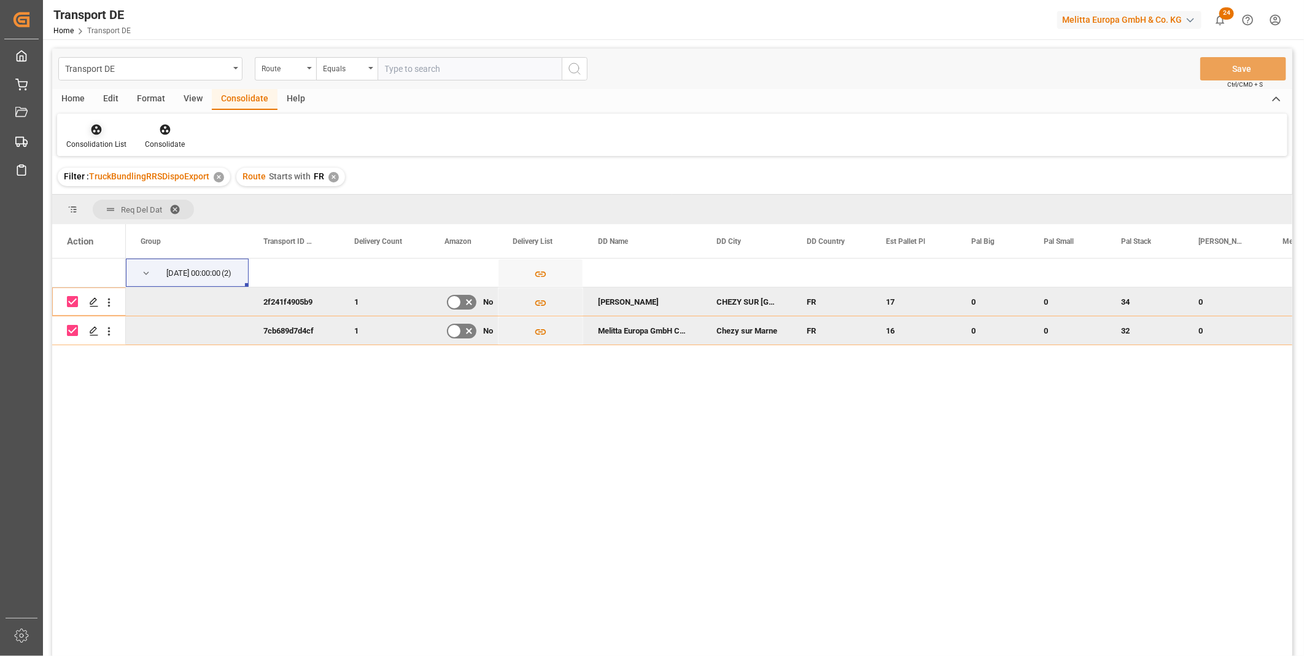
click at [78, 132] on div at bounding box center [96, 129] width 60 height 13
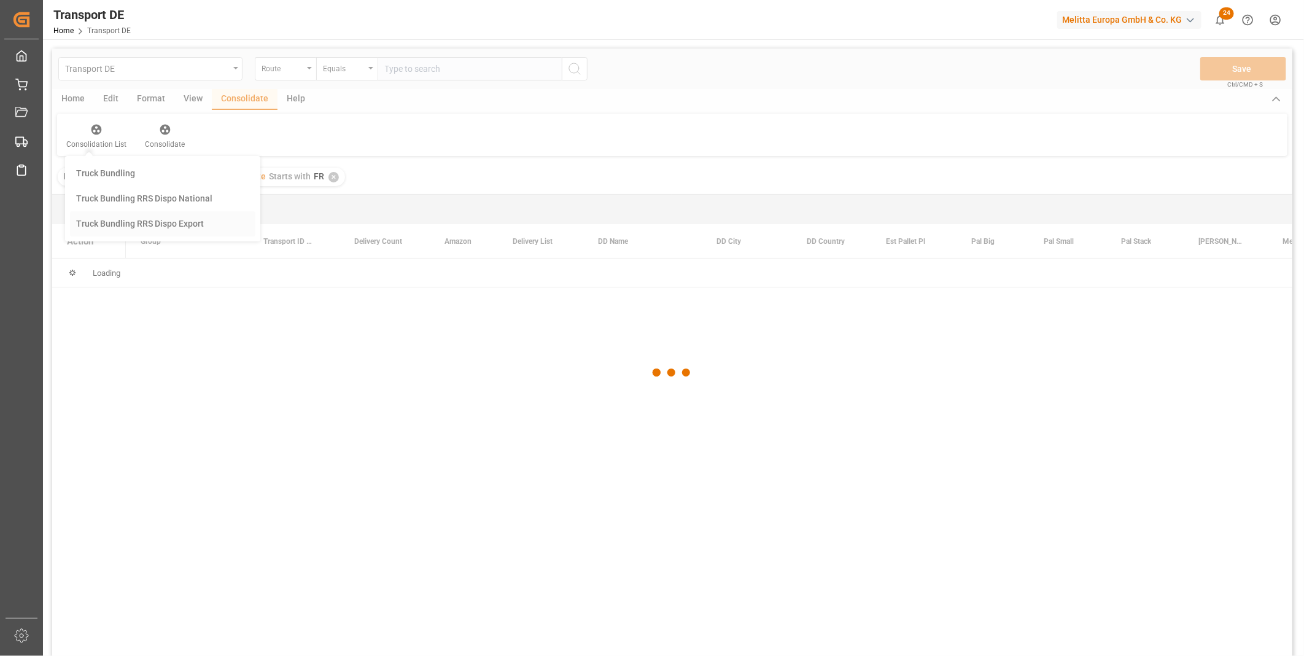
click at [149, 231] on div "Transport DE Route Equals Save Ctrl/CMD + S Home Edit Format View Consolidate H…" at bounding box center [672, 369] width 1240 height 640
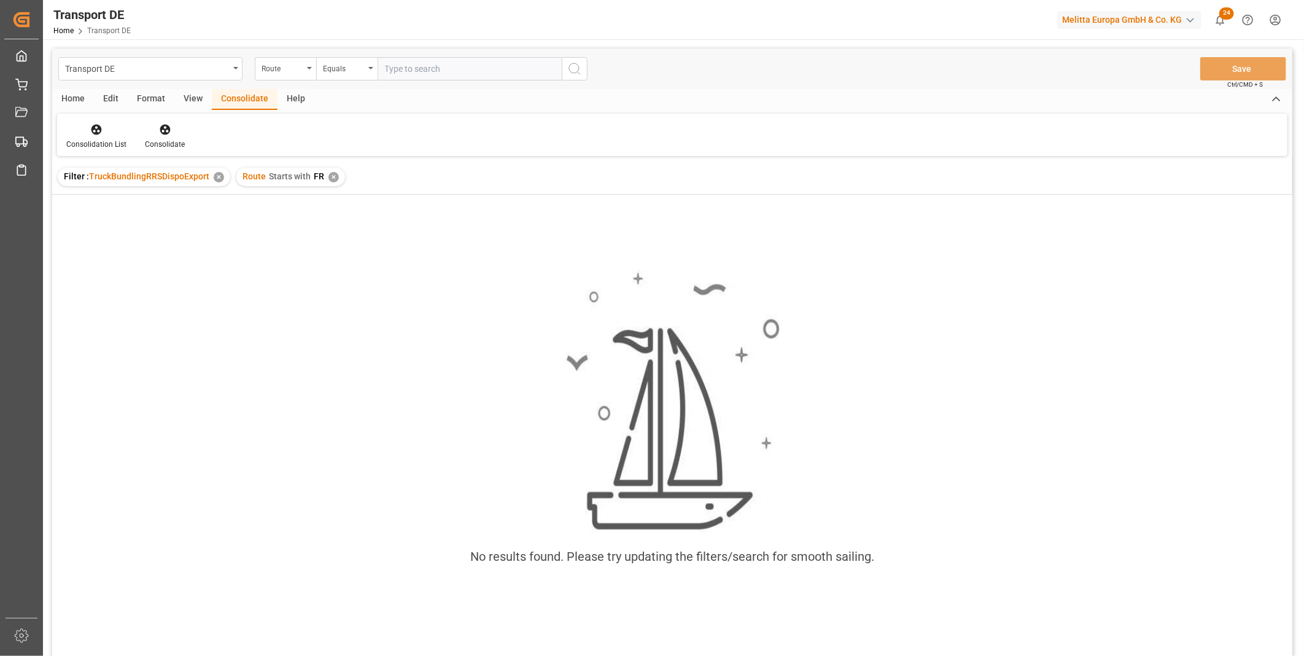
click at [332, 178] on div "✕" at bounding box center [333, 177] width 10 height 10
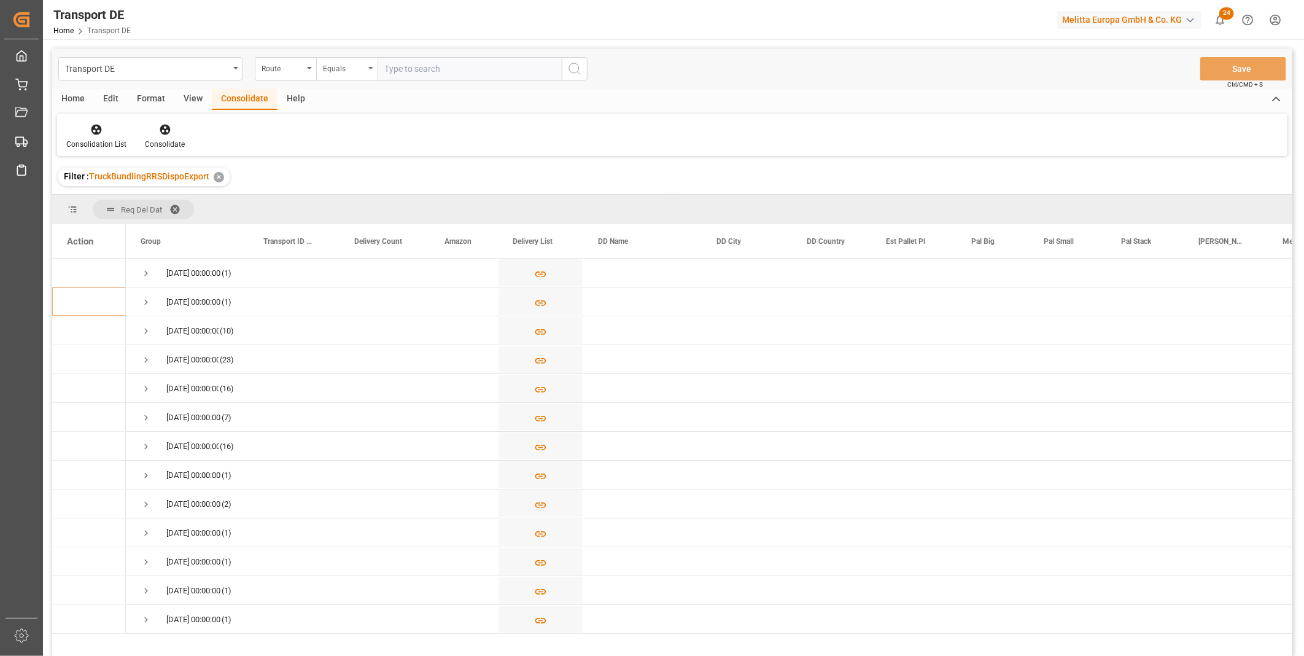
click at [361, 74] on div "Equals" at bounding box center [346, 68] width 61 height 23
click at [357, 206] on div "Starts with" at bounding box center [408, 203] width 183 height 26
type input "SE"
click at [584, 62] on button "search button" at bounding box center [575, 68] width 26 height 23
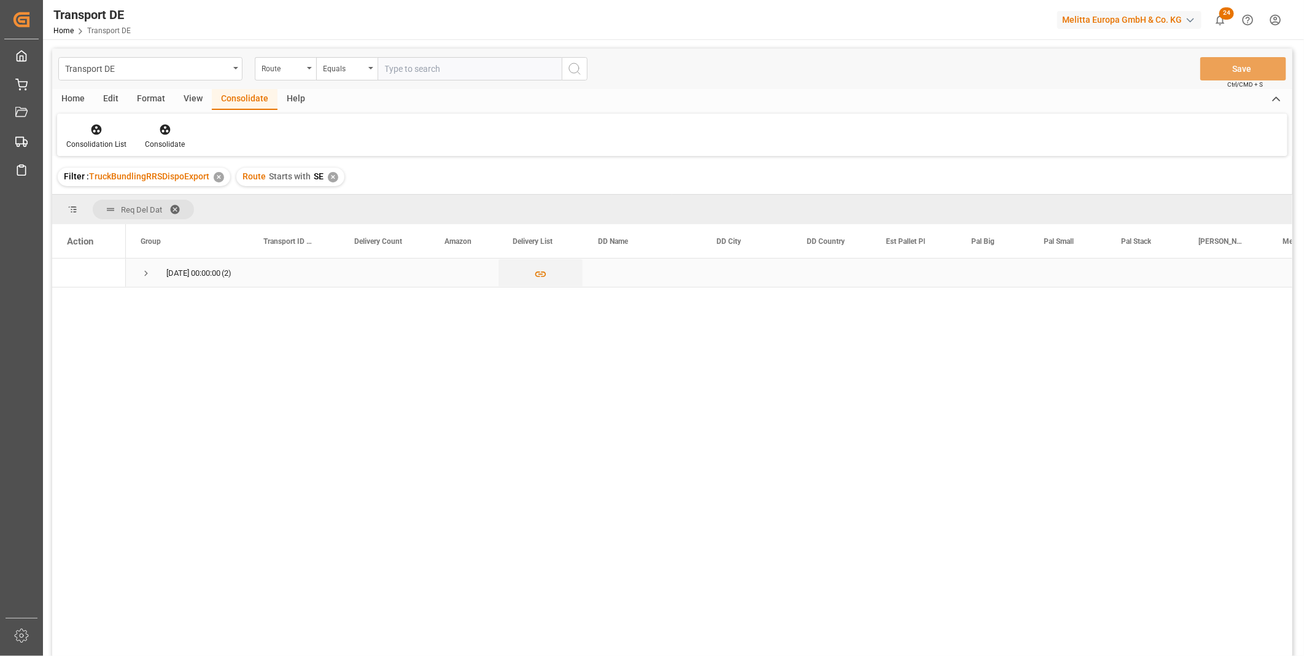
click at [145, 266] on span "Press SPACE to select this row." at bounding box center [146, 273] width 11 height 28
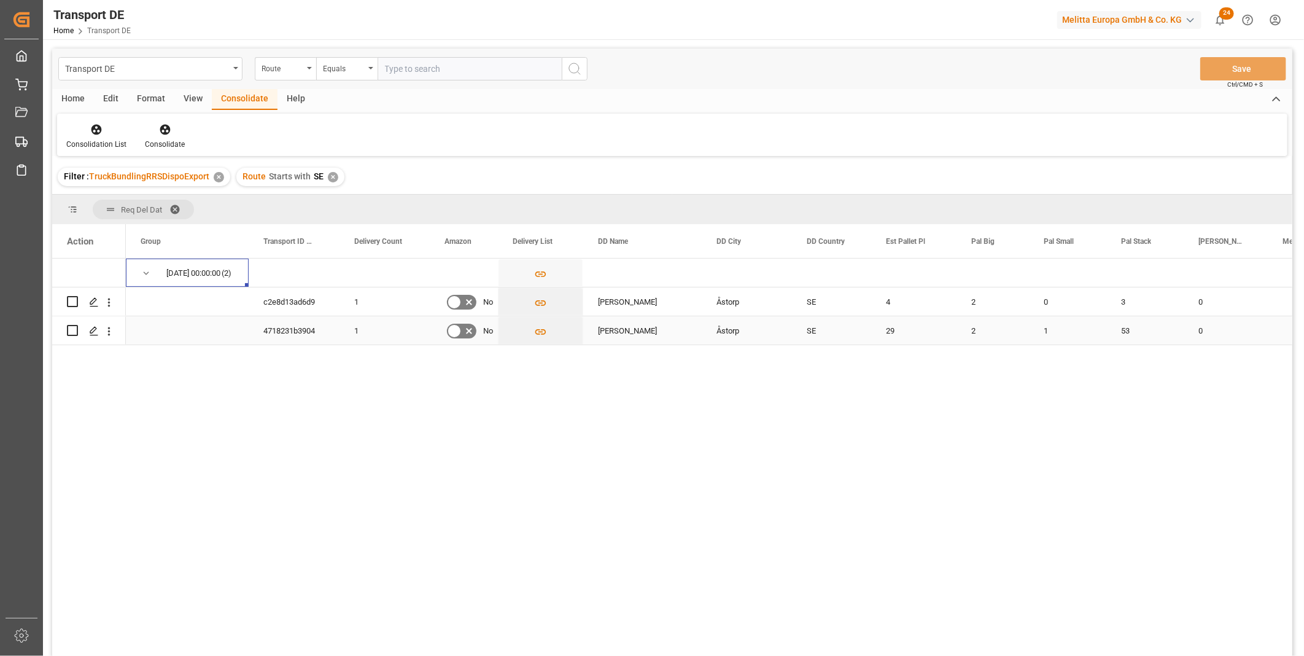
drag, startPoint x: 76, startPoint y: 327, endPoint x: 72, endPoint y: 306, distance: 21.9
click at [76, 327] on input "Press Space to toggle row selection (unchecked)" at bounding box center [72, 330] width 11 height 11
checkbox input "true"
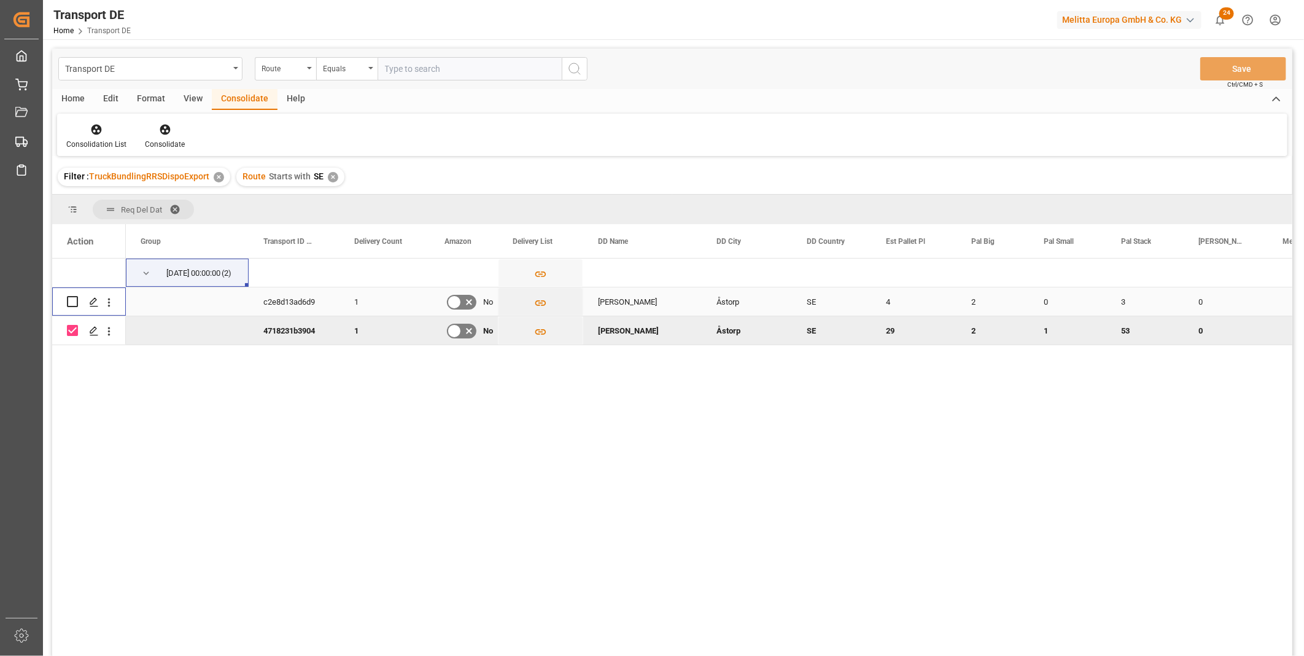
click at [70, 299] on input "Press Space to toggle row selection (unchecked)" at bounding box center [72, 301] width 11 height 11
checkbox input "true"
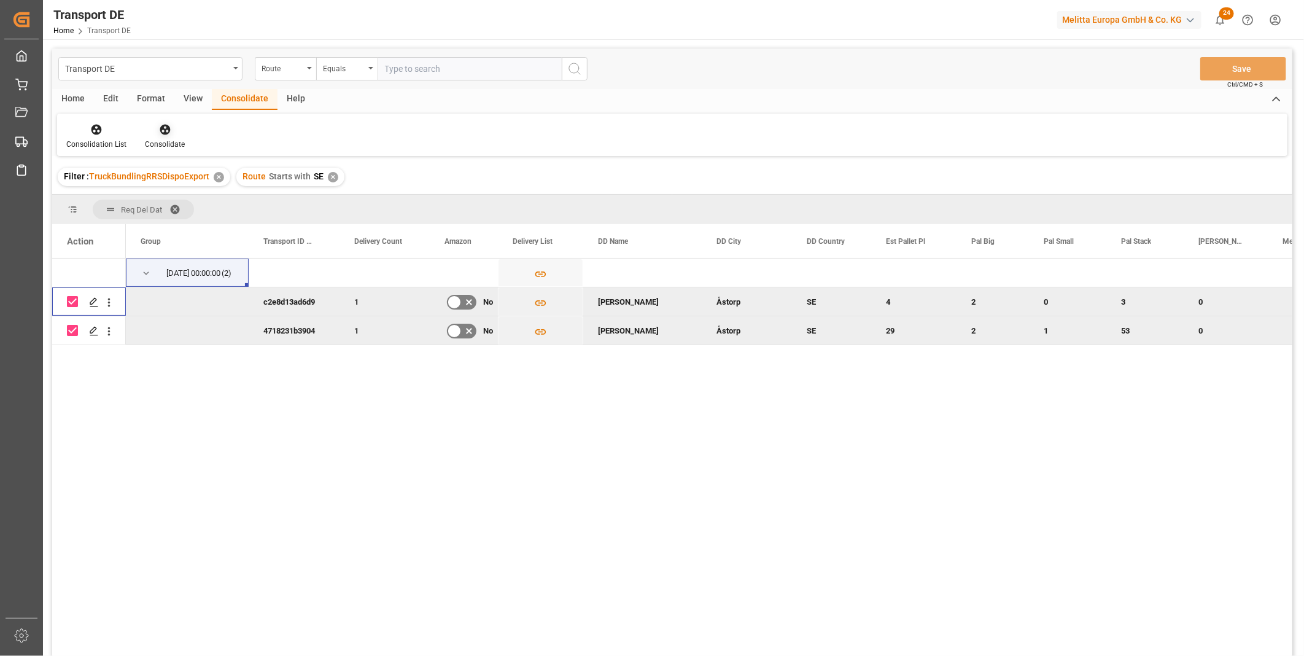
click at [159, 123] on icon at bounding box center [165, 129] width 12 height 12
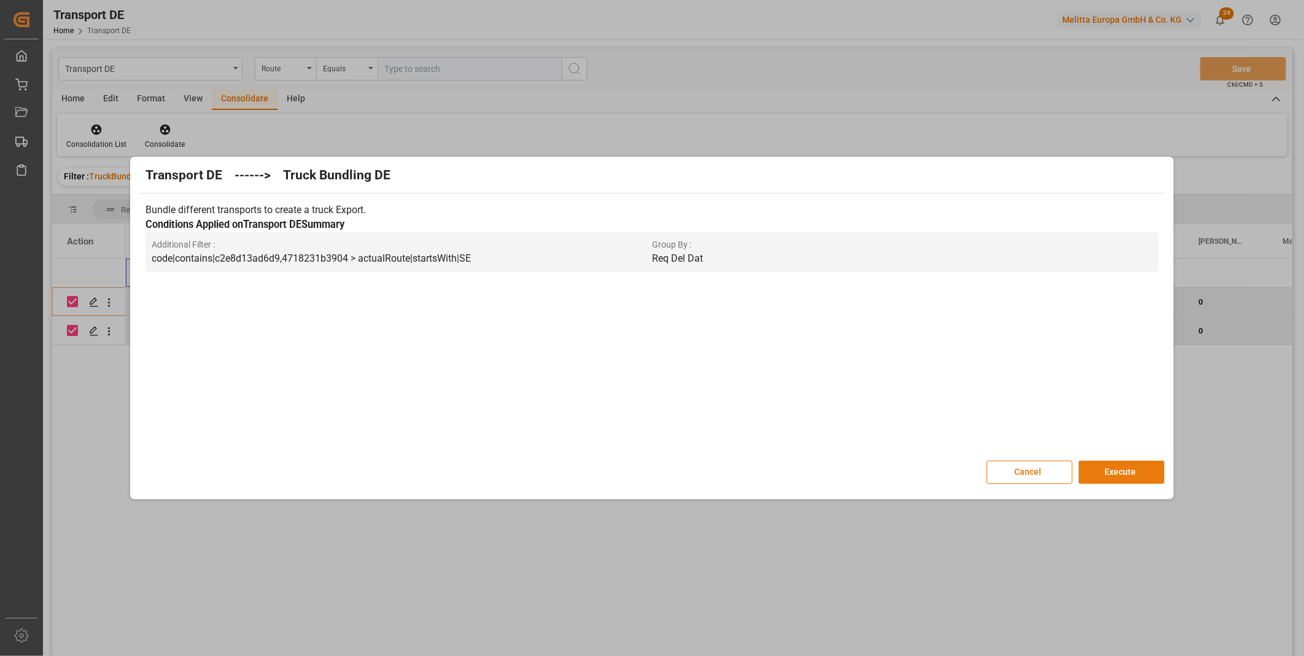
click at [1103, 474] on button "Execute" at bounding box center [1122, 471] width 86 height 23
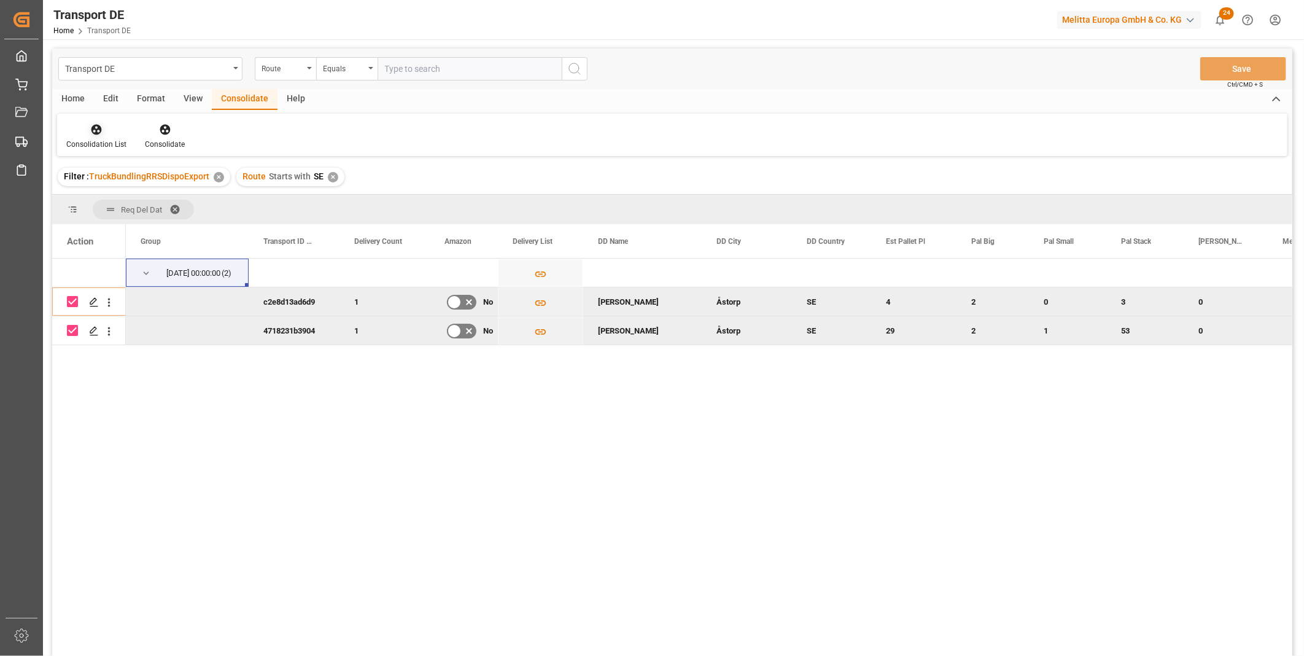
click at [77, 139] on div "Consolidation List" at bounding box center [96, 144] width 60 height 11
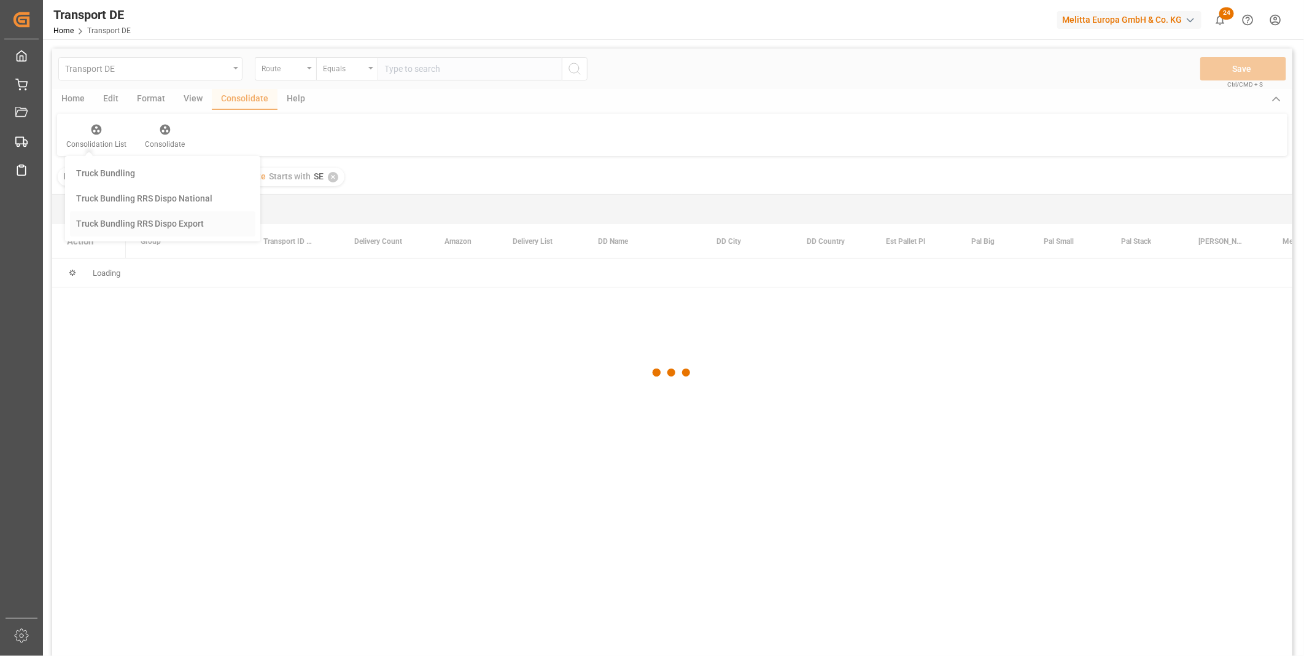
click at [155, 228] on div "Transport DE Route Equals Save Ctrl/CMD + S Home Edit Format View Consolidate H…" at bounding box center [672, 369] width 1240 height 640
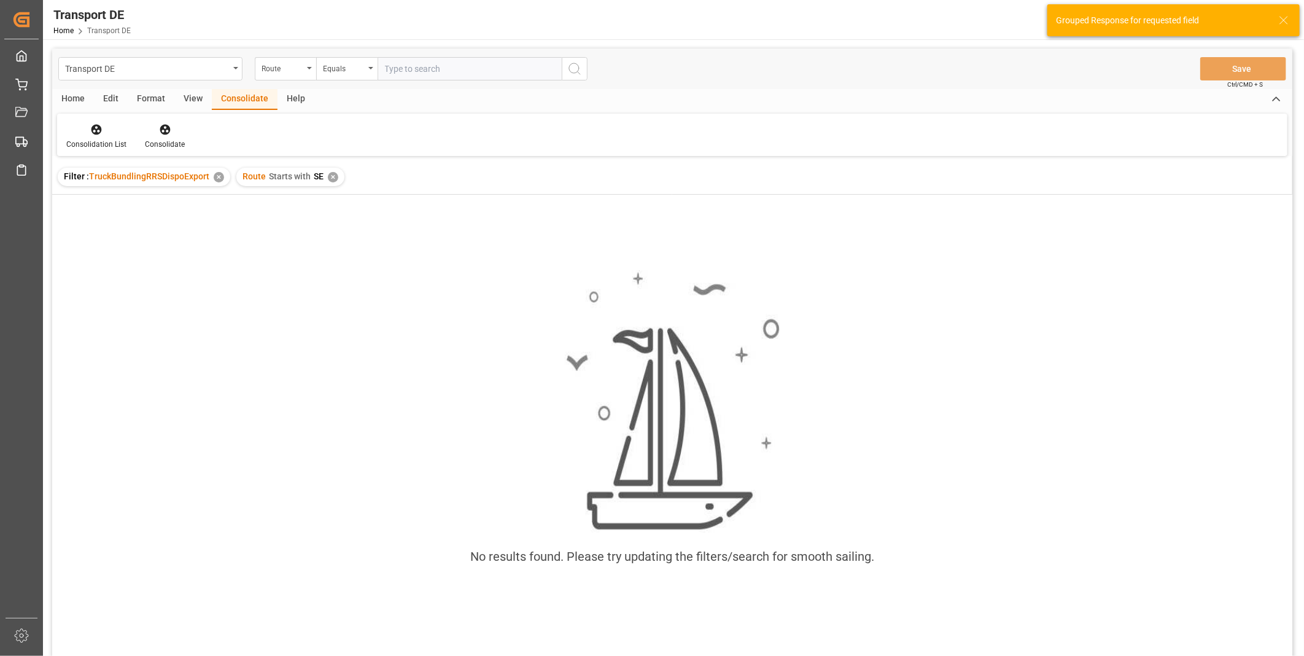
click at [334, 179] on div "✕" at bounding box center [333, 177] width 10 height 10
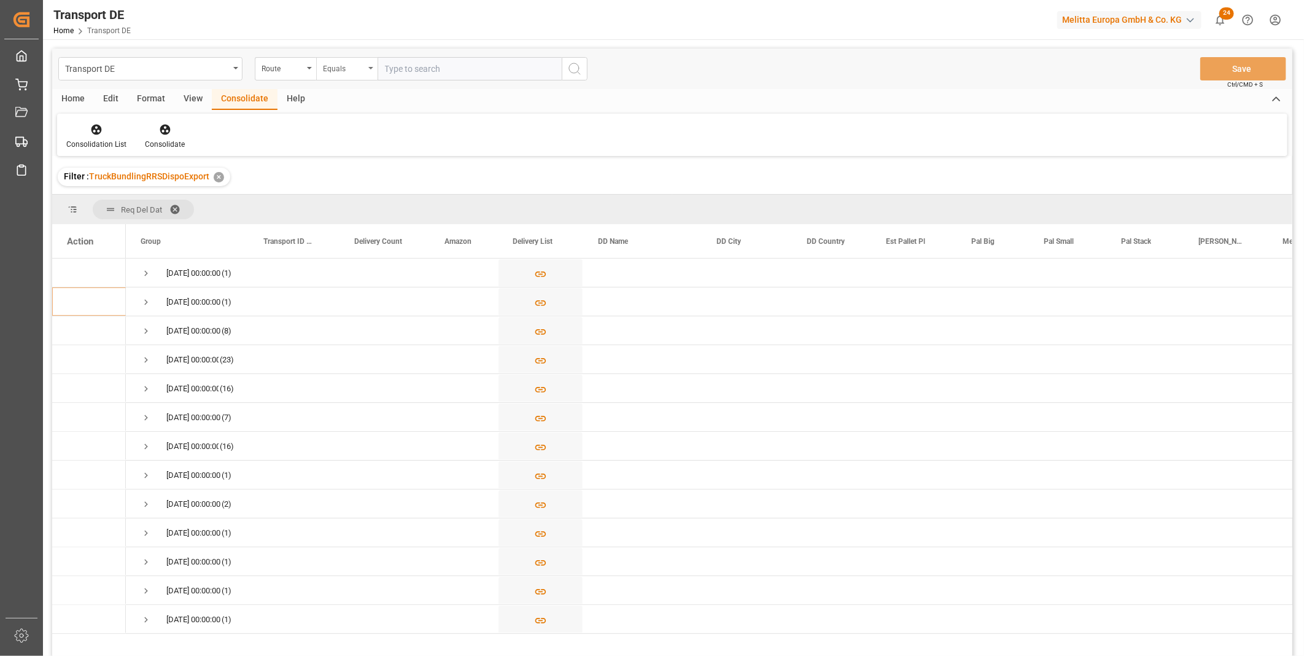
click at [334, 63] on div "Equals" at bounding box center [344, 67] width 42 height 14
click at [354, 200] on div "Starts with" at bounding box center [408, 203] width 183 height 26
drag, startPoint x: 461, startPoint y: 70, endPoint x: 360, endPoint y: 69, distance: 100.7
click at [361, 70] on div "Route Starts with at" at bounding box center [421, 68] width 333 height 23
type input "at"
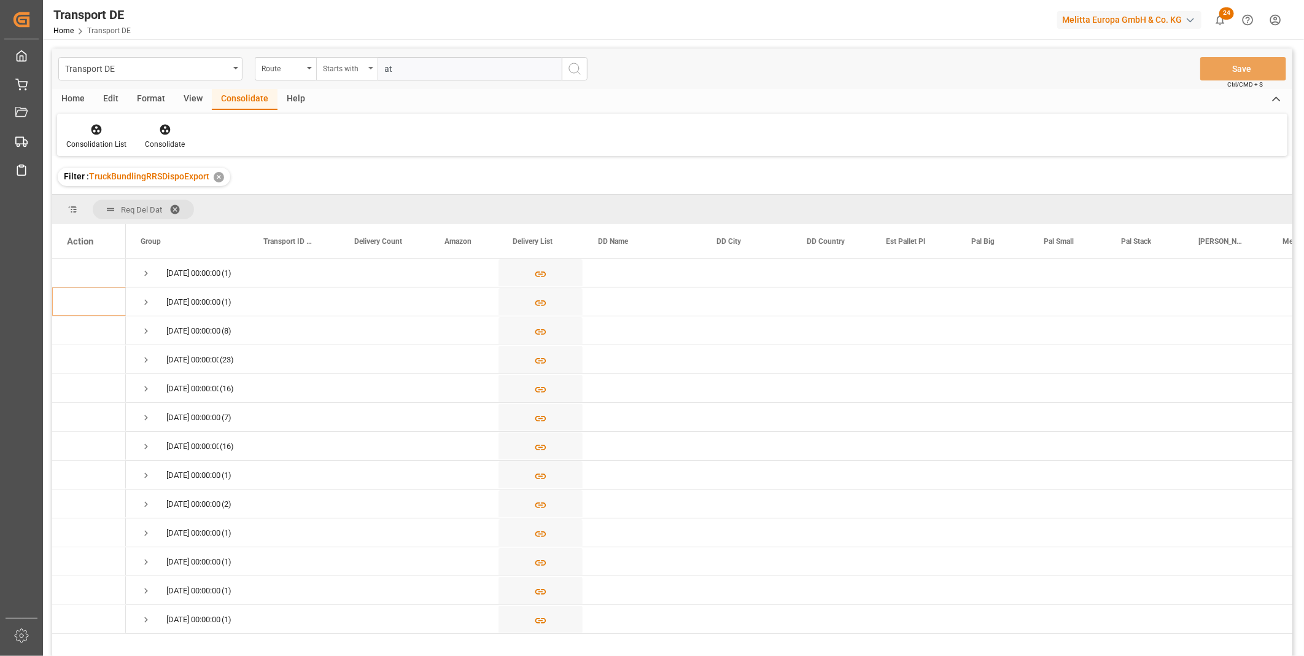
drag, startPoint x: 406, startPoint y: 68, endPoint x: 363, endPoint y: 69, distance: 43.6
click at [363, 69] on div "Route Starts with at" at bounding box center [421, 68] width 333 height 23
drag, startPoint x: 432, startPoint y: 74, endPoint x: 360, endPoint y: 66, distance: 72.3
click at [360, 66] on div "Route Starts with at" at bounding box center [421, 68] width 333 height 23
type input "AT"
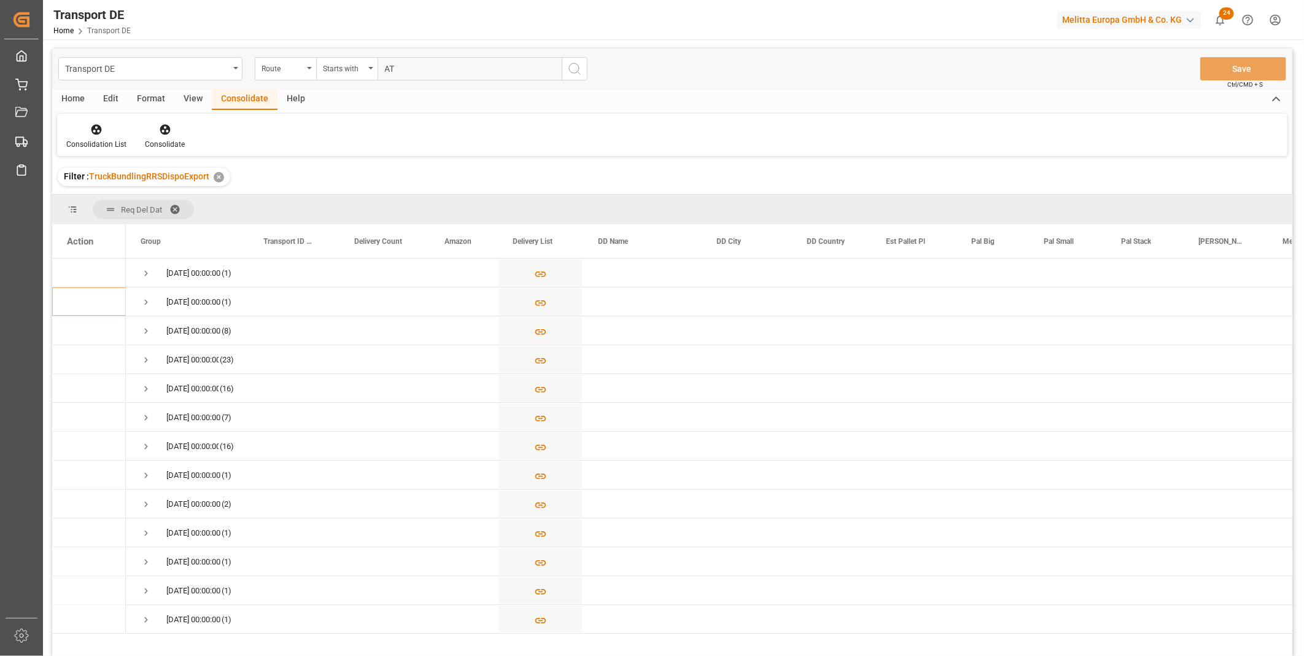
click at [581, 63] on icon "search button" at bounding box center [574, 68] width 15 height 15
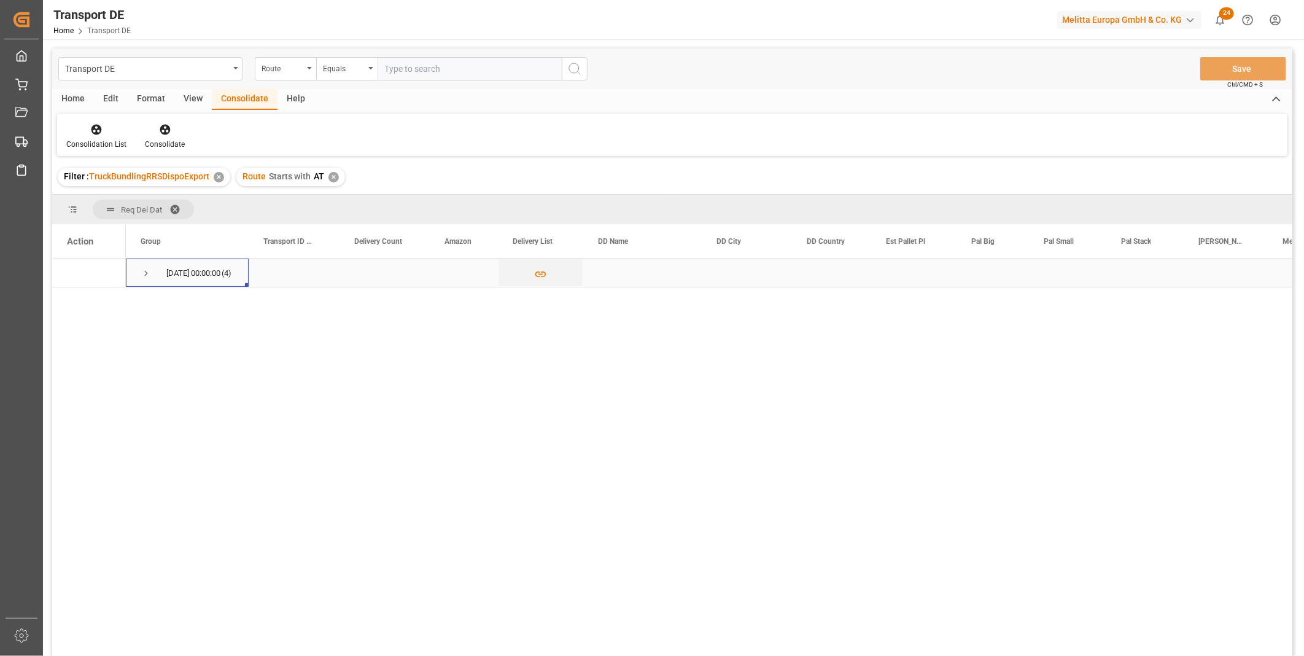
click at [148, 269] on span "20.10.2025 00:00:00 (4)" at bounding box center [187, 272] width 93 height 27
click at [148, 269] on span "Press SPACE to select this row." at bounding box center [146, 273] width 11 height 11
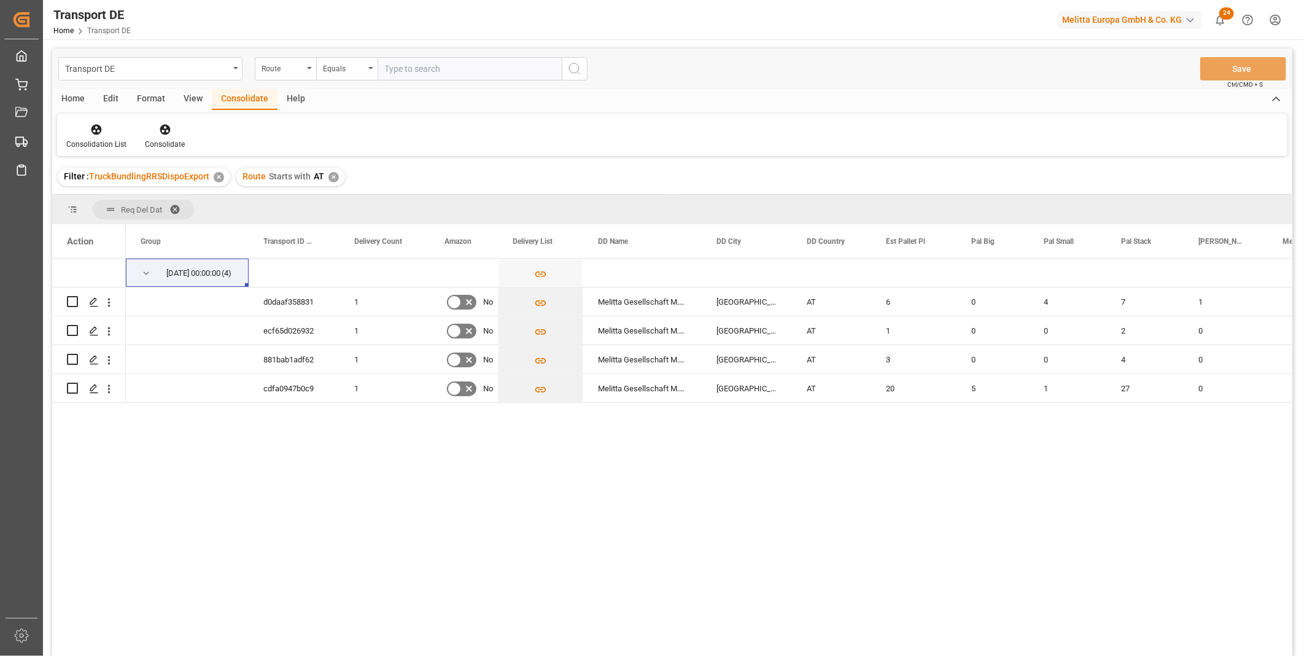
click at [333, 168] on div "Route Starts with AT ✕" at bounding box center [290, 177] width 109 height 18
click at [332, 177] on div "✕" at bounding box center [333, 177] width 10 height 10
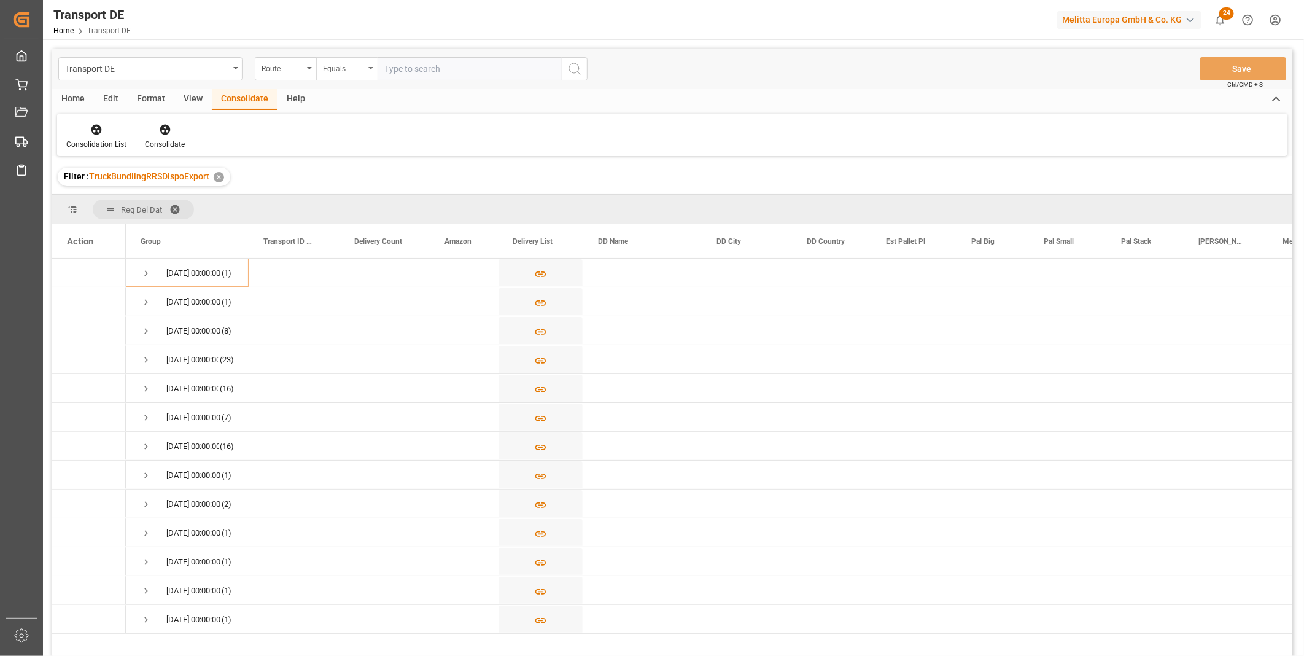
click at [342, 60] on div "Equals" at bounding box center [344, 67] width 42 height 14
drag, startPoint x: 354, startPoint y: 228, endPoint x: 354, endPoint y: 210, distance: 18.4
click at [354, 210] on div "Equals Fuzzy search Not equal Starts with Ends with Case insensitive equals Not…" at bounding box center [408, 201] width 184 height 238
click at [354, 208] on div "Starts with" at bounding box center [408, 203] width 183 height 26
type input "780"
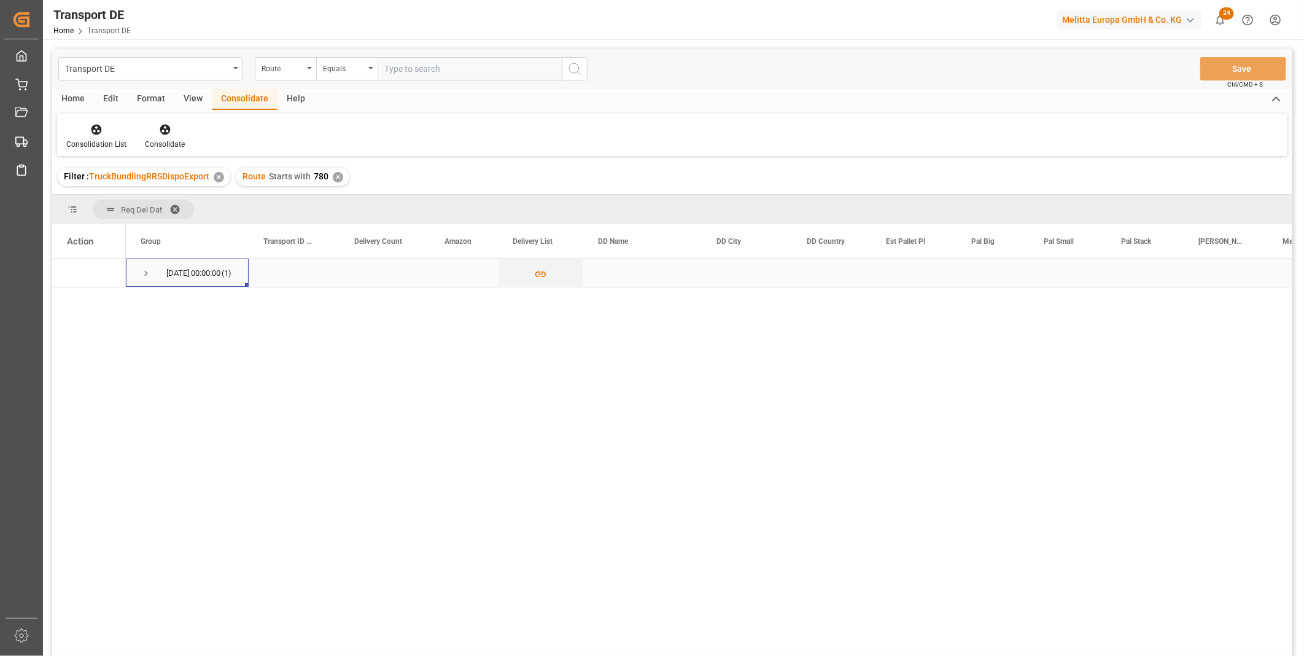
click at [145, 273] on span "Press SPACE to select this row." at bounding box center [146, 273] width 11 height 11
click at [80, 293] on div "Press SPACE to select this row." at bounding box center [89, 301] width 44 height 27
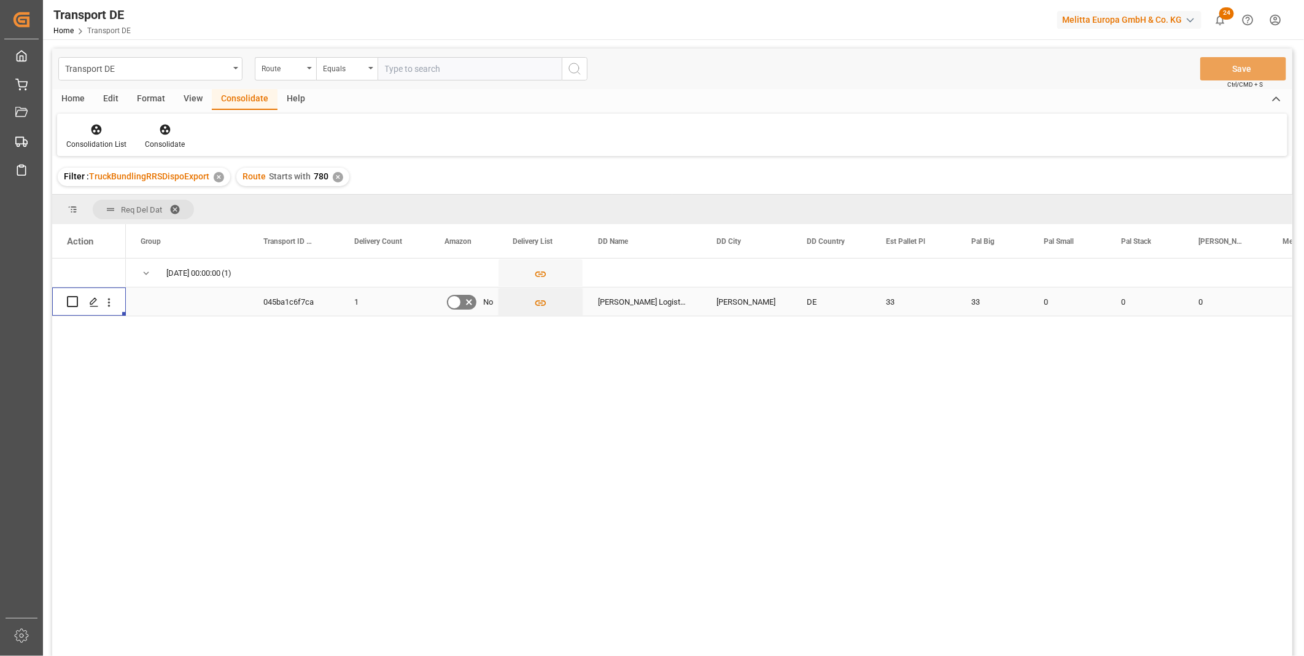
click at [75, 296] on input "Press Space to toggle row selection (unchecked)" at bounding box center [72, 301] width 11 height 11
checkbox input "true"
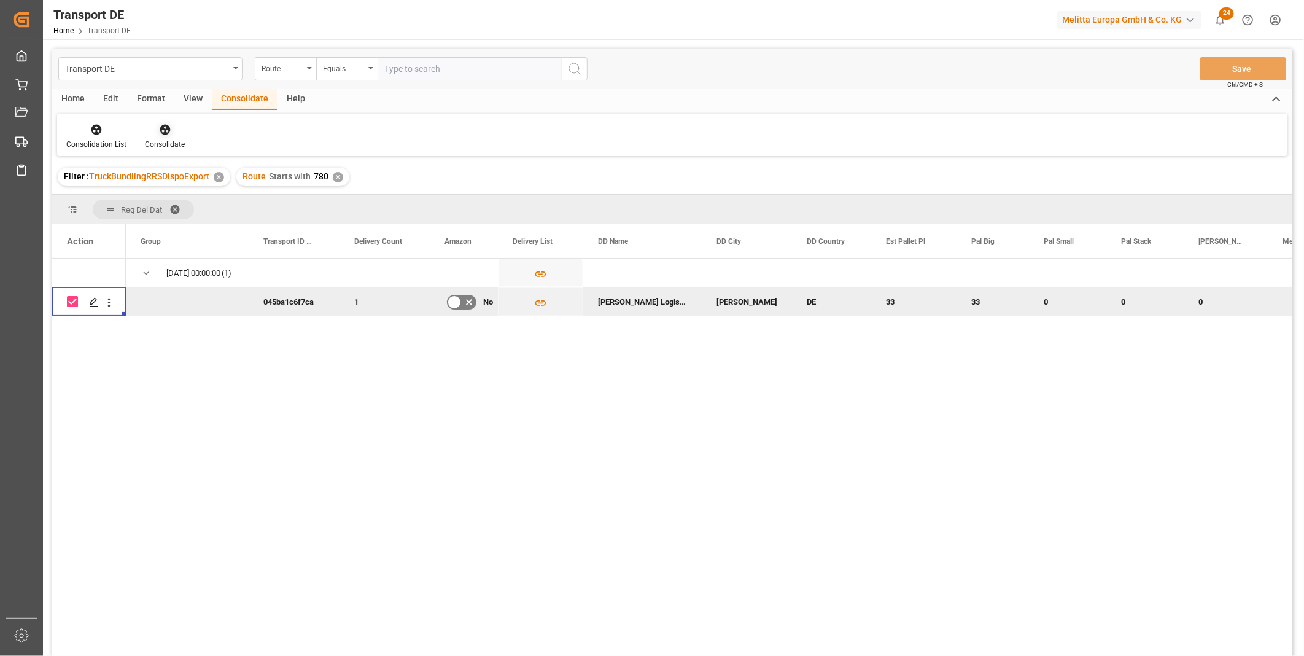
click at [177, 130] on div at bounding box center [165, 129] width 40 height 13
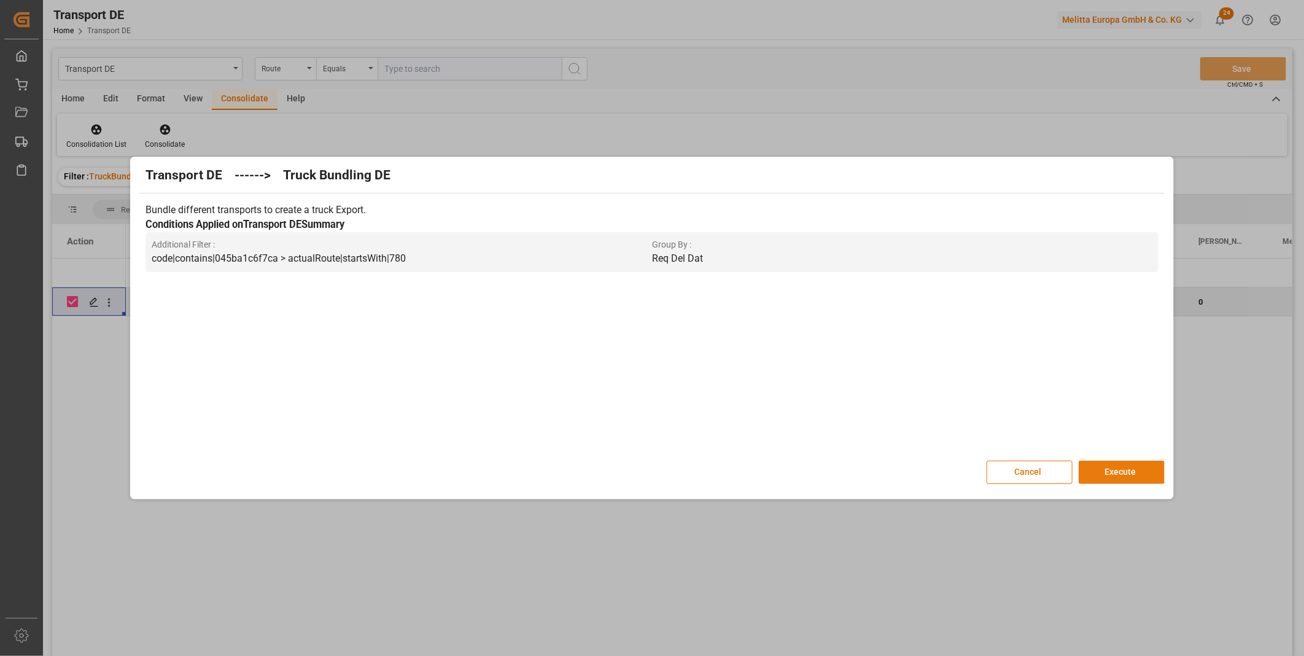
click at [1146, 470] on button "Execute" at bounding box center [1122, 471] width 86 height 23
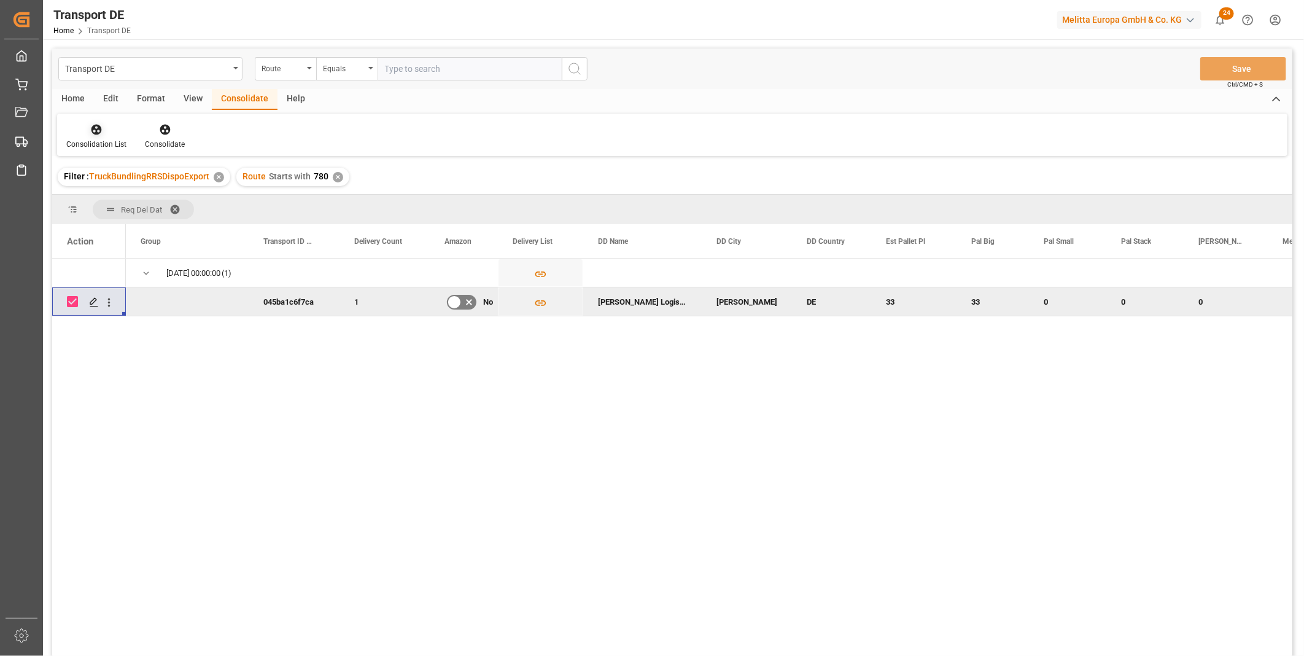
click at [83, 139] on div "Consolidation List" at bounding box center [96, 144] width 60 height 11
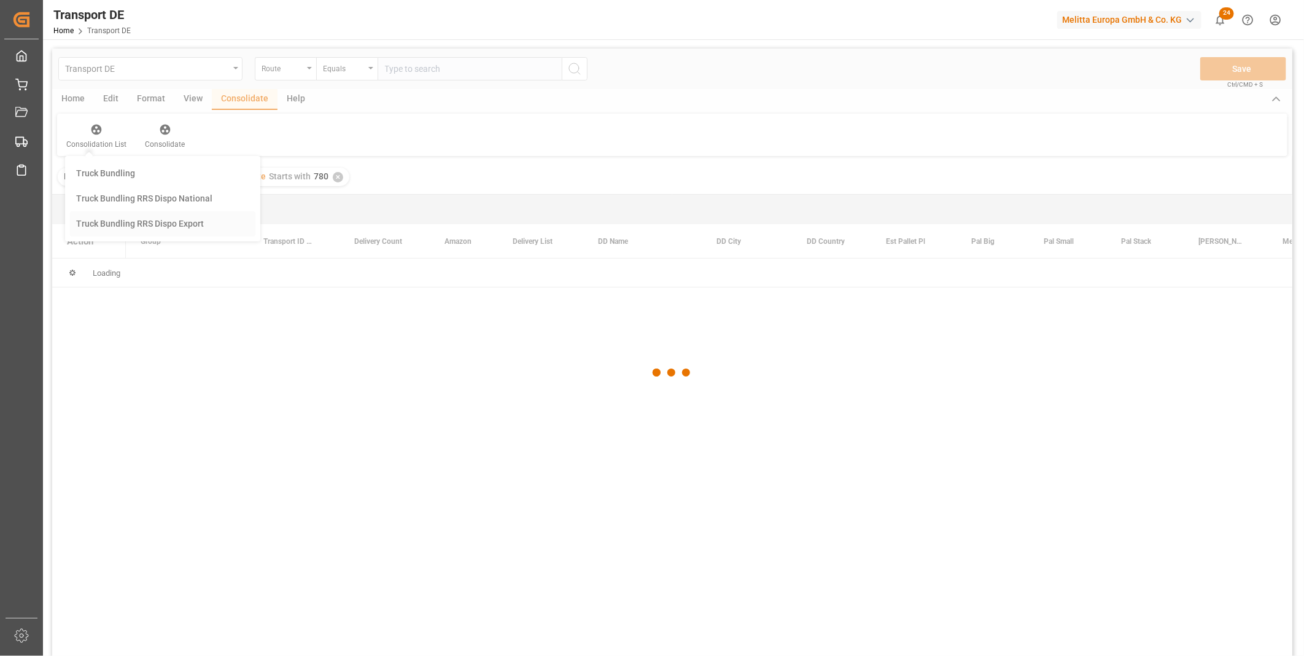
click at [143, 217] on div "Transport DE Route Equals Save Ctrl/CMD + S Home Edit Format View Consolidate H…" at bounding box center [672, 369] width 1240 height 640
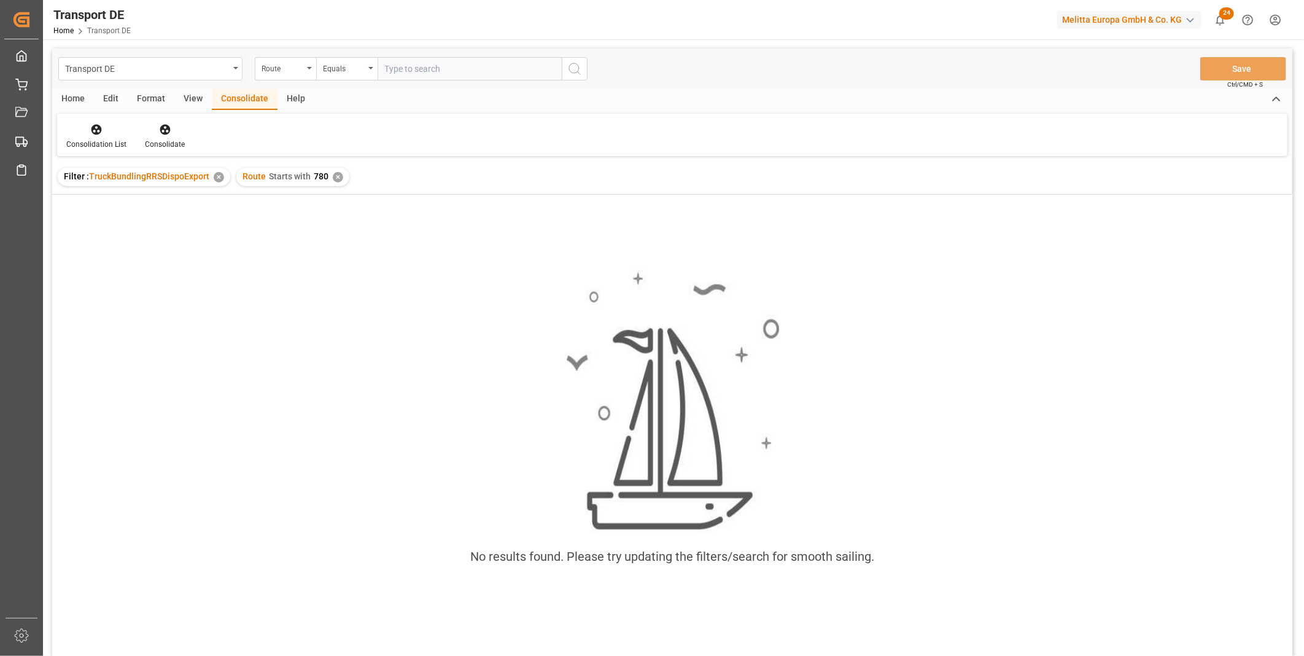
click at [336, 176] on div "✕" at bounding box center [338, 177] width 10 height 10
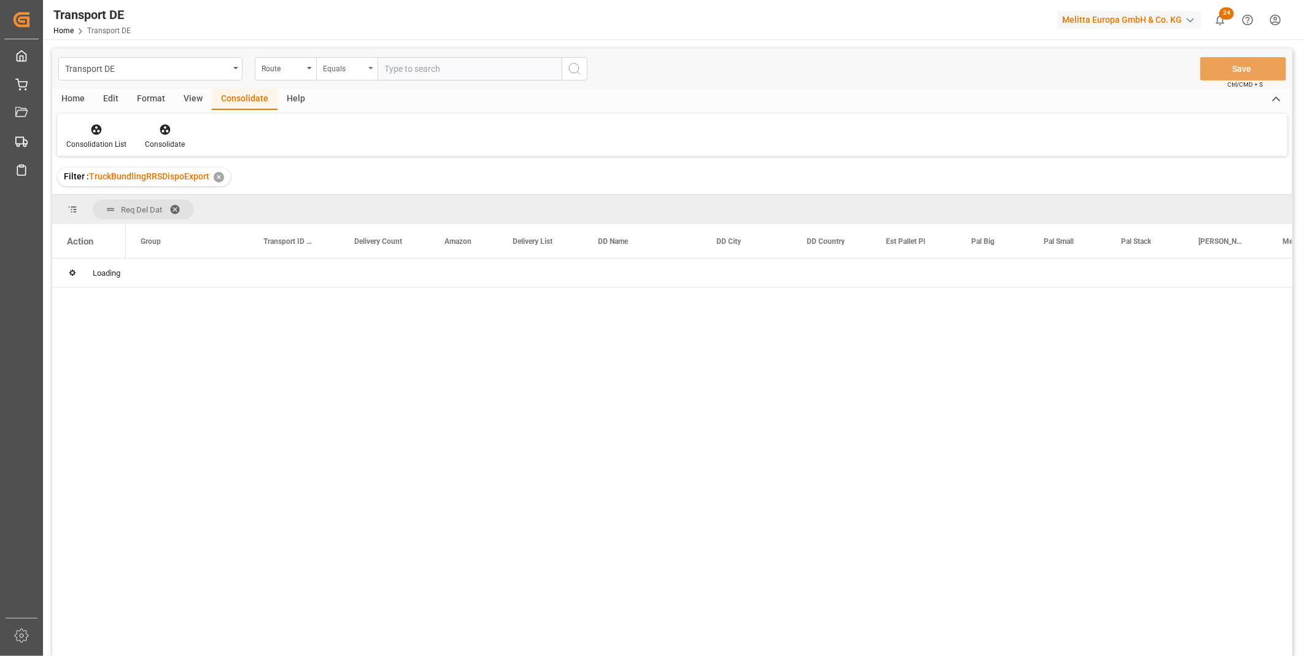
click at [349, 70] on div "Equals" at bounding box center [344, 67] width 42 height 14
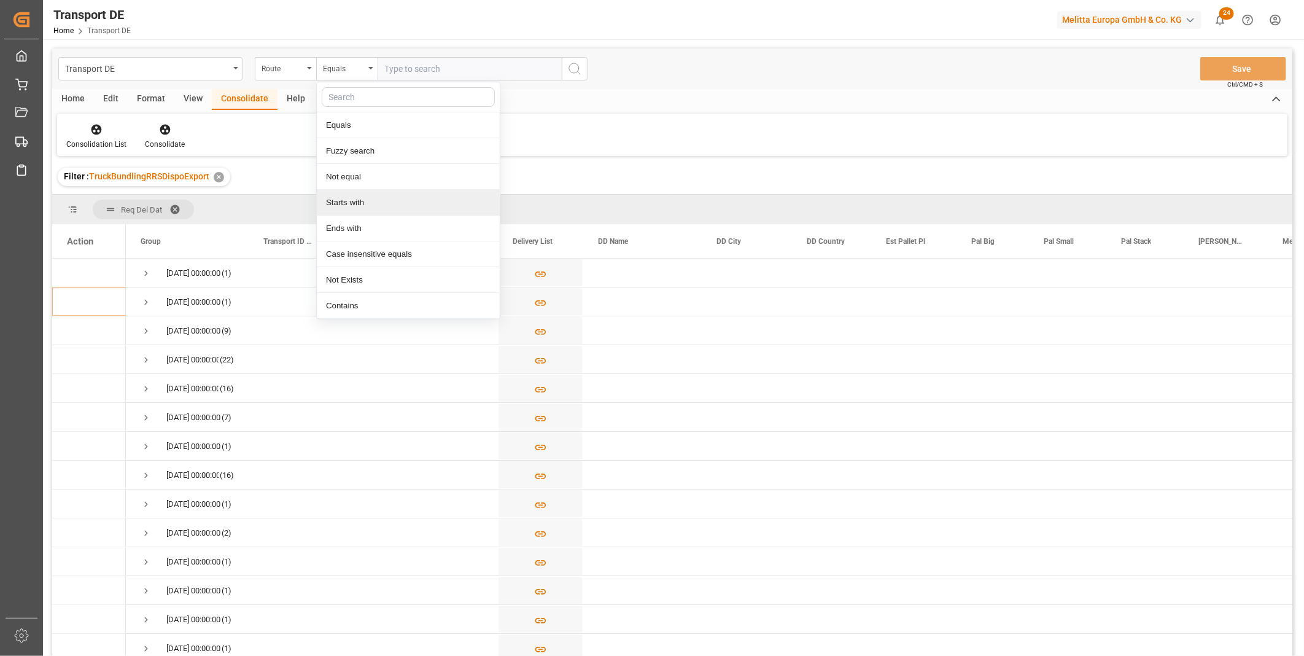
click at [360, 209] on div "Starts with" at bounding box center [408, 203] width 183 height 26
type input "AT"
click at [578, 69] on icon "search button" at bounding box center [574, 68] width 15 height 15
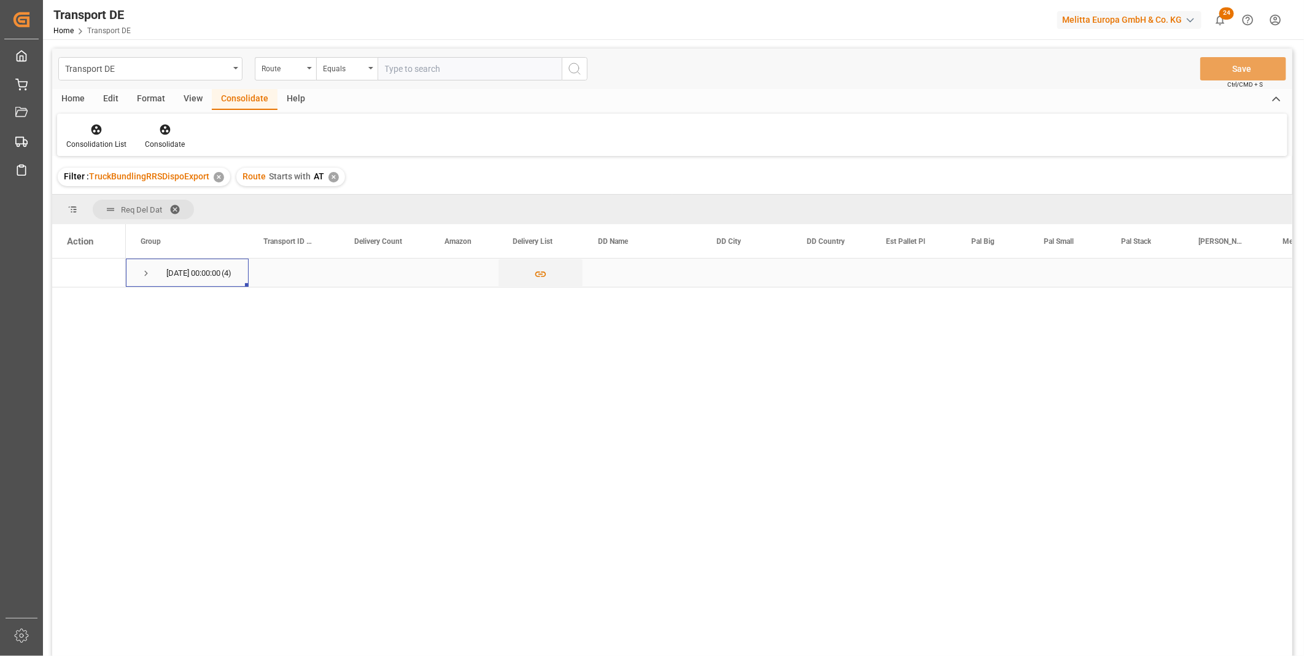
click at [136, 271] on div "20.10.2025 00:00:00 (4)" at bounding box center [187, 272] width 123 height 28
click at [145, 268] on span "Press SPACE to select this row." at bounding box center [146, 273] width 11 height 11
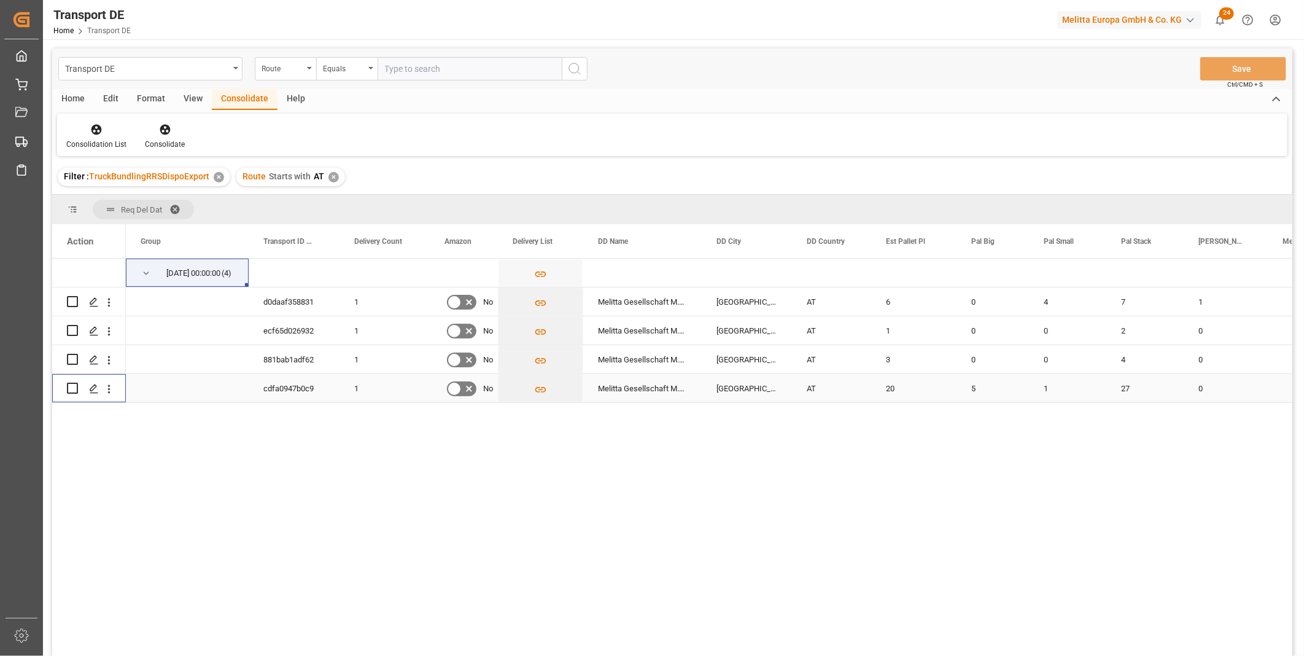
click at [74, 387] on input "Press Space to toggle row selection (unchecked)" at bounding box center [72, 387] width 11 height 11
checkbox input "true"
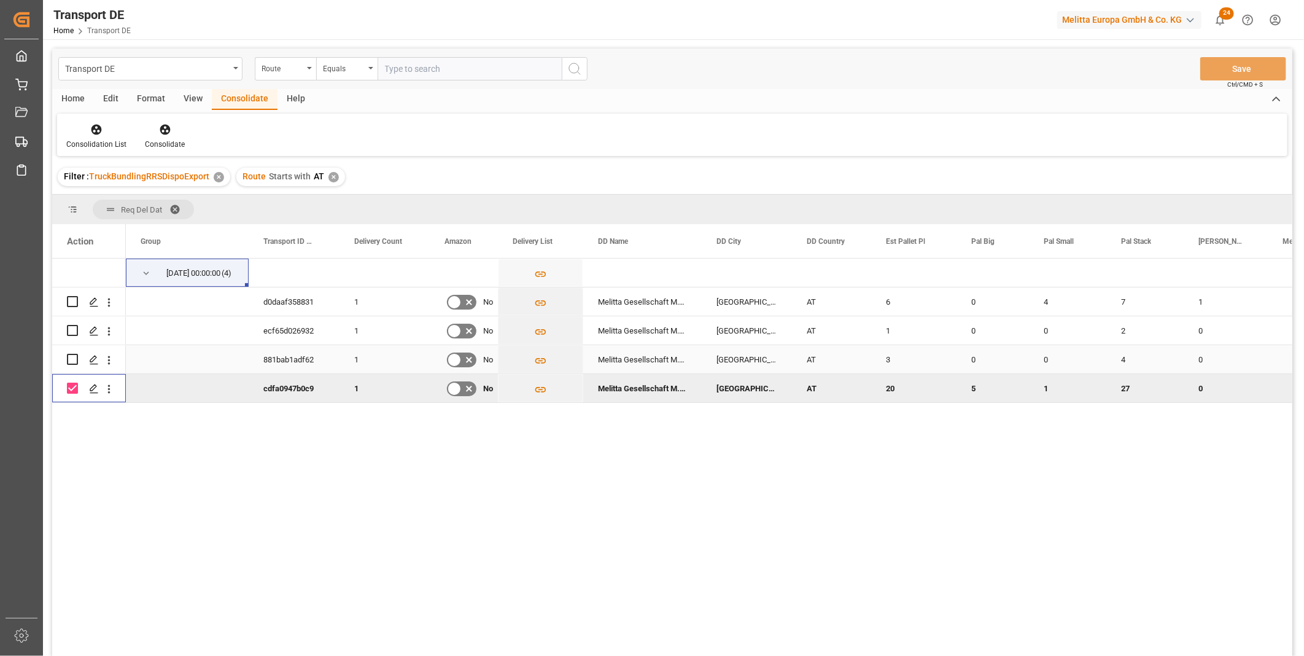
click at [76, 365] on div "Press SPACE to select this row." at bounding box center [72, 359] width 11 height 28
click at [75, 326] on input "Press Space to toggle row selection (unchecked)" at bounding box center [72, 330] width 11 height 11
checkbox input "true"
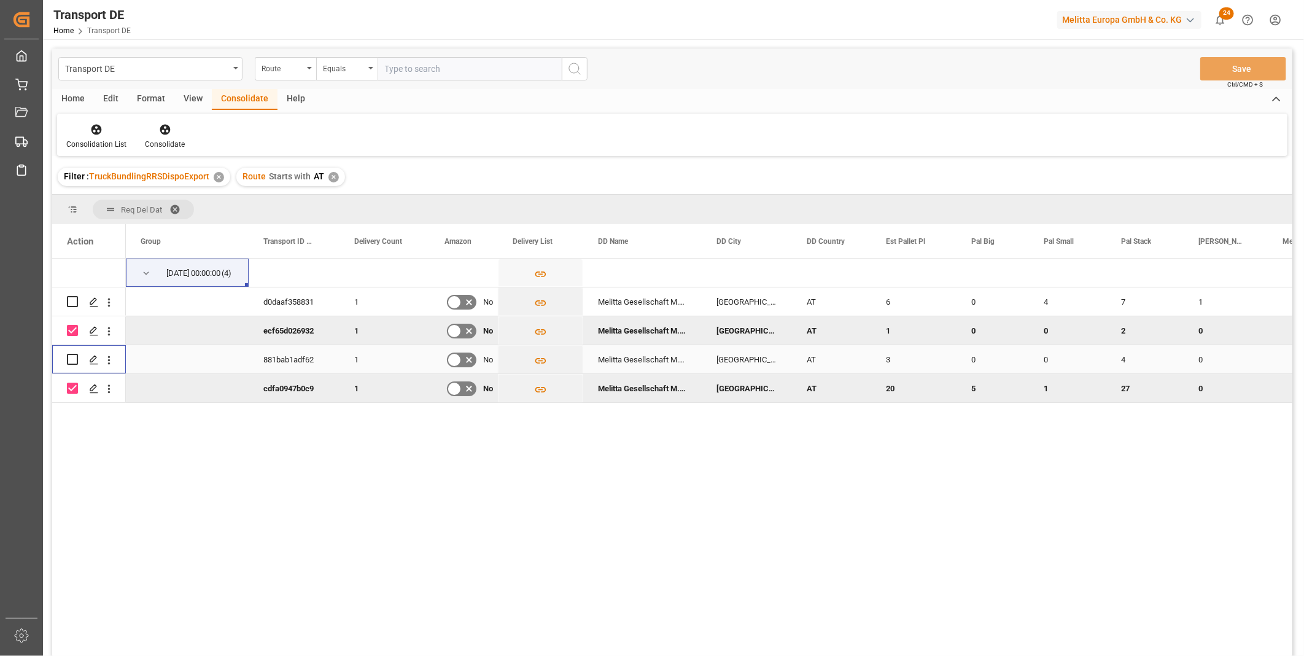
click at [74, 358] on input "Press Space to toggle row selection (unchecked)" at bounding box center [72, 359] width 11 height 11
checkbox input "true"
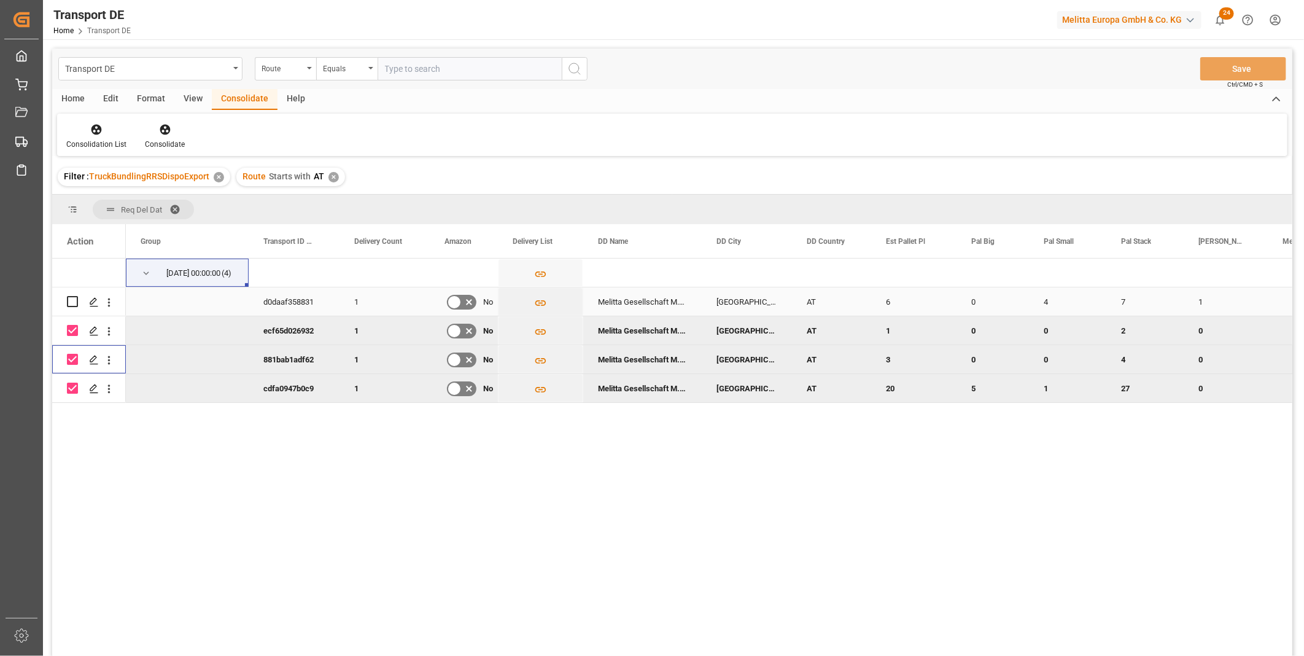
click at [69, 300] on input "Press Space to toggle row selection (unchecked)" at bounding box center [72, 301] width 11 height 11
checkbox input "true"
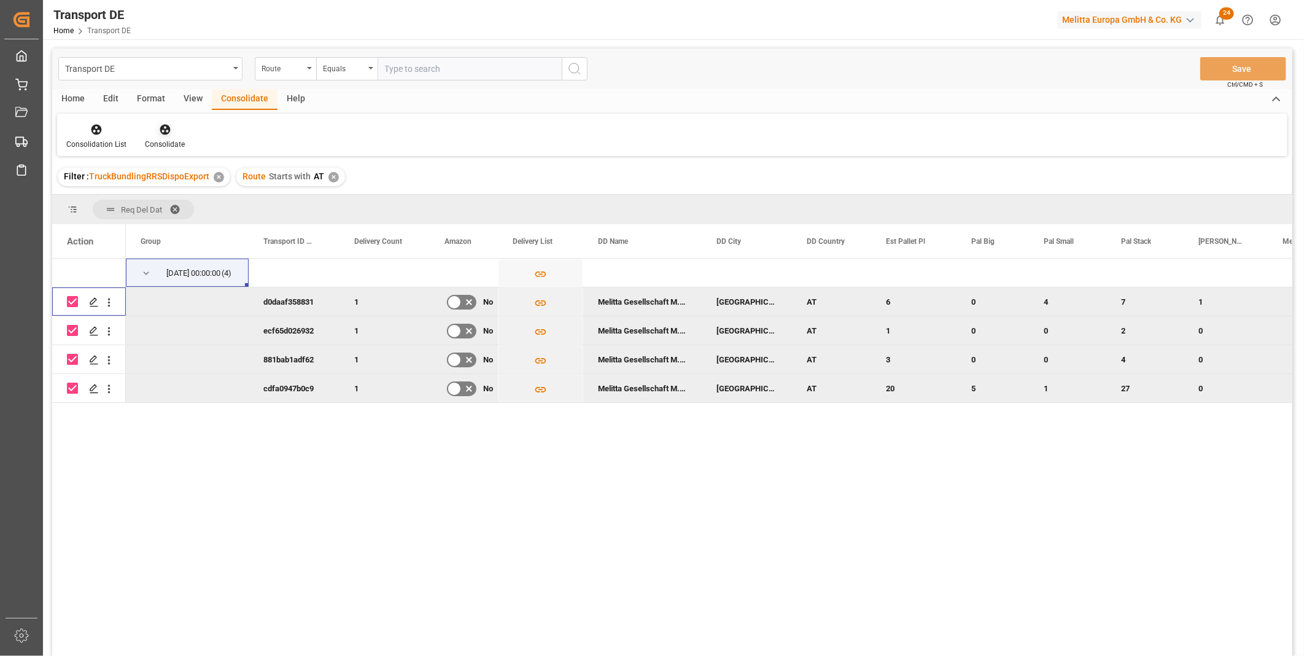
click at [168, 140] on div "Consolidate" at bounding box center [165, 144] width 40 height 11
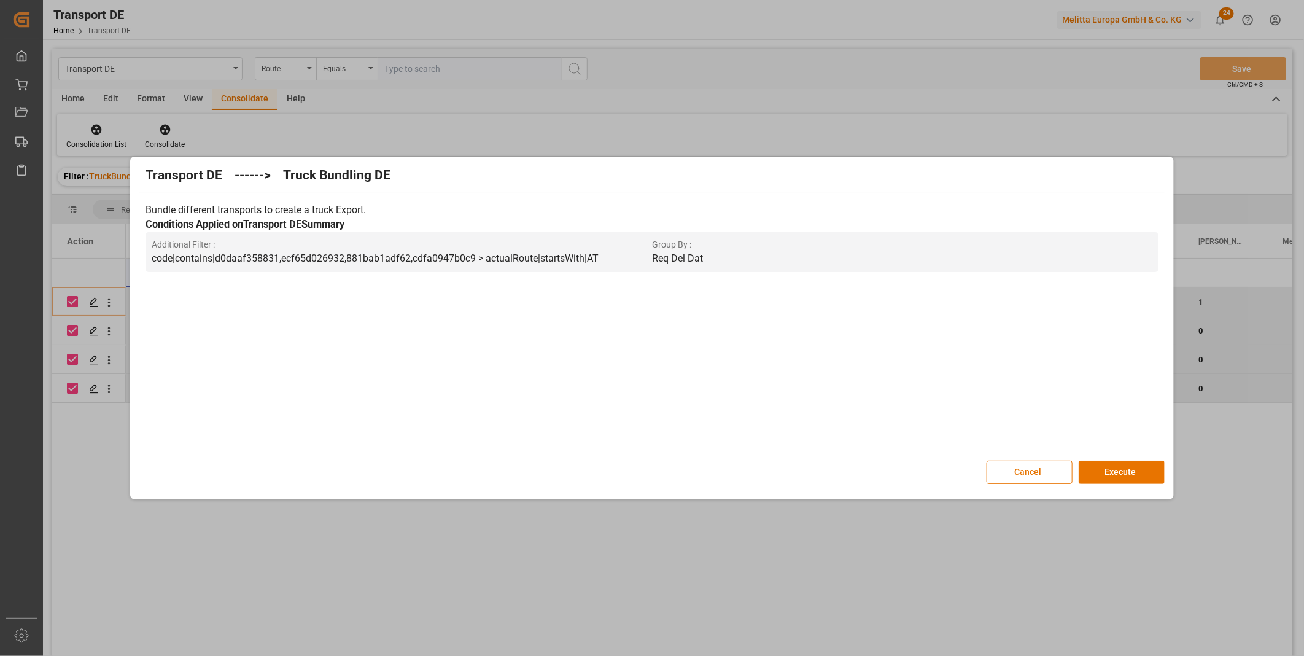
click at [1136, 459] on div "Transport DE ------> Truck Bundling DE Bundle different transports to create a …" at bounding box center [651, 328] width 1037 height 336
click at [1134, 481] on button "Execute" at bounding box center [1122, 471] width 86 height 23
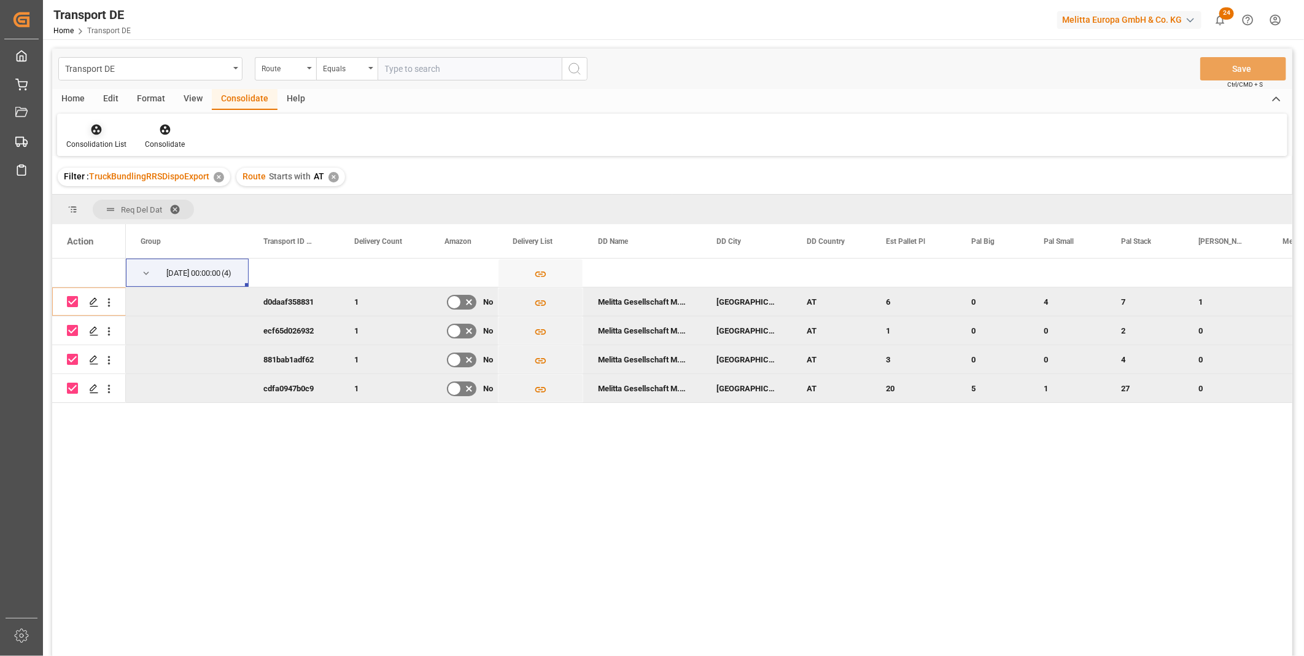
click at [107, 146] on div "Consolidation List" at bounding box center [96, 144] width 60 height 11
click at [152, 222] on div "Transport DE Route Equals Save Ctrl/CMD + S Home Edit Format View Consolidate H…" at bounding box center [672, 369] width 1240 height 640
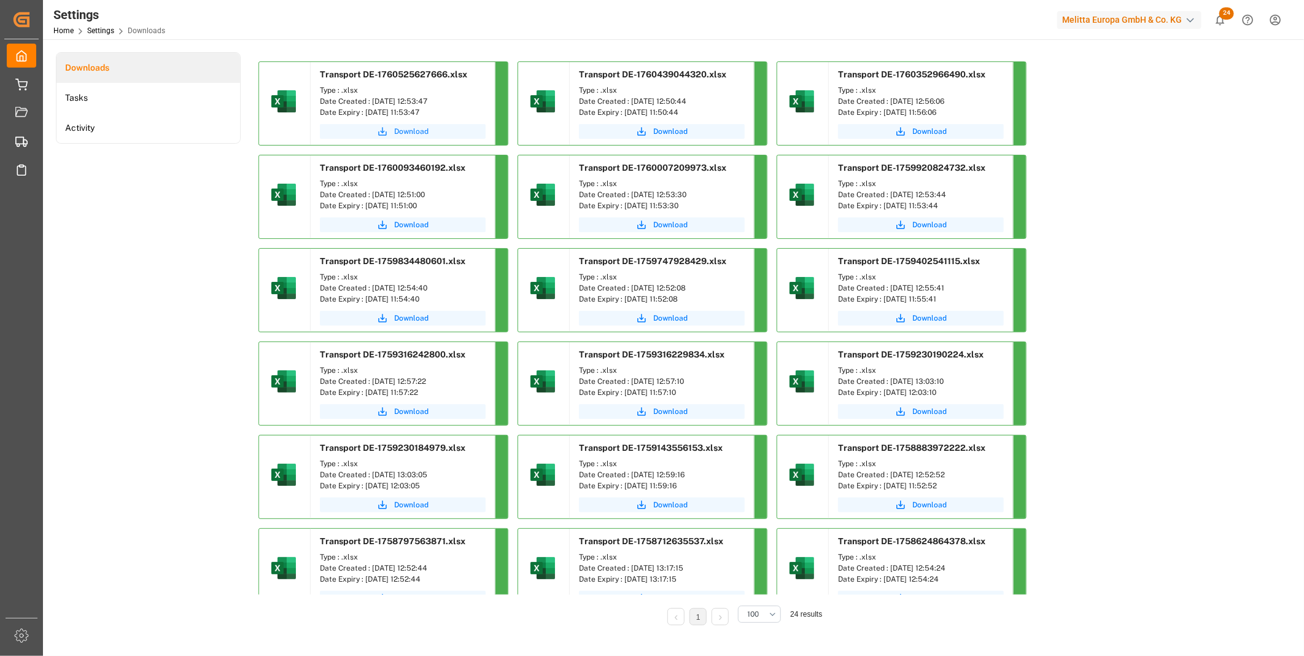
click at [358, 133] on button "Download" at bounding box center [403, 131] width 166 height 15
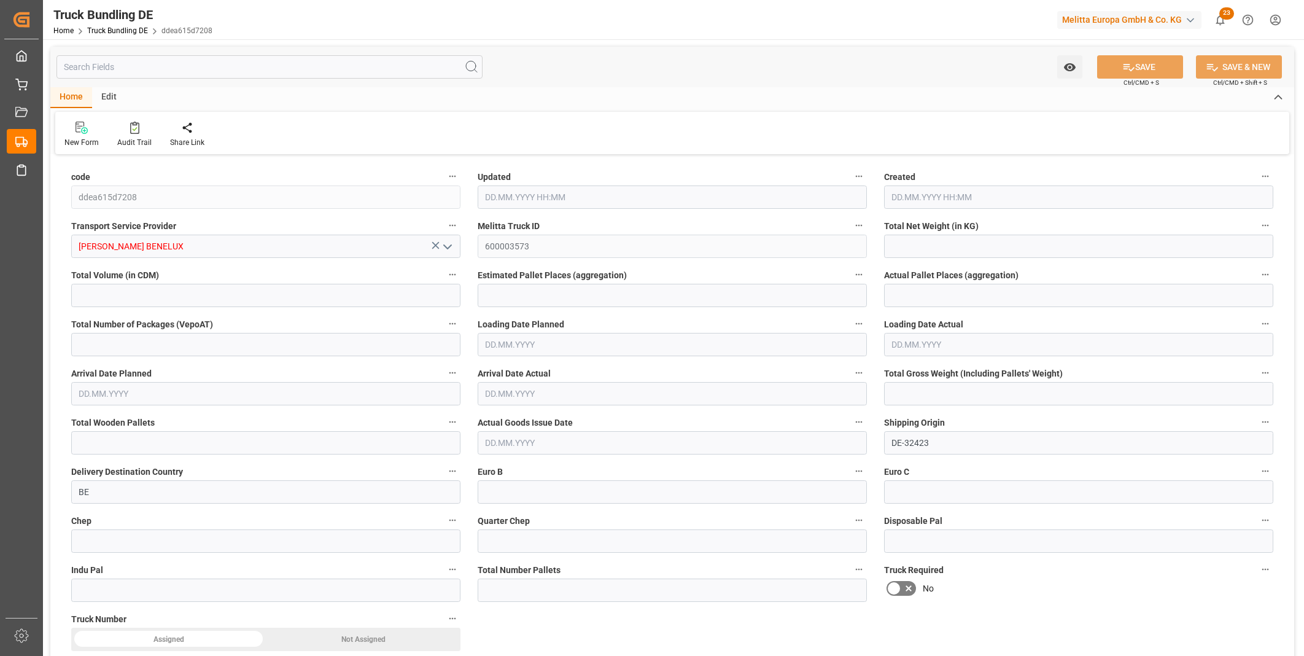
type input "694.032"
type input "3657.6"
type input "2"
type input "0"
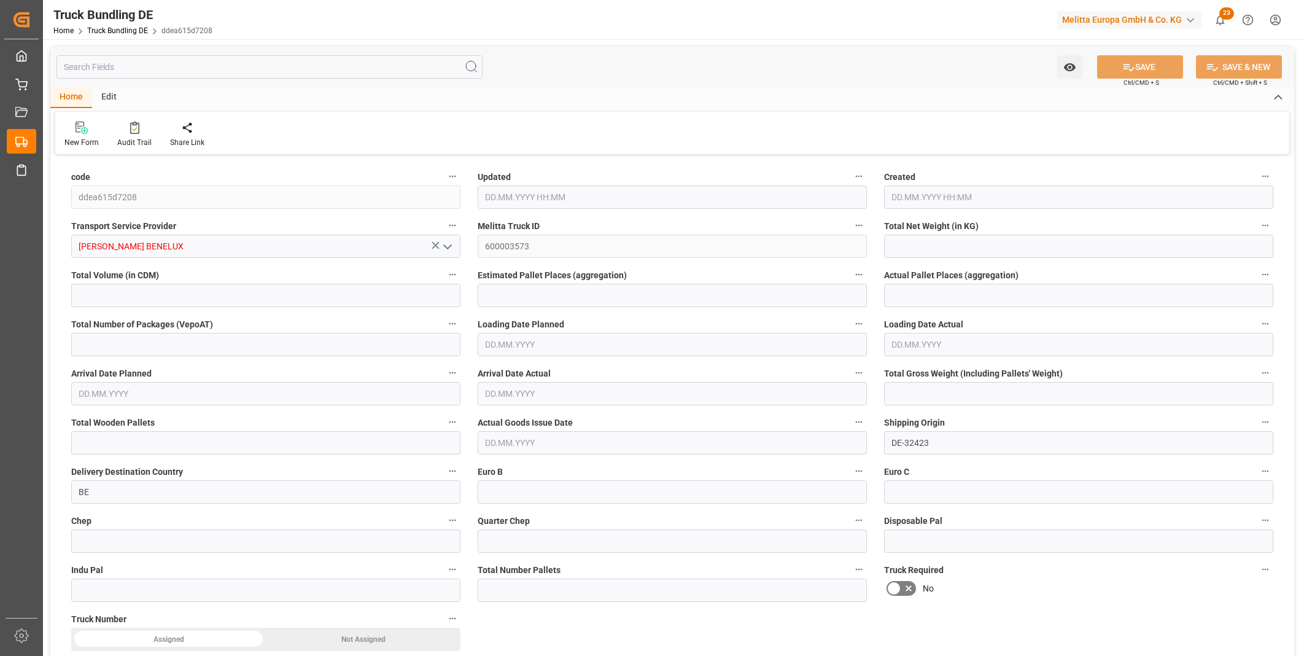
type input "945"
type input "4"
type input "0"
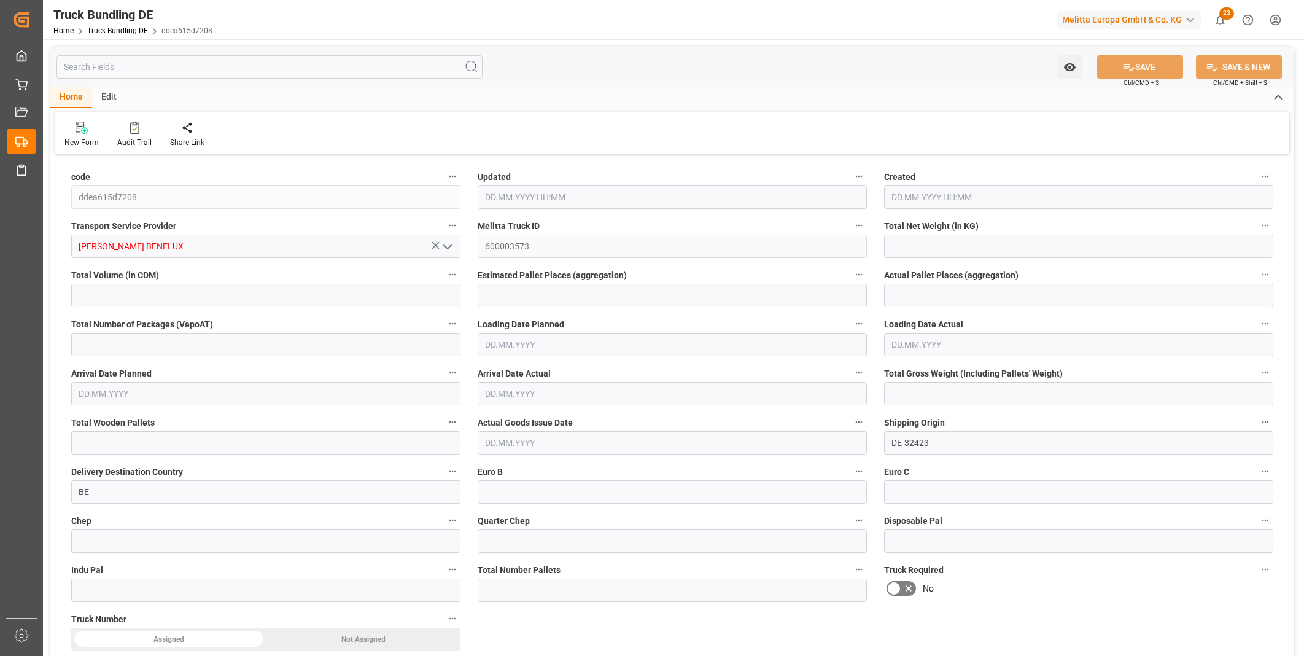
type input "0"
type input "15.10.2025 12:58"
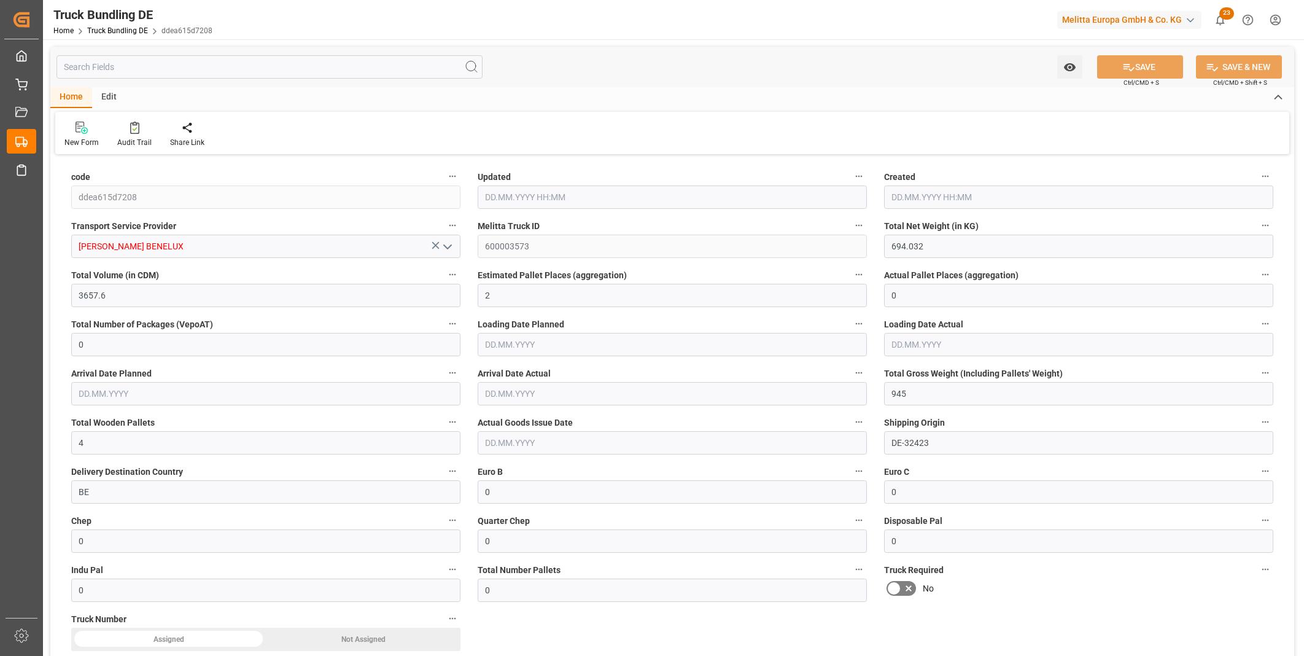
type input "15.10.2025 12:58"
type input "[DATE]"
type input "1126.252"
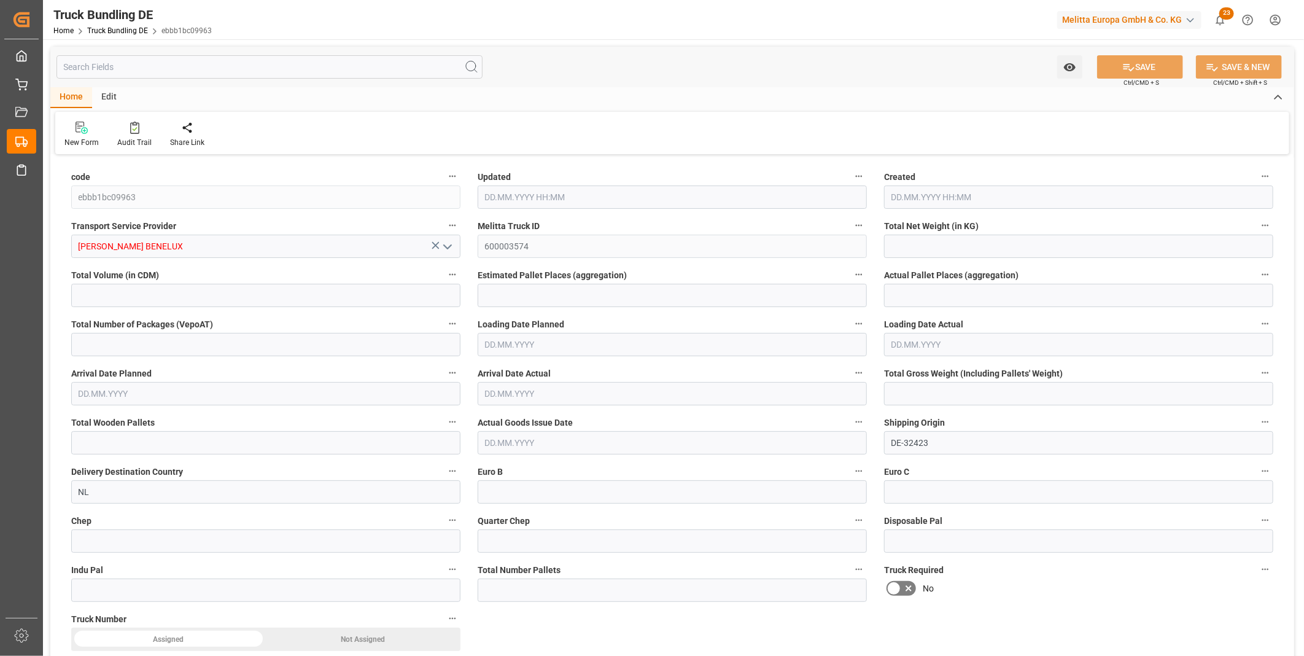
type input "5474.69"
type input "6"
type input "0"
type input "1556"
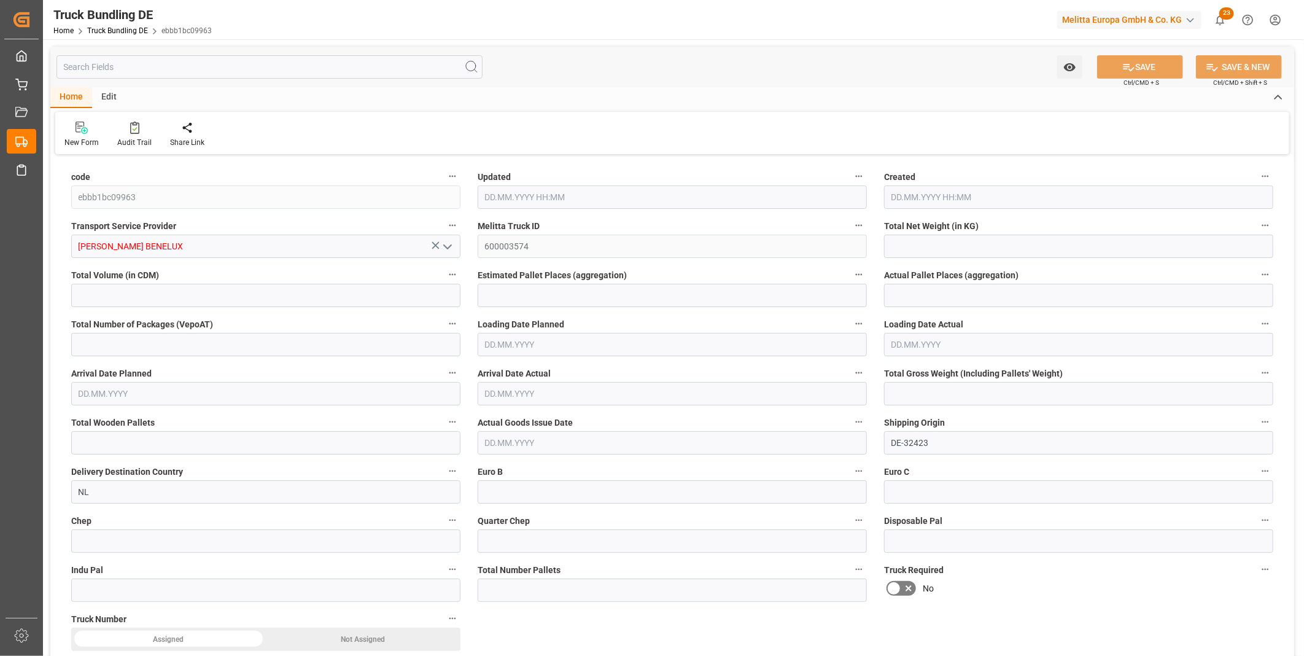
type input "7"
type input "0"
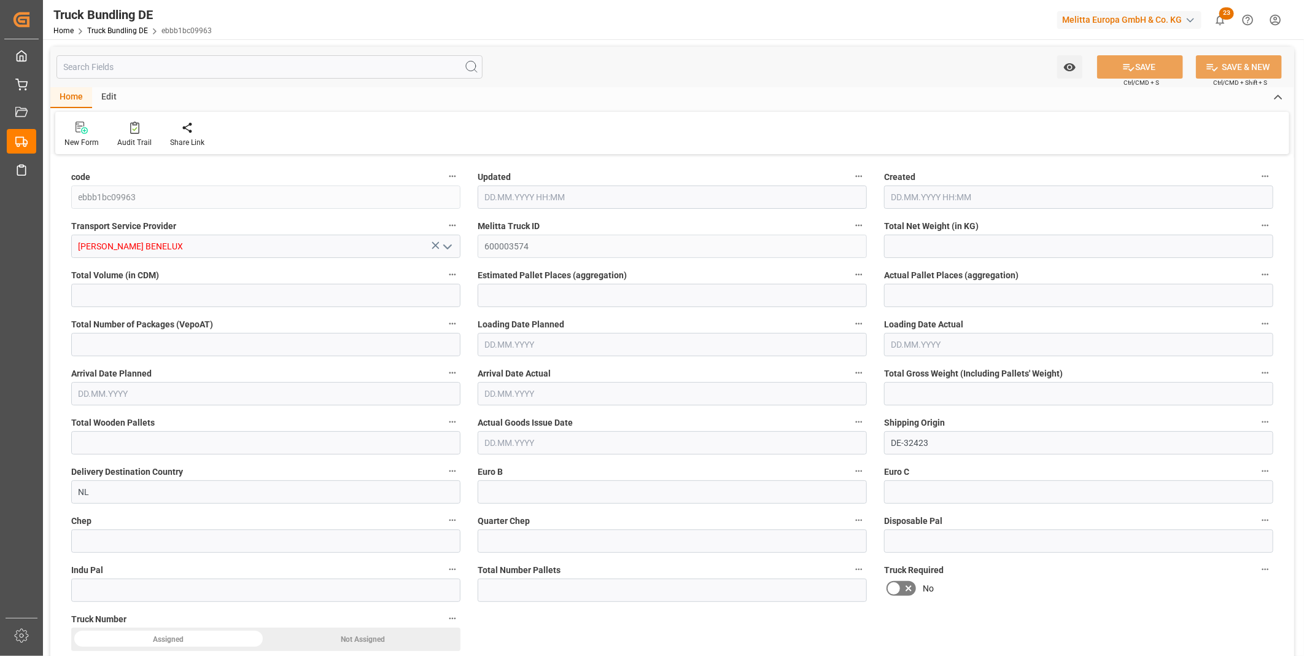
type input "0"
type input "15.10.2025 12:59"
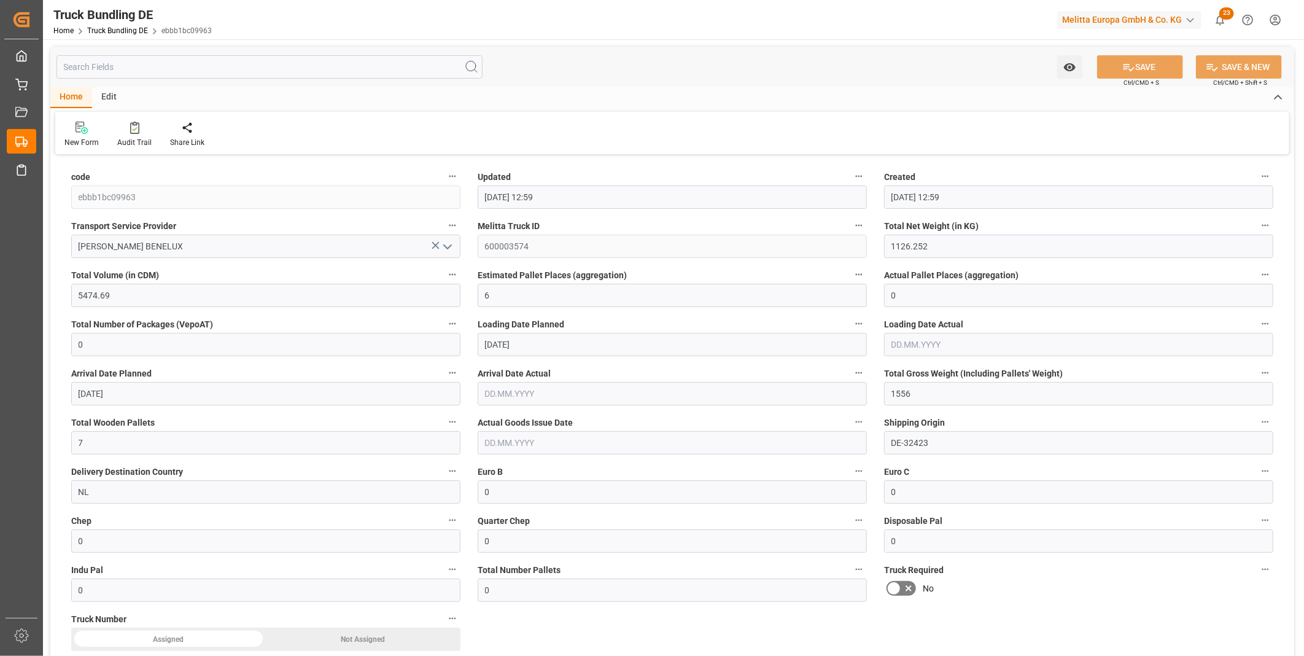
type input "[DATE]"
type input "15.10.2025"
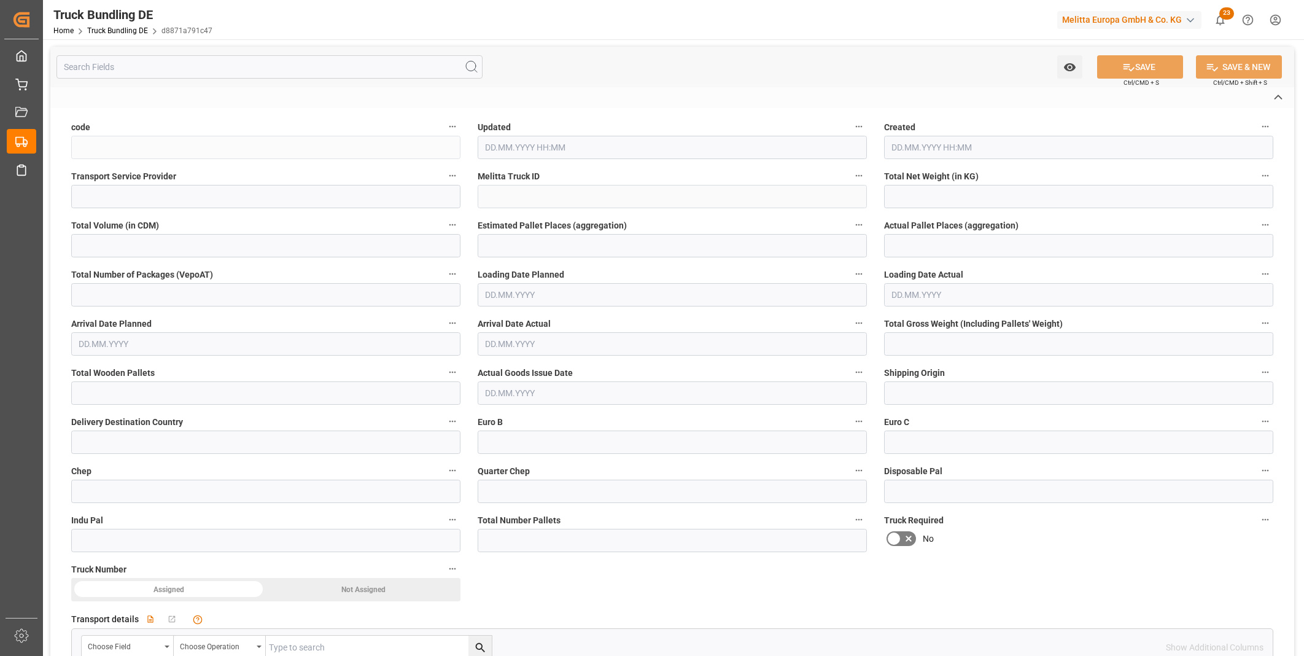
type input "d8871a791c47"
type input "[PERSON_NAME] BENELUX"
type input "600003575"
type input "DE-32423"
type input "NL"
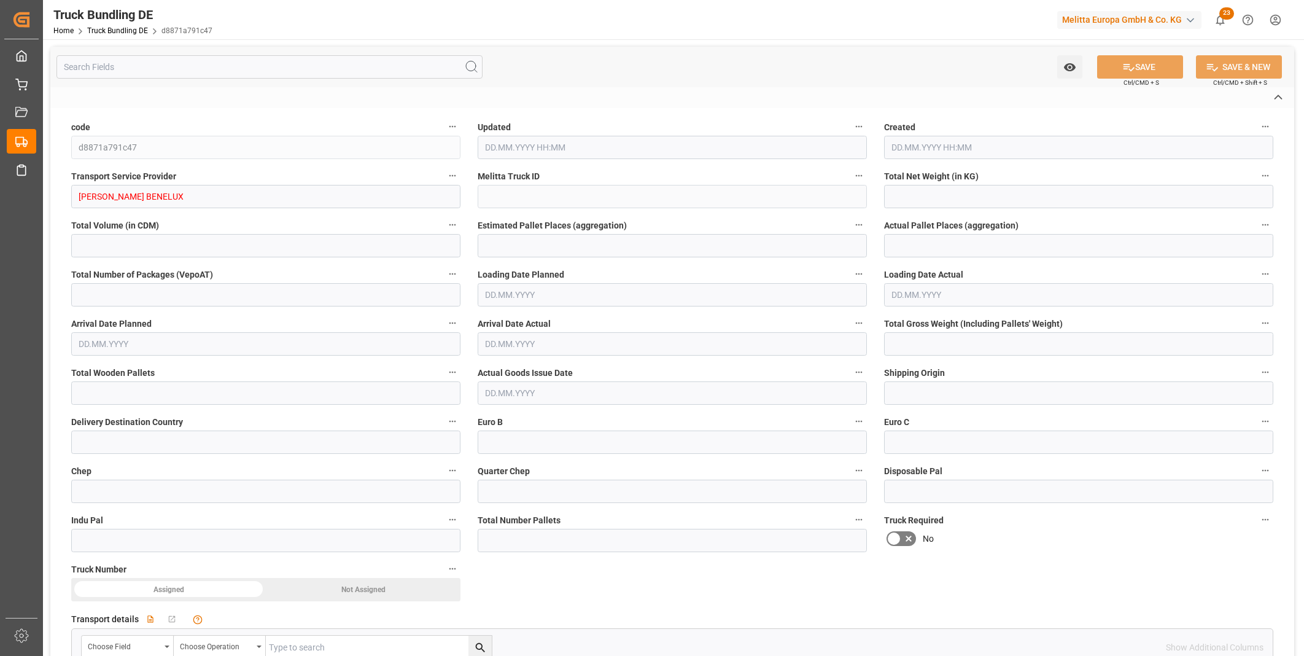
type textarea "0000100503"
type textarea "[PERSON_NAME] [GEOGRAPHIC_DATA]"
type textarea "PEGASUSWEG 1"
type textarea "5015 BZ"
type textarea "TILBURG"
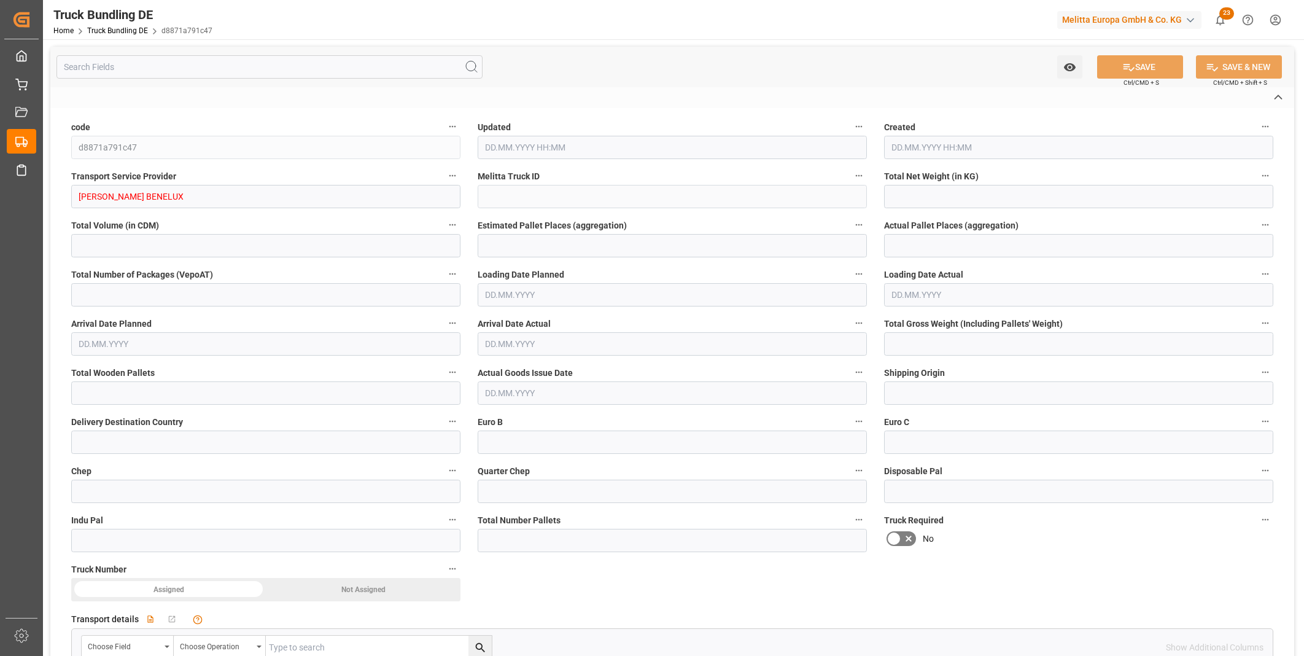
type textarea "50"
type input "6459.838"
type input "41664.095"
type input "25"
type input "0"
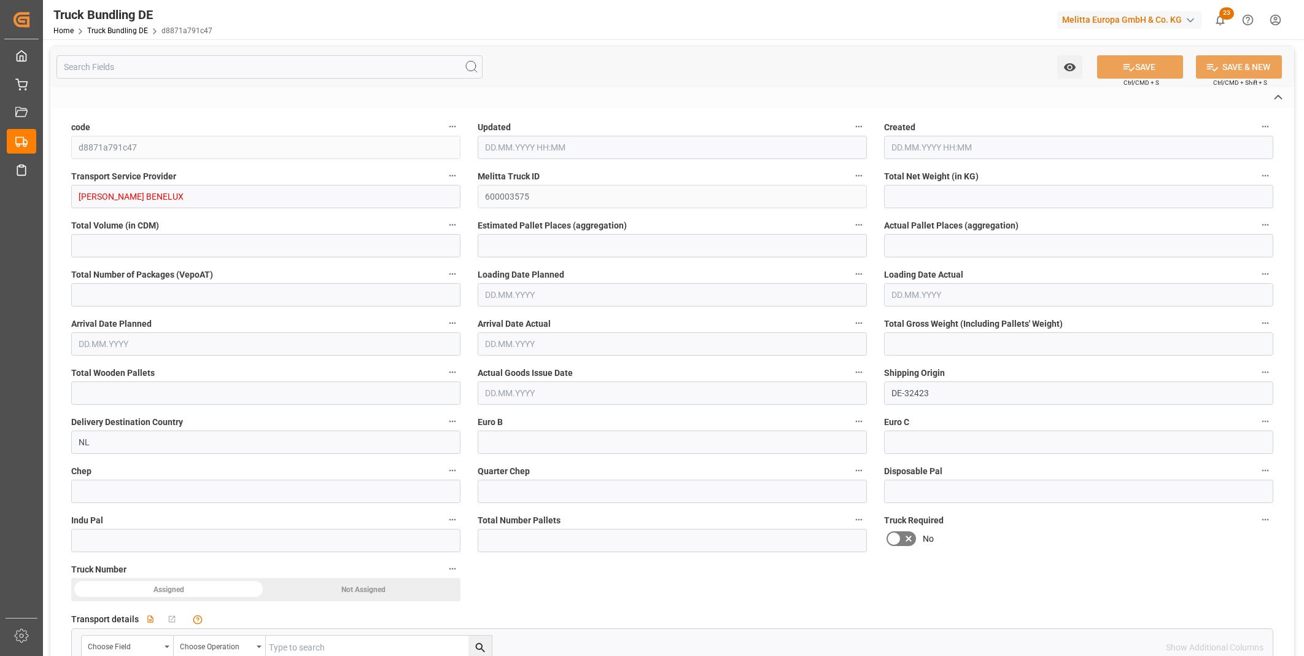
type input "0"
type input "9394.48"
type input "50"
type input "0"
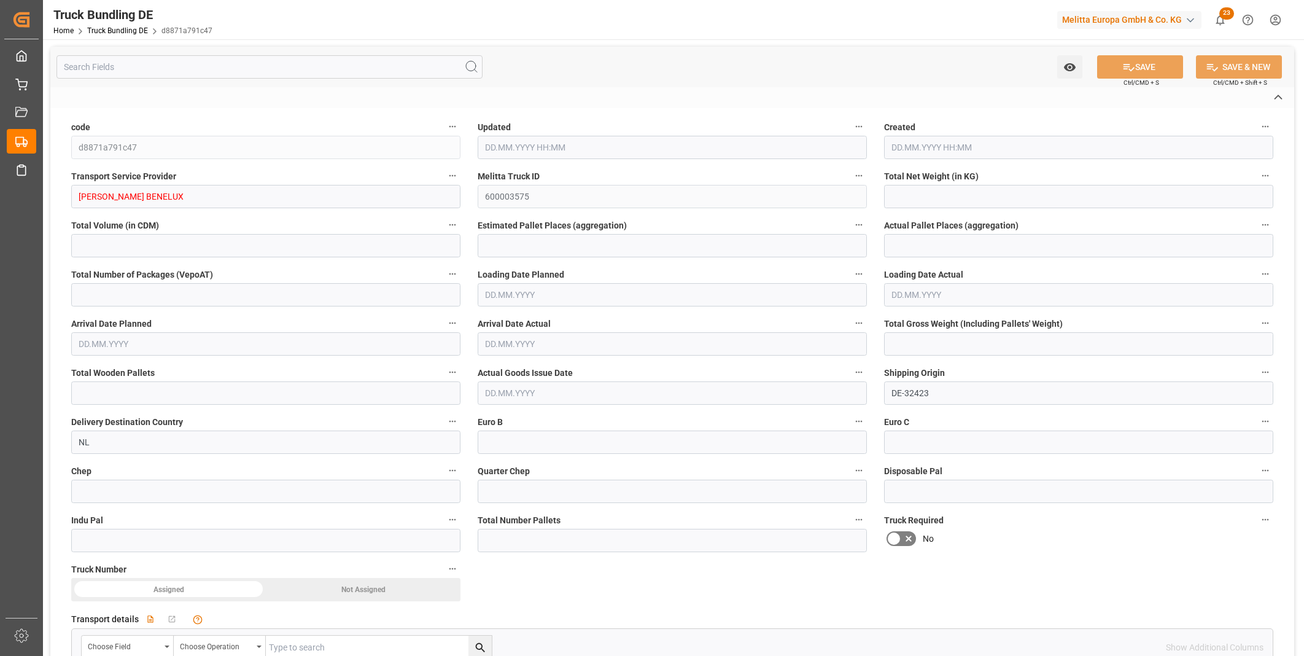
type input "0"
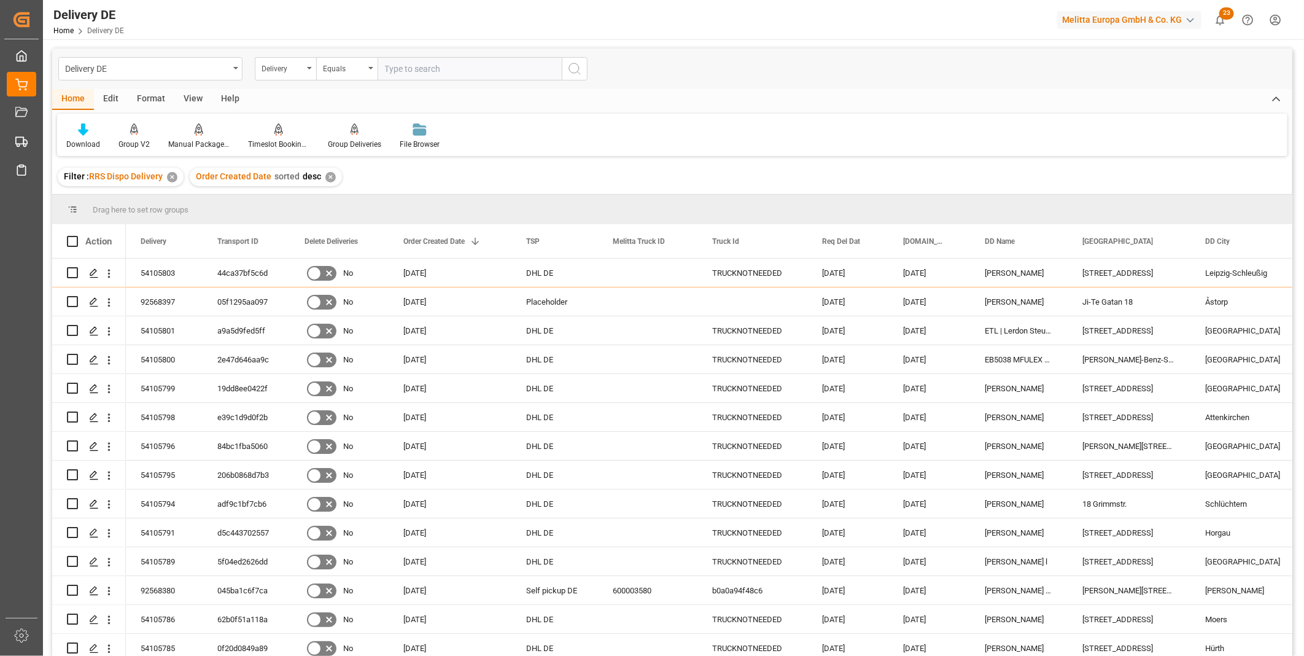
click at [386, 71] on input "text" at bounding box center [470, 68] width 184 height 23
paste input "0092568380"
drag, startPoint x: 394, startPoint y: 71, endPoint x: 484, endPoint y: 69, distance: 90.3
click at [395, 70] on input "0092568380" at bounding box center [470, 68] width 184 height 23
type input "92568380"
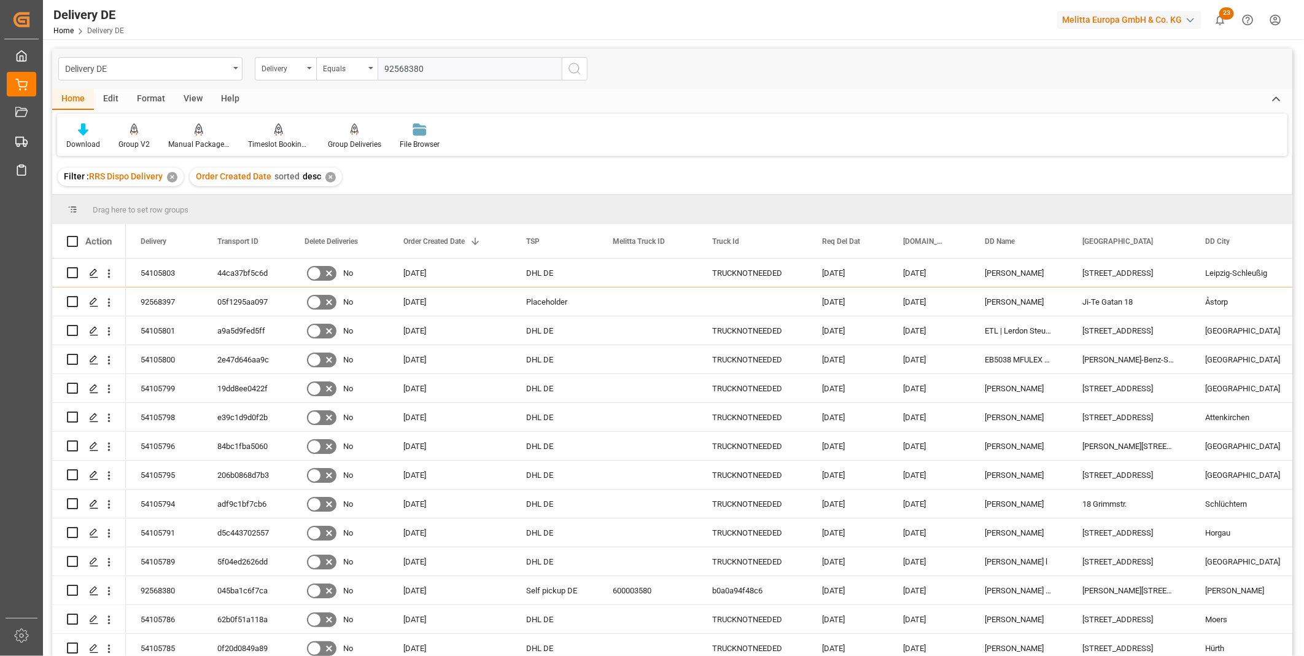
click at [569, 69] on circle "search button" at bounding box center [574, 68] width 10 height 10
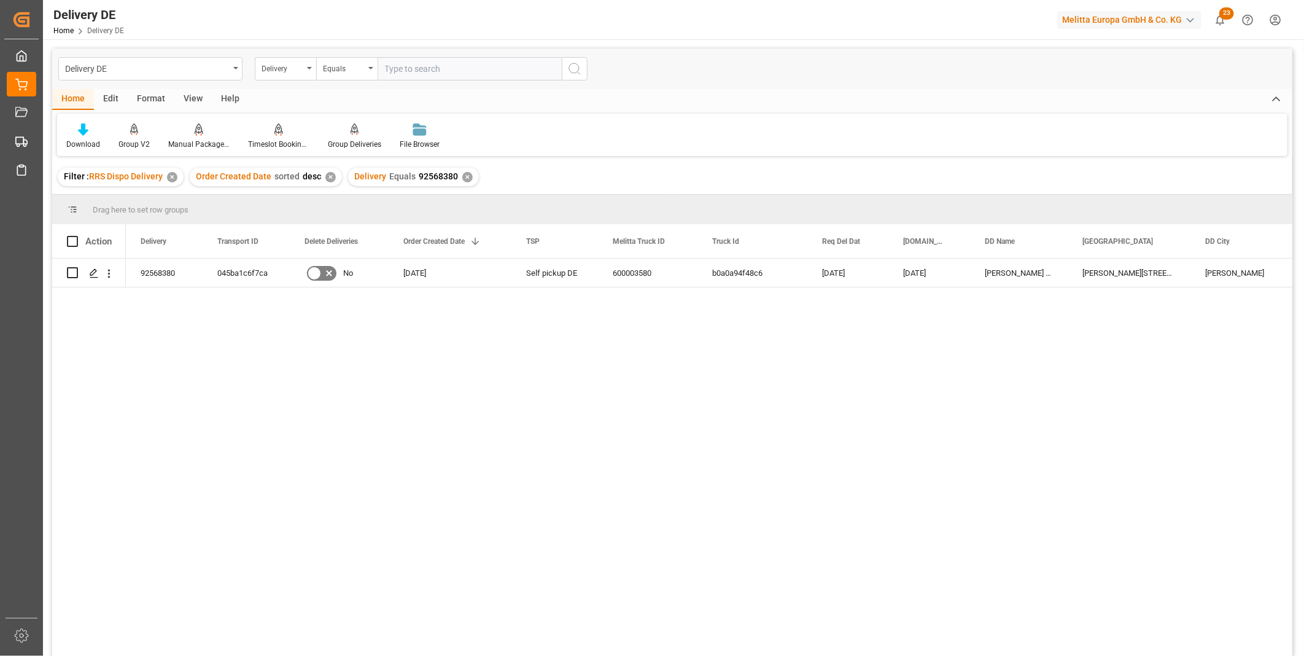
drag, startPoint x: 473, startPoint y: 169, endPoint x: 465, endPoint y: 179, distance: 13.1
click at [470, 176] on div "Filter : RRS Dispo Delivery ✕ Order Created Date sorted desc ✕ Delivery Equals …" at bounding box center [672, 177] width 1240 height 34
click at [465, 179] on div "✕" at bounding box center [467, 177] width 10 height 10
